Goal: Task Accomplishment & Management: Use online tool/utility

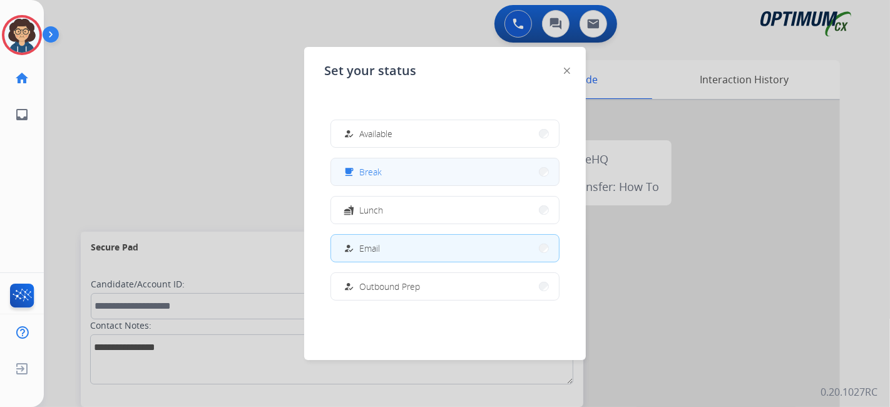
click at [441, 183] on button "free_breakfast Break" at bounding box center [445, 171] width 228 height 27
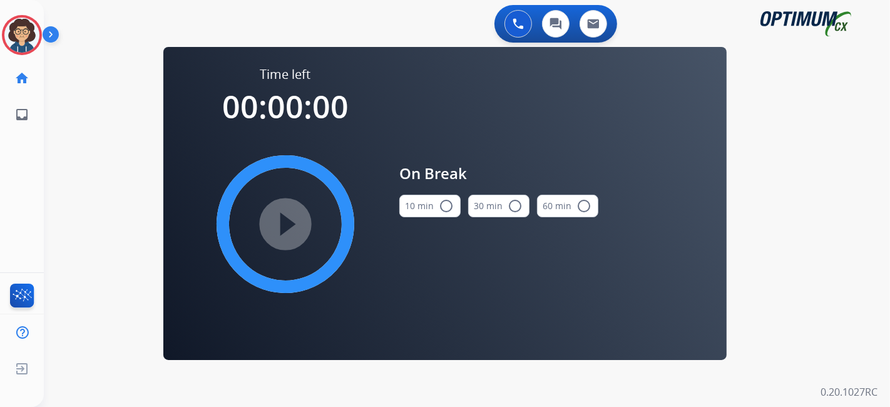
drag, startPoint x: 434, startPoint y: 208, endPoint x: 401, endPoint y: 213, distance: 32.8
click at [434, 209] on button "10 min radio_button_unchecked" at bounding box center [429, 206] width 61 height 23
click at [293, 228] on mat-icon "play_circle_filled" at bounding box center [285, 224] width 15 height 15
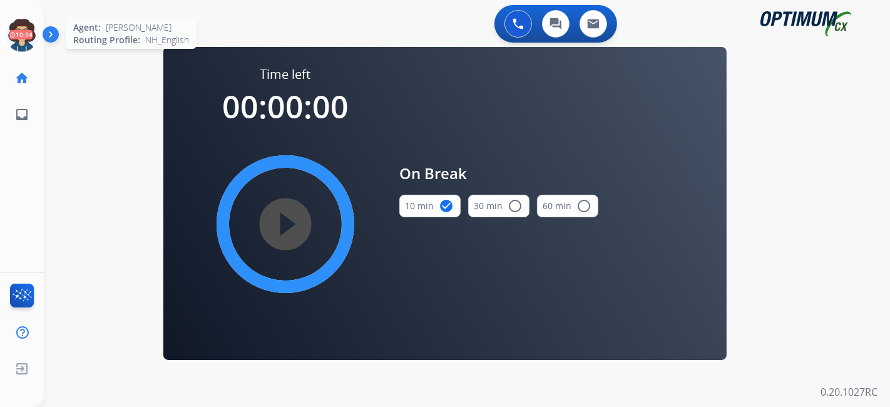
click at [18, 41] on icon at bounding box center [22, 35] width 41 height 41
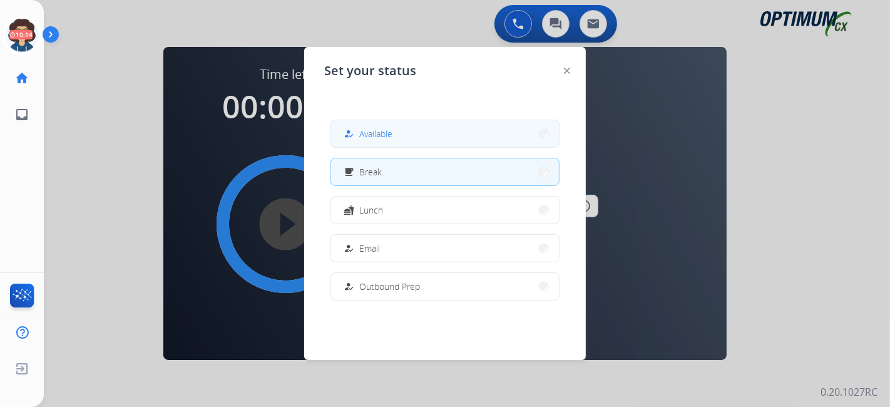
click at [449, 125] on button "how_to_reg Available" at bounding box center [445, 133] width 228 height 27
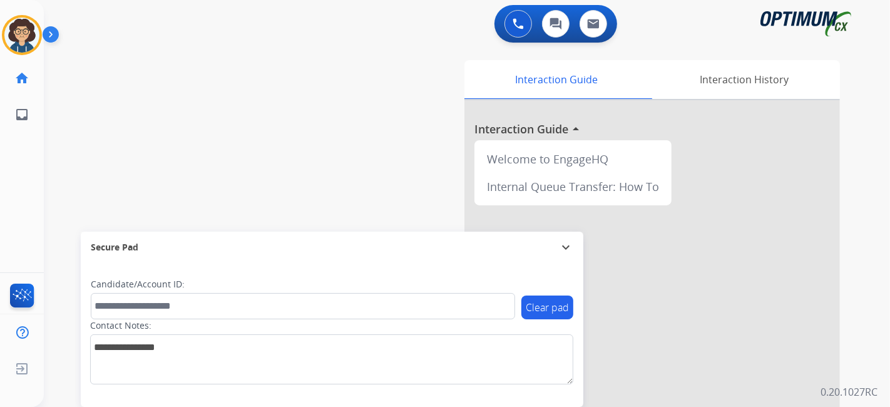
click at [274, 82] on div "swap_horiz Break voice bridge close_fullscreen Connect 3-Way Call merge_type Se…" at bounding box center [452, 306] width 816 height 522
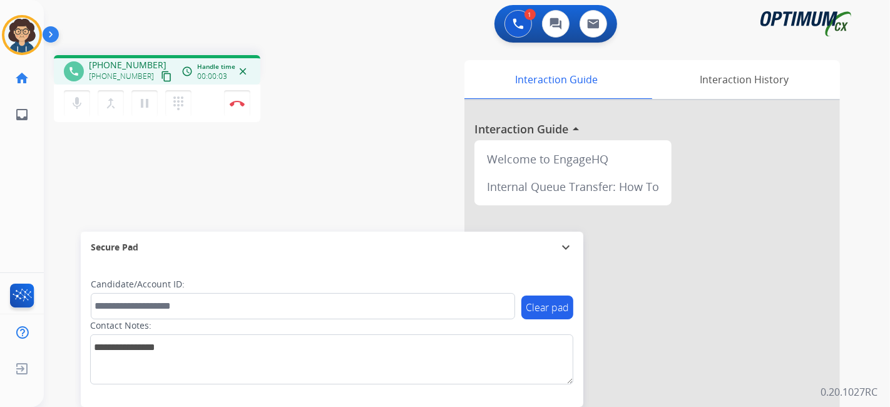
click at [161, 74] on mat-icon "content_copy" at bounding box center [166, 76] width 11 height 11
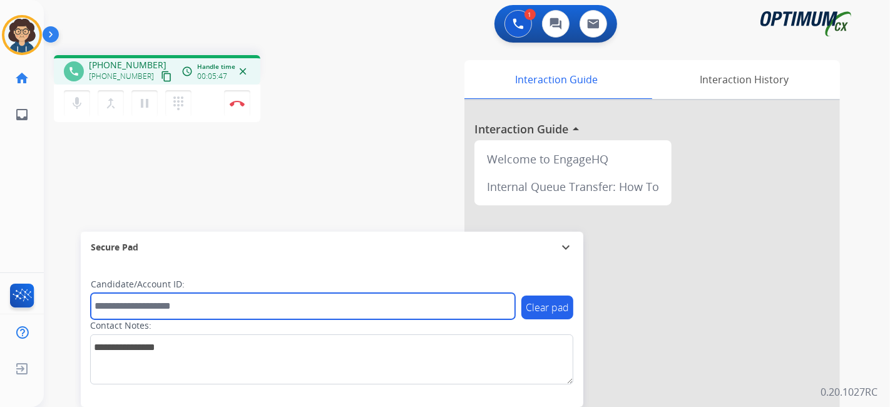
click at [189, 303] on input "text" at bounding box center [303, 306] width 424 height 26
paste input "*******"
type input "*******"
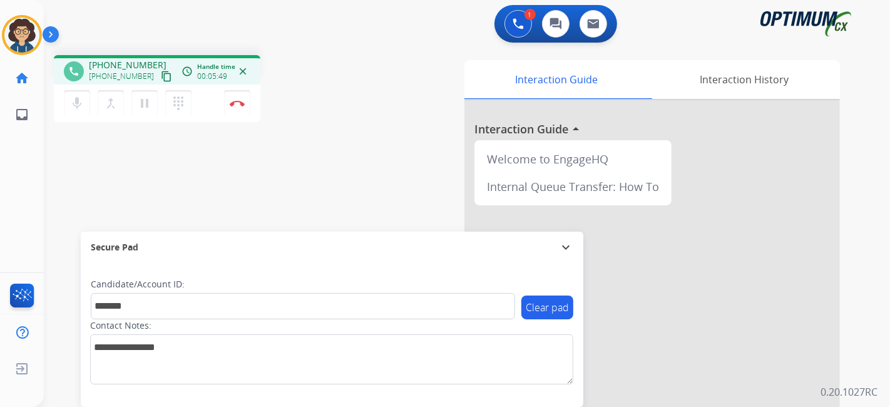
click at [295, 167] on div "phone [PHONE_NUMBER] [PHONE_NUMBER] content_copy access_time Call metrics Queue…" at bounding box center [452, 306] width 816 height 522
click at [146, 101] on mat-icon "pause" at bounding box center [144, 103] width 15 height 15
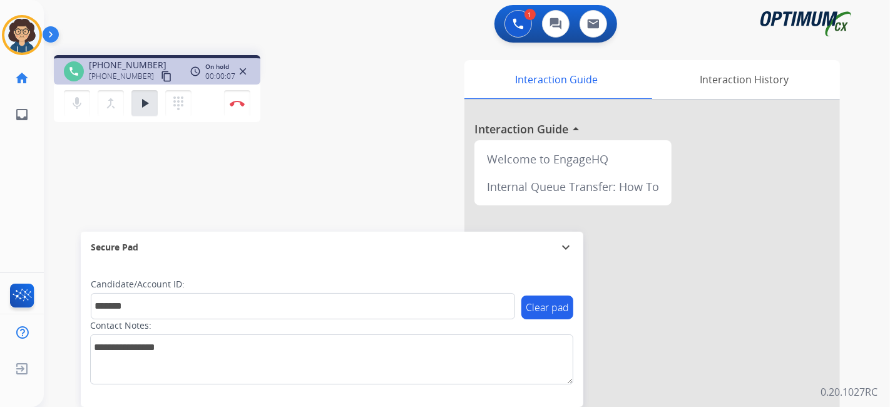
click at [889, 210] on div "1 Voice Interactions 0 Chat Interactions 0 Email Interactions phone [PHONE_NUMB…" at bounding box center [467, 203] width 846 height 407
click at [367, 223] on div "phone [PHONE_NUMBER] [PHONE_NUMBER] content_copy access_time Call metrics Queue…" at bounding box center [452, 306] width 816 height 522
click at [889, 278] on div "1 Voice Interactions 0 Chat Interactions 0 Email Interactions phone [PHONE_NUMB…" at bounding box center [467, 203] width 846 height 407
click at [150, 108] on mat-icon "play_arrow" at bounding box center [144, 103] width 15 height 15
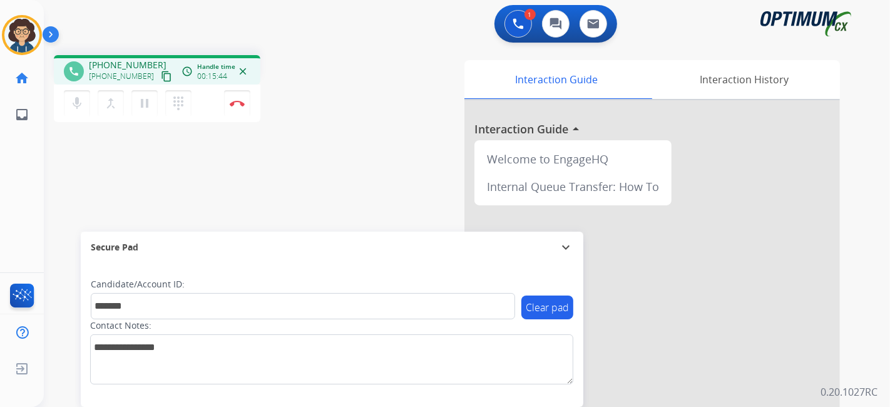
click at [413, 147] on div "Interaction Guide Interaction History Interaction Guide arrow_drop_up Welcome t…" at bounding box center [607, 313] width 466 height 507
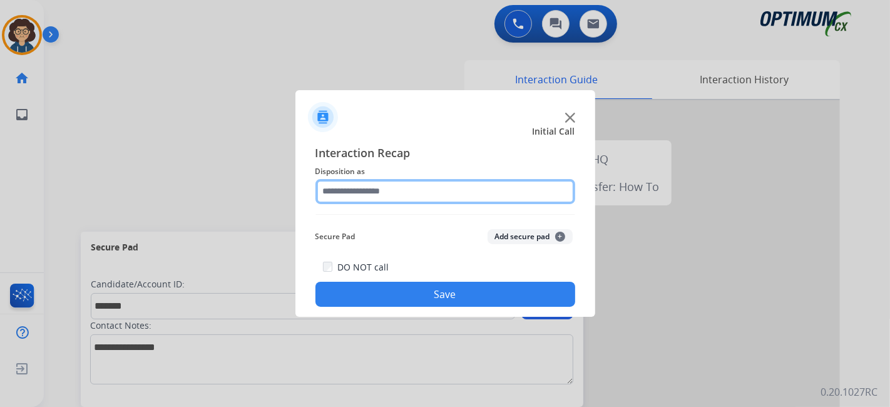
click at [382, 185] on input "text" at bounding box center [445, 191] width 260 height 25
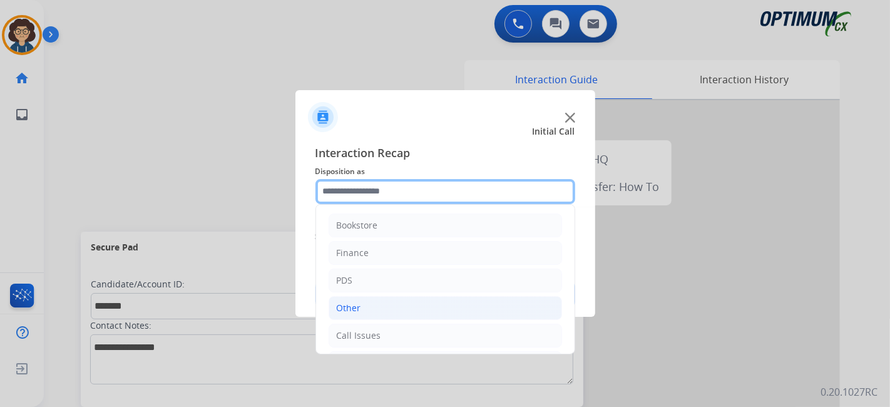
scroll to position [82, 0]
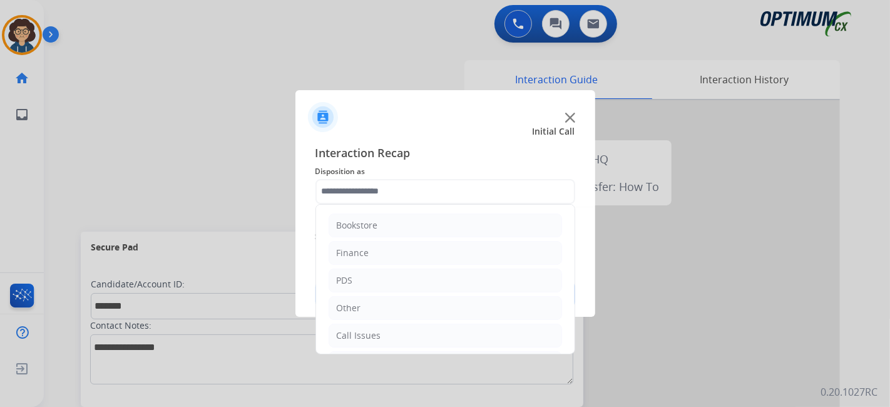
drag, startPoint x: 889, startPoint y: 292, endPoint x: 840, endPoint y: 292, distance: 49.4
click at [889, 292] on div at bounding box center [445, 203] width 890 height 407
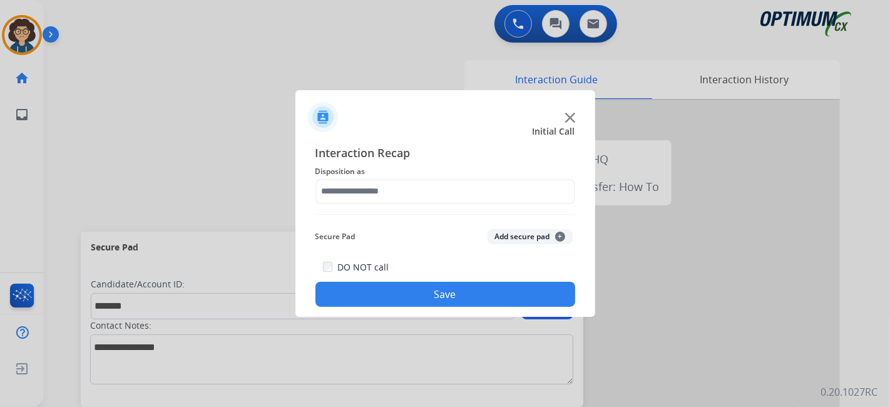
click at [509, 238] on button "Add secure pad +" at bounding box center [530, 236] width 85 height 15
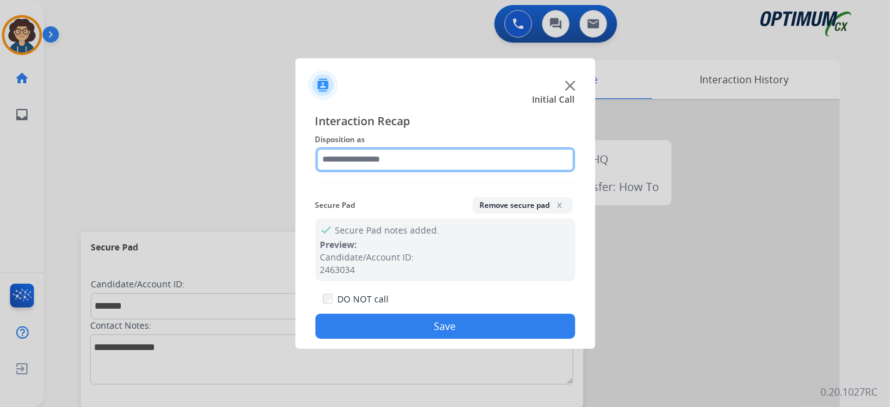
click at [463, 154] on input "text" at bounding box center [445, 159] width 260 height 25
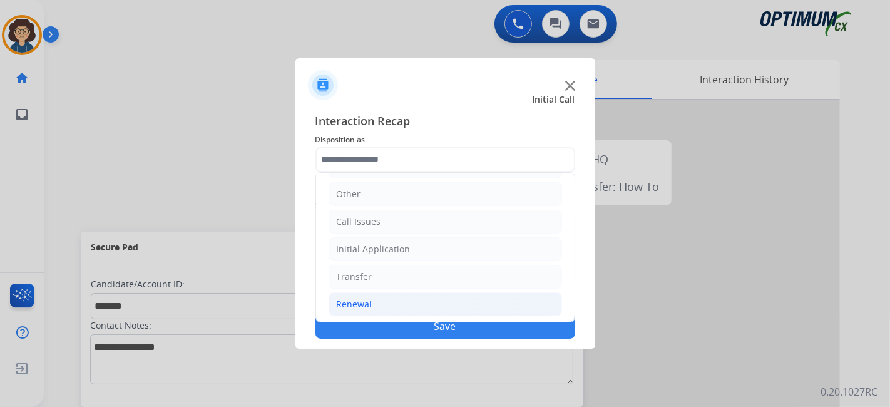
click at [431, 303] on li "Renewal" at bounding box center [445, 304] width 233 height 24
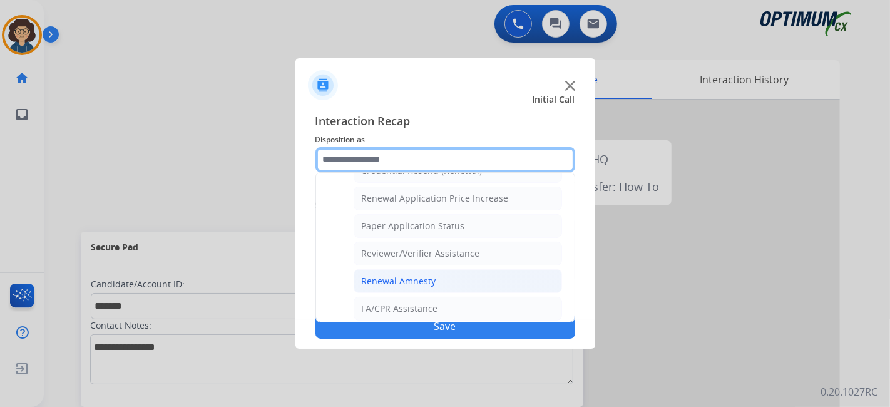
scroll to position [423, 0]
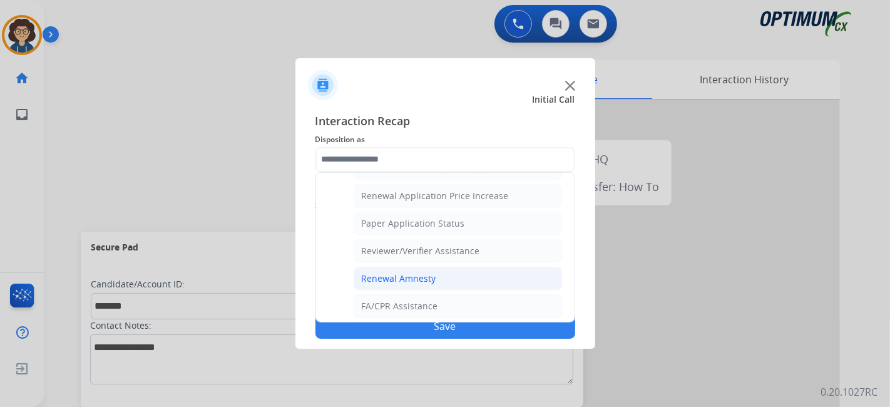
click at [489, 280] on li "Renewal Amnesty" at bounding box center [458, 279] width 208 height 24
type input "**********"
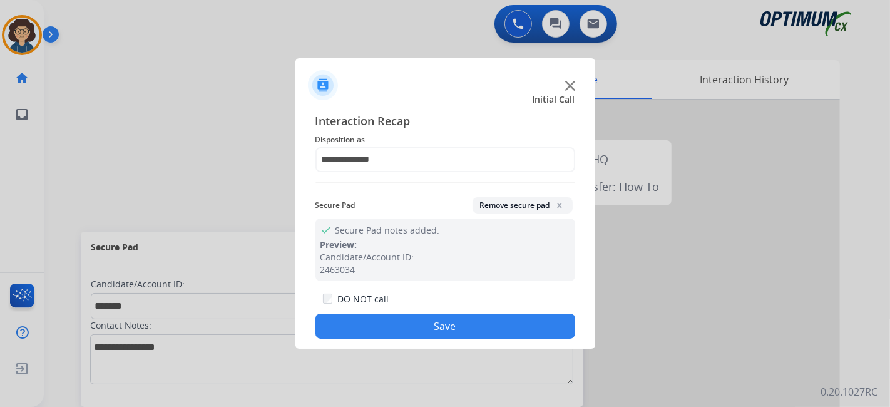
click at [449, 315] on button "Save" at bounding box center [445, 326] width 260 height 25
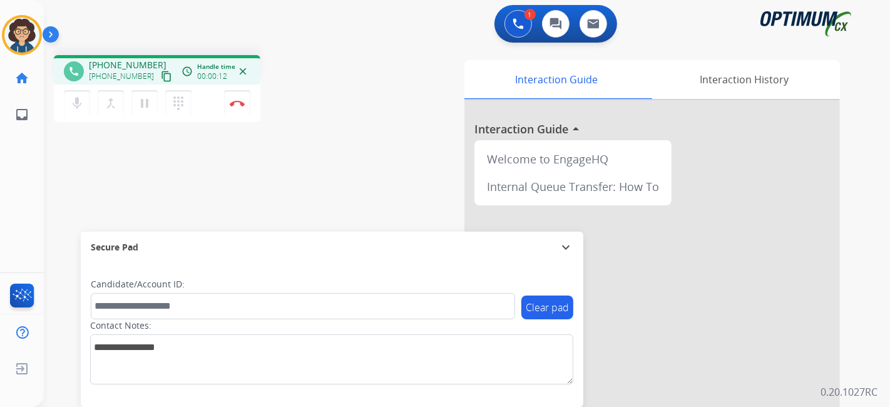
click at [159, 70] on button "content_copy" at bounding box center [166, 76] width 15 height 15
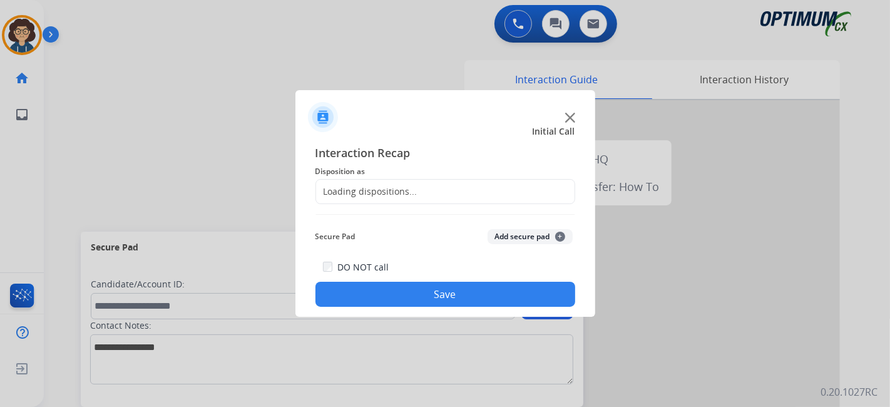
drag, startPoint x: 247, startPoint y: 108, endPoint x: 384, endPoint y: 197, distance: 163.6
click at [402, 196] on div "Loading dispositions..." at bounding box center [366, 191] width 101 height 13
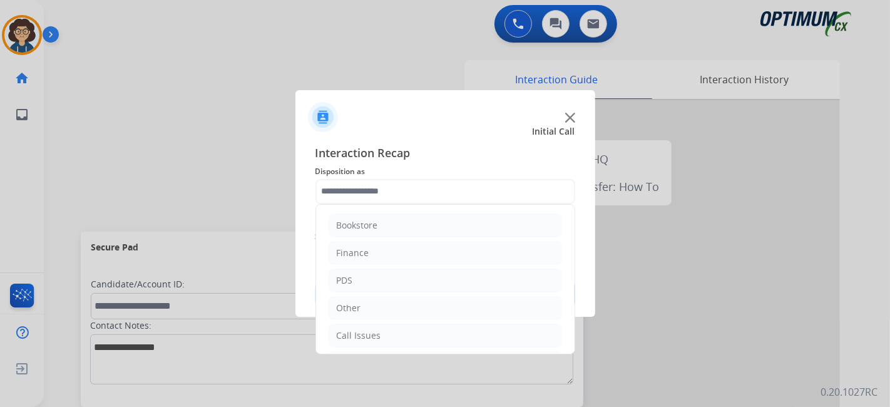
click at [409, 201] on input "text" at bounding box center [445, 191] width 260 height 25
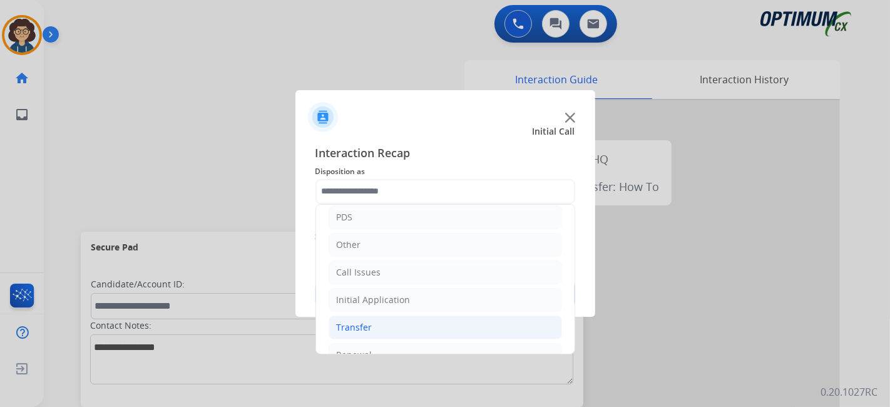
scroll to position [82, 0]
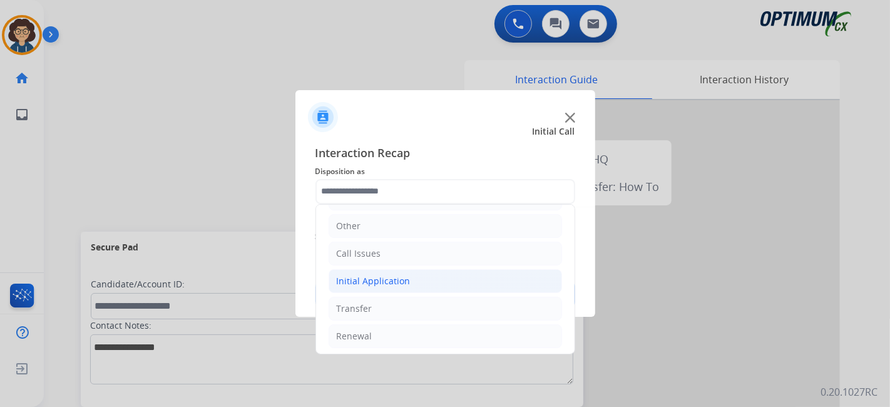
drag, startPoint x: 411, startPoint y: 281, endPoint x: 525, endPoint y: 280, distance: 113.9
click at [411, 282] on li "Initial Application" at bounding box center [445, 281] width 233 height 24
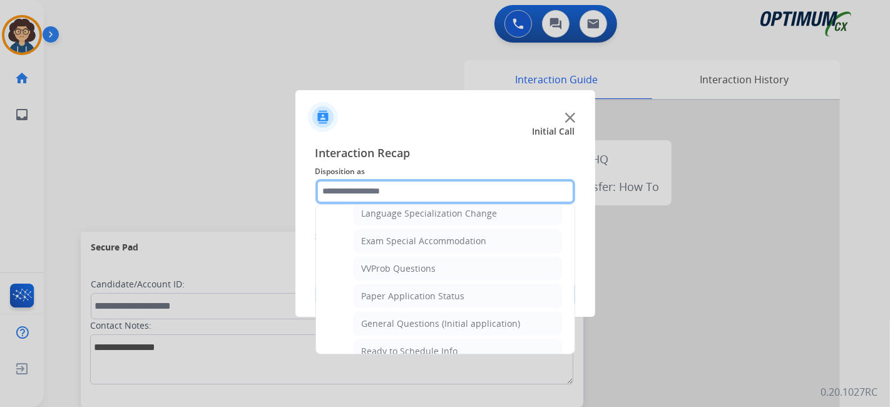
scroll to position [667, 0]
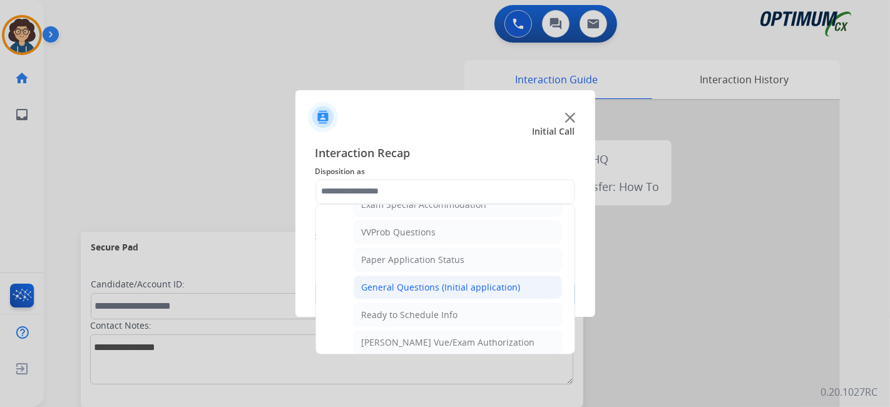
click at [489, 281] on div "General Questions (Initial application)" at bounding box center [441, 287] width 159 height 13
type input "**********"
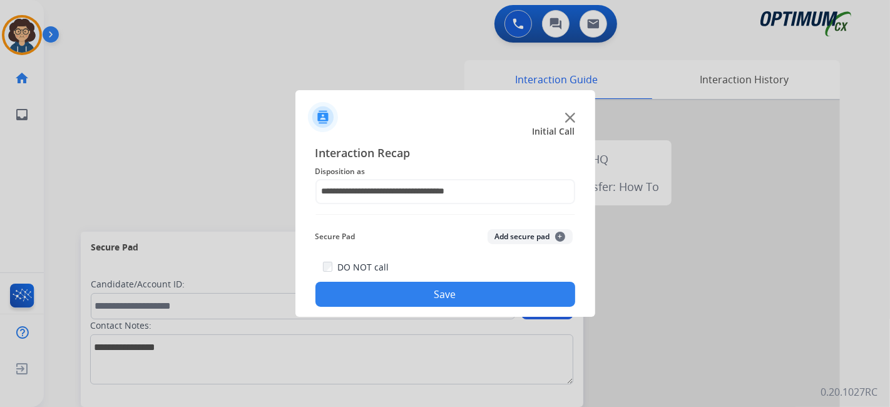
click at [454, 297] on button "Save" at bounding box center [445, 294] width 260 height 25
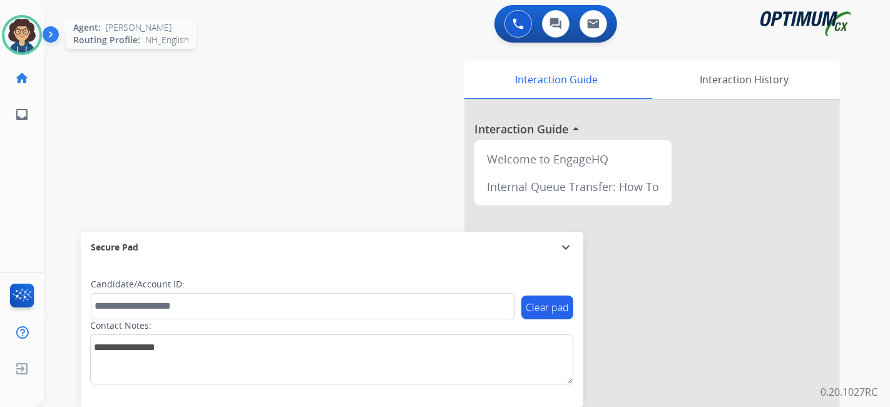
click at [21, 37] on img at bounding box center [21, 35] width 35 height 35
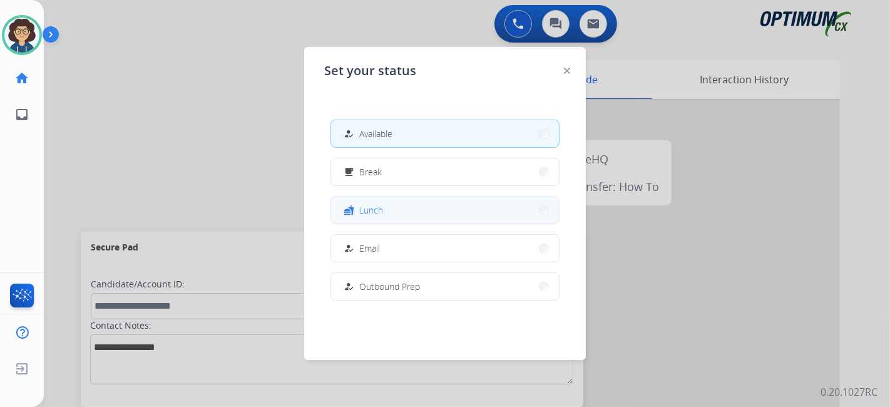
click at [390, 213] on button "fastfood Lunch" at bounding box center [445, 210] width 228 height 27
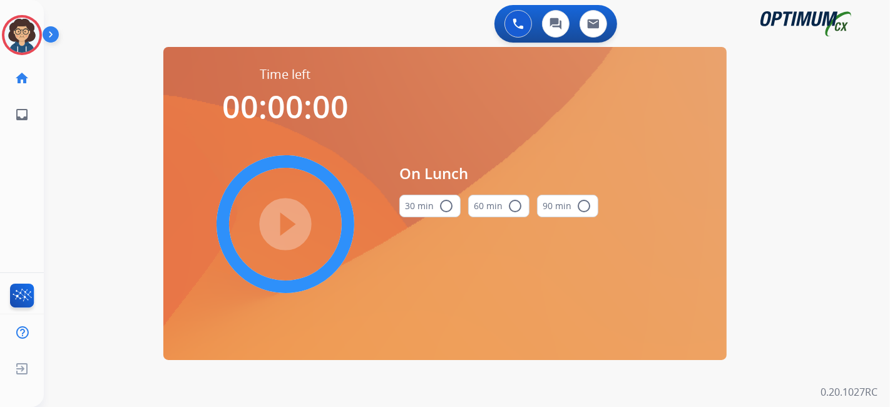
click at [422, 204] on button "30 min radio_button_unchecked" at bounding box center [429, 206] width 61 height 23
click at [282, 217] on mat-icon "play_circle_filled" at bounding box center [285, 224] width 15 height 15
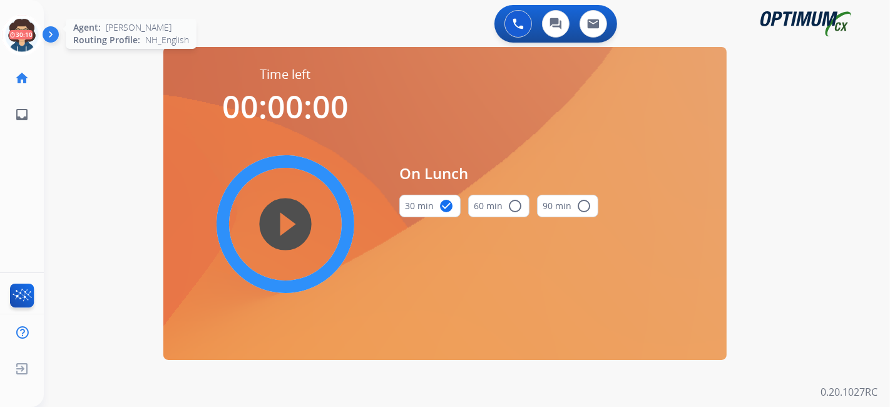
click at [26, 44] on icon at bounding box center [22, 35] width 41 height 41
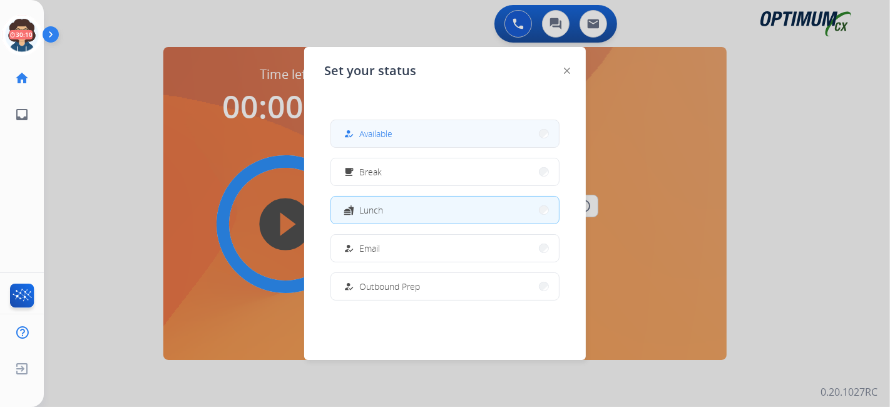
click at [441, 141] on button "how_to_reg Available" at bounding box center [445, 133] width 228 height 27
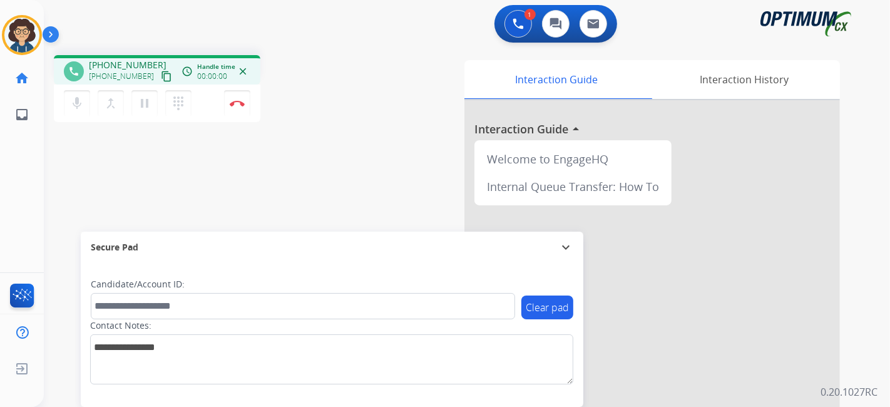
click at [161, 80] on mat-icon "content_copy" at bounding box center [166, 76] width 11 height 11
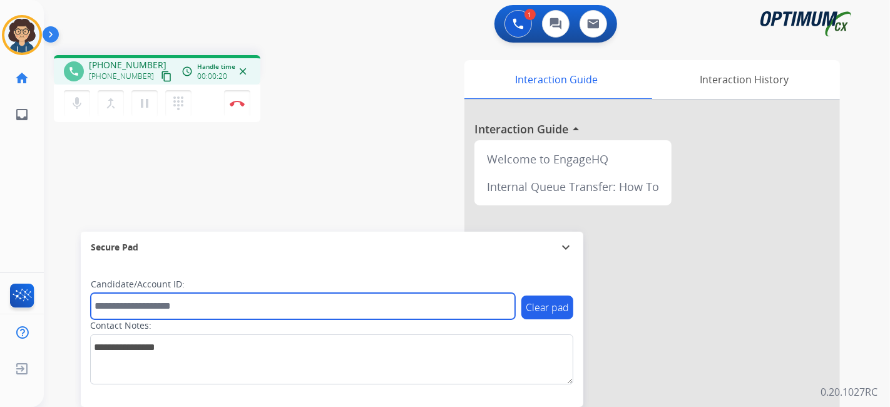
click at [216, 304] on input "text" at bounding box center [303, 306] width 424 height 26
paste input "*******"
type input "*******"
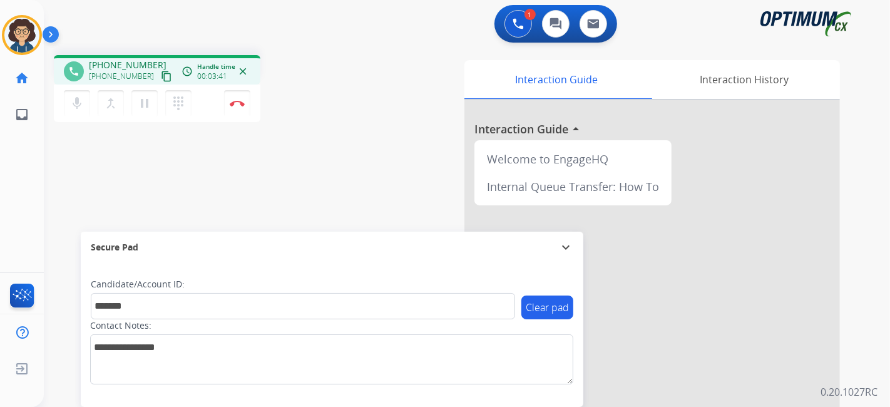
click at [372, 162] on div "phone [PHONE_NUMBER] [PHONE_NUMBER] content_copy access_time Call metrics Queue…" at bounding box center [452, 306] width 816 height 522
click at [243, 106] on img at bounding box center [237, 103] width 15 height 6
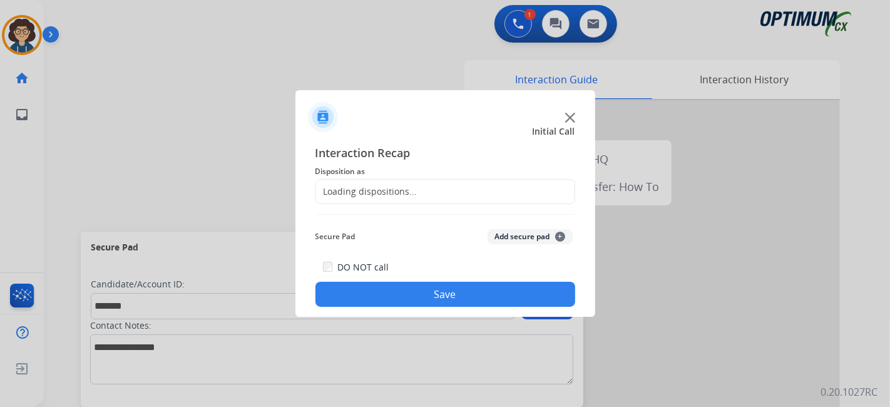
click at [391, 195] on div "Loading dispositions..." at bounding box center [366, 191] width 101 height 13
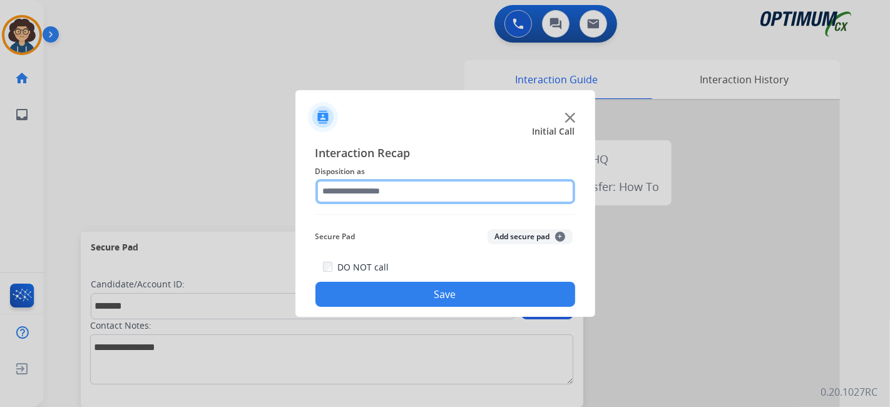
click at [488, 199] on input "text" at bounding box center [445, 191] width 260 height 25
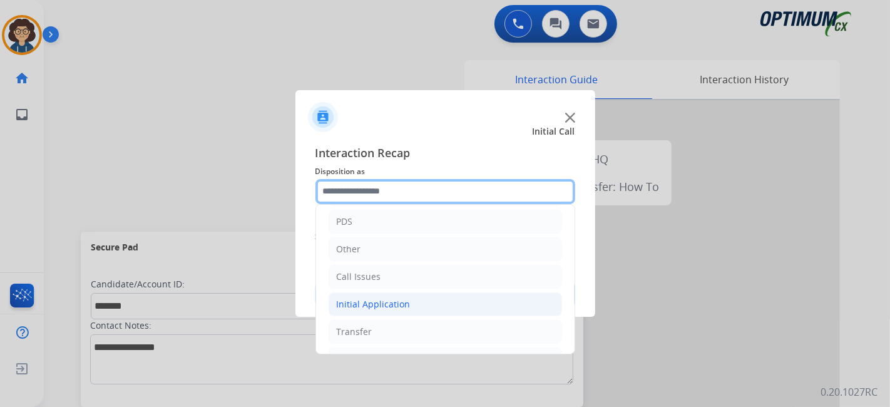
scroll to position [82, 0]
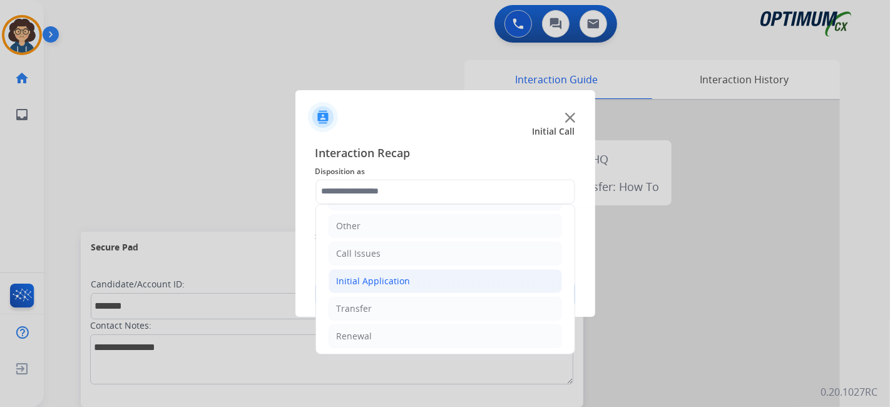
click at [412, 275] on li "Initial Application" at bounding box center [445, 281] width 233 height 24
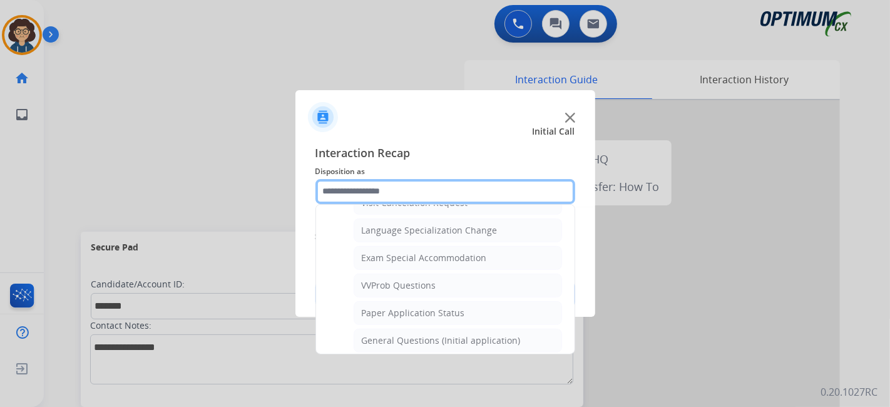
scroll to position [656, 0]
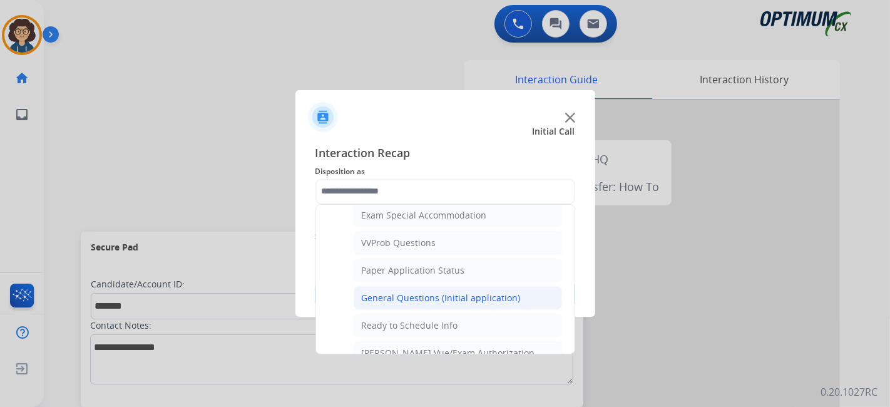
click at [479, 292] on div "General Questions (Initial application)" at bounding box center [441, 298] width 159 height 13
type input "**********"
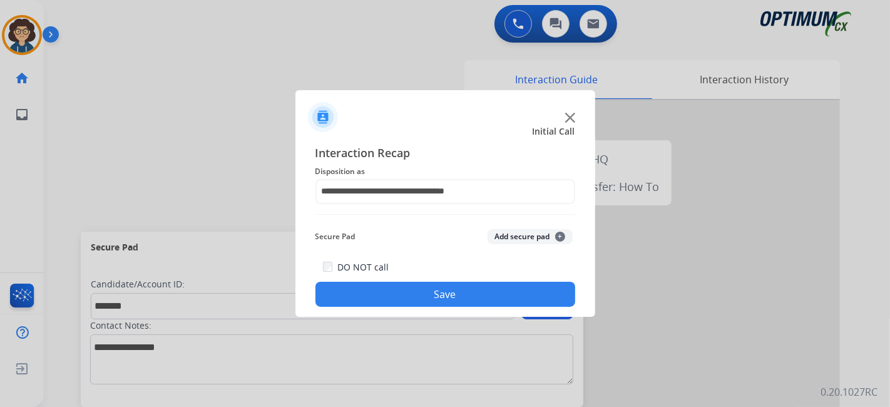
click at [527, 237] on button "Add secure pad +" at bounding box center [530, 236] width 85 height 15
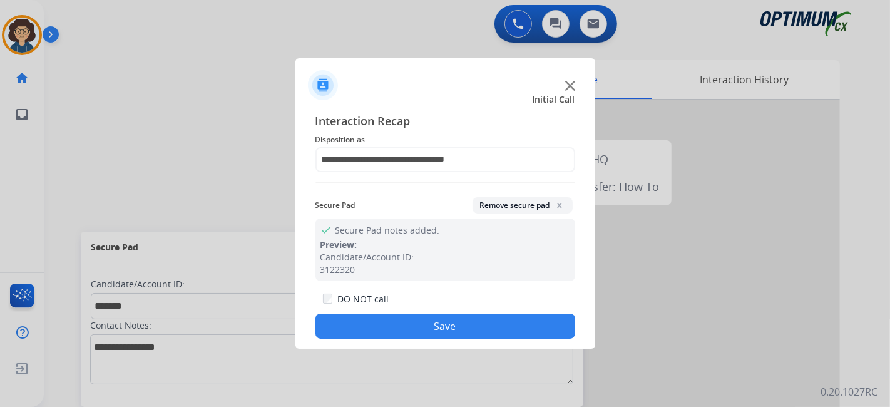
click at [468, 330] on button "Save" at bounding box center [445, 326] width 260 height 25
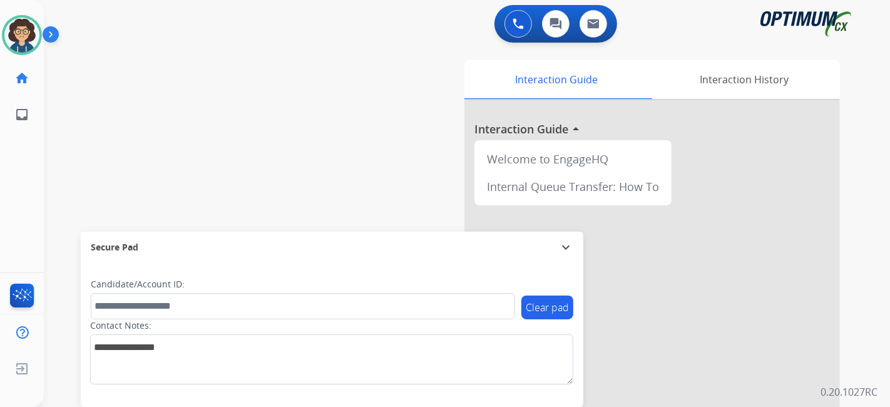
click at [370, 114] on div "swap_horiz Break voice bridge close_fullscreen Connect 3-Way Call merge_type Se…" at bounding box center [452, 306] width 816 height 522
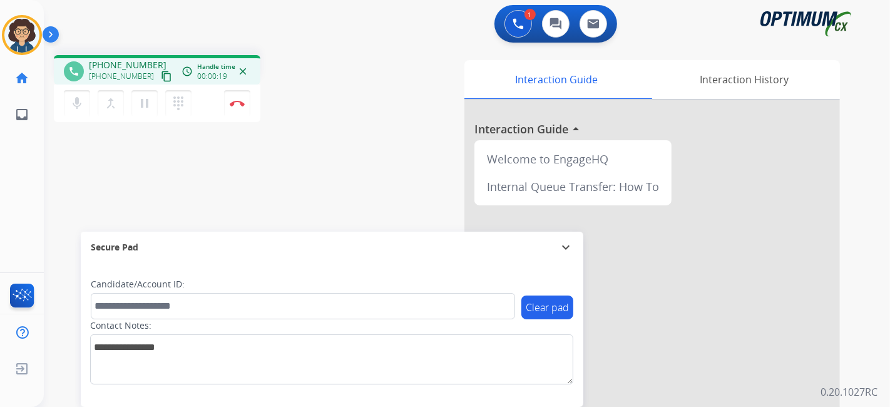
click at [161, 76] on mat-icon "content_copy" at bounding box center [166, 76] width 11 height 11
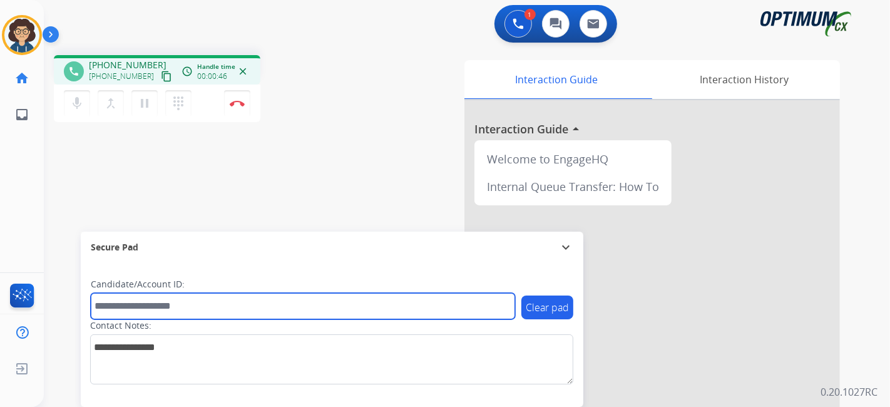
click at [259, 314] on input "text" at bounding box center [303, 306] width 424 height 26
paste input "*******"
type input "*******"
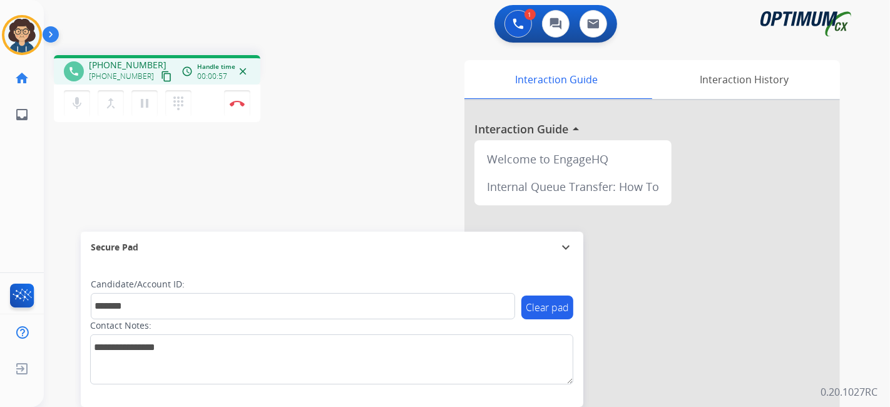
click at [339, 157] on div "phone [PHONE_NUMBER] [PHONE_NUMBER] content_copy access_time Call metrics Queue…" at bounding box center [452, 306] width 816 height 522
click at [889, 240] on div "1 Voice Interactions 0 Chat Interactions 0 Email Interactions phone [PHONE_NUMB…" at bounding box center [467, 203] width 846 height 407
click at [241, 100] on img at bounding box center [237, 103] width 15 height 6
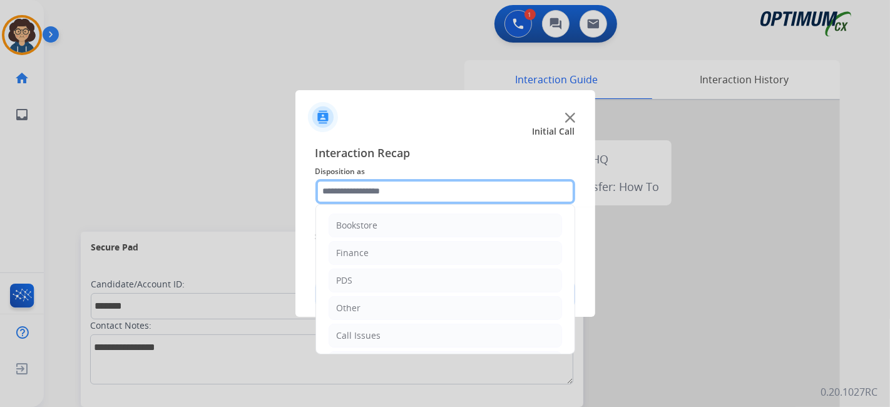
click at [397, 197] on input "text" at bounding box center [445, 191] width 260 height 25
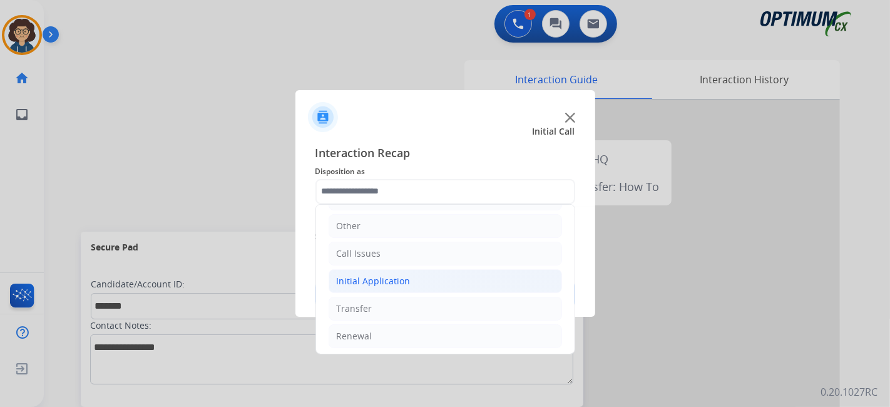
click at [462, 283] on li "Initial Application" at bounding box center [445, 281] width 233 height 24
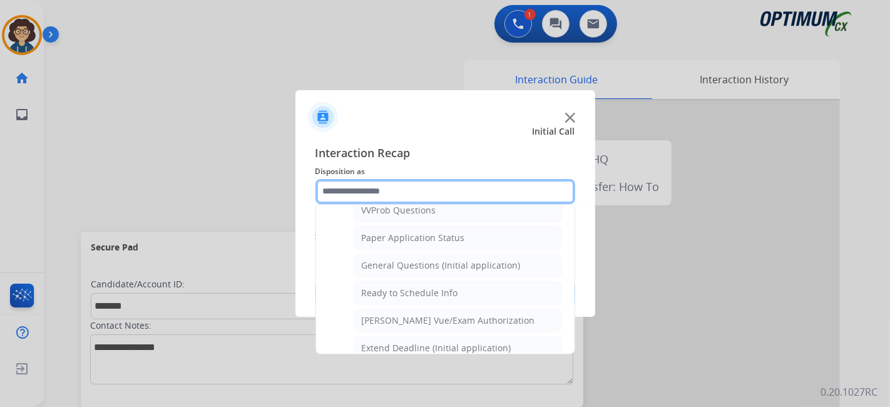
scroll to position [697, 0]
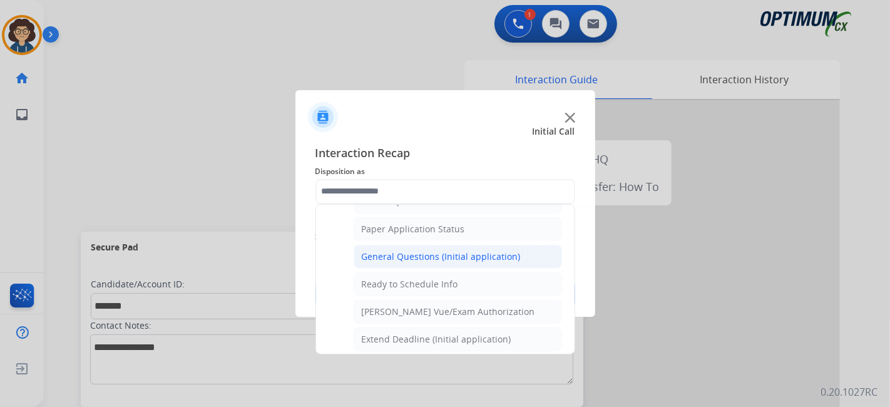
click at [484, 250] on div "General Questions (Initial application)" at bounding box center [441, 256] width 159 height 13
type input "**********"
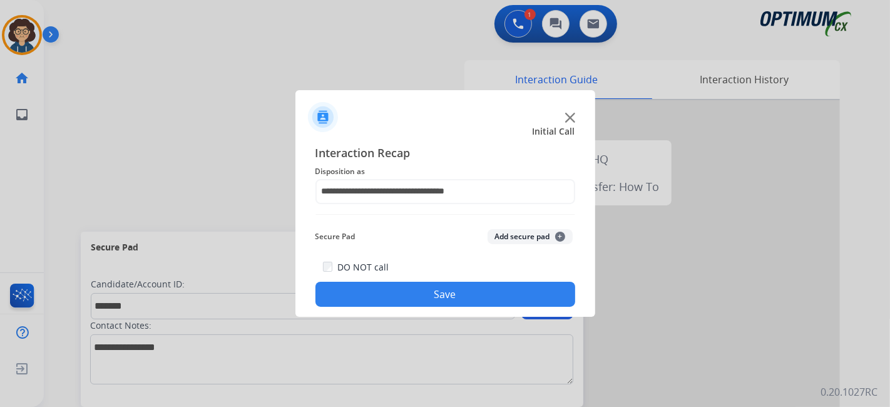
click at [505, 240] on button "Add secure pad +" at bounding box center [530, 236] width 85 height 15
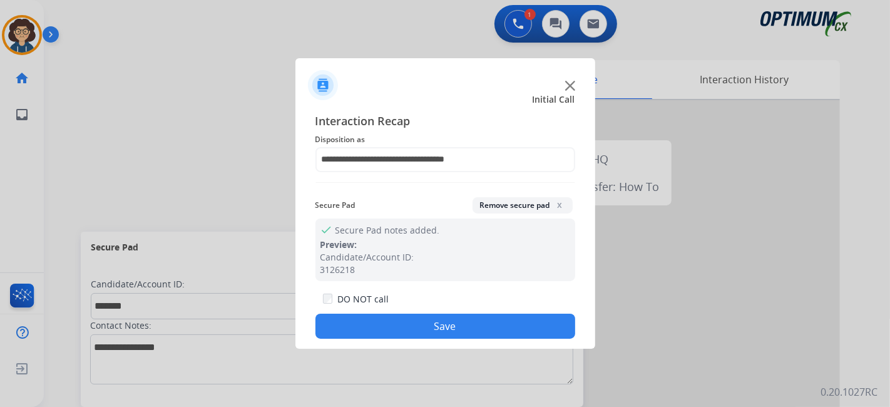
click at [456, 330] on button "Save" at bounding box center [445, 326] width 260 height 25
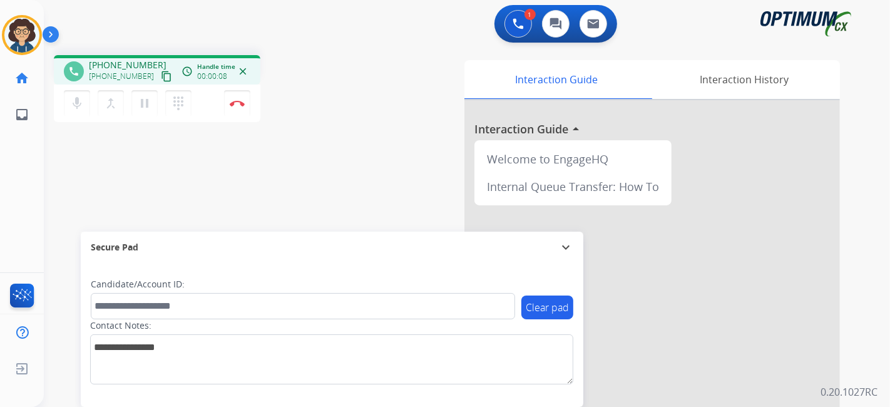
click at [161, 74] on mat-icon "content_copy" at bounding box center [166, 76] width 11 height 11
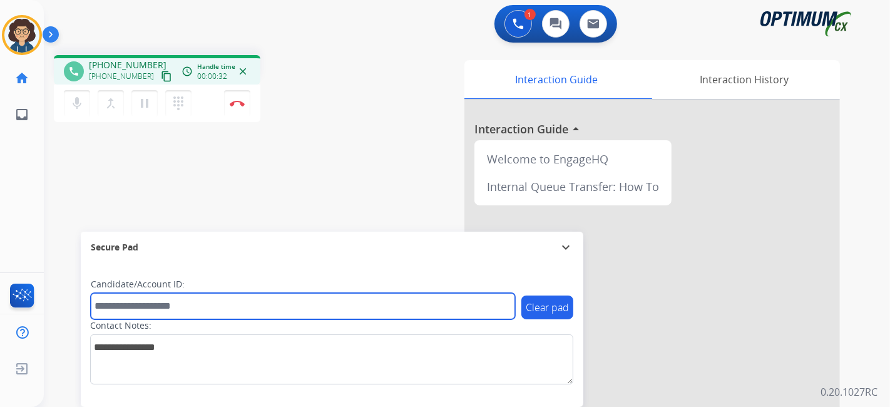
click at [178, 308] on input "text" at bounding box center [303, 306] width 424 height 26
paste input "*******"
type input "*******"
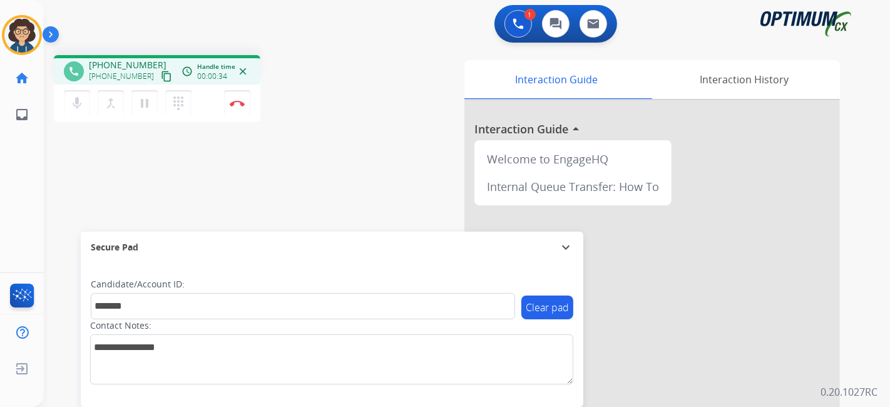
click at [322, 193] on div "phone [PHONE_NUMBER] [PHONE_NUMBER] content_copy access_time Call metrics Queue…" at bounding box center [452, 306] width 816 height 522
click at [240, 95] on button "Disconnect" at bounding box center [237, 103] width 26 height 26
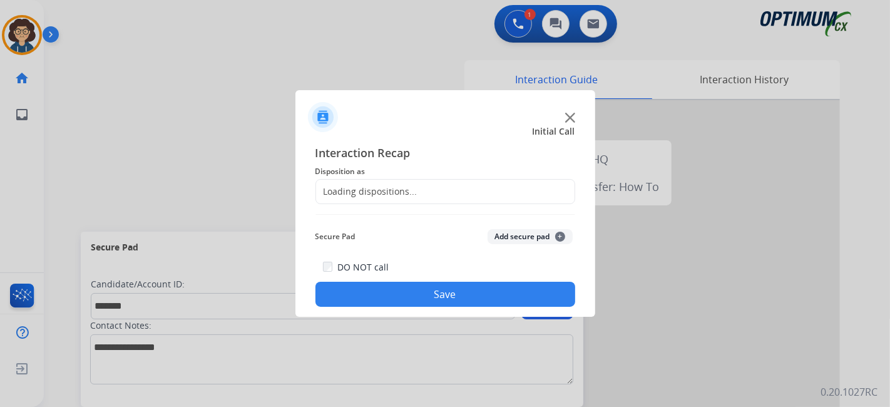
drag, startPoint x: 458, startPoint y: 203, endPoint x: 456, endPoint y: 197, distance: 6.5
click at [456, 197] on div "Loading dispositions..." at bounding box center [445, 191] width 260 height 25
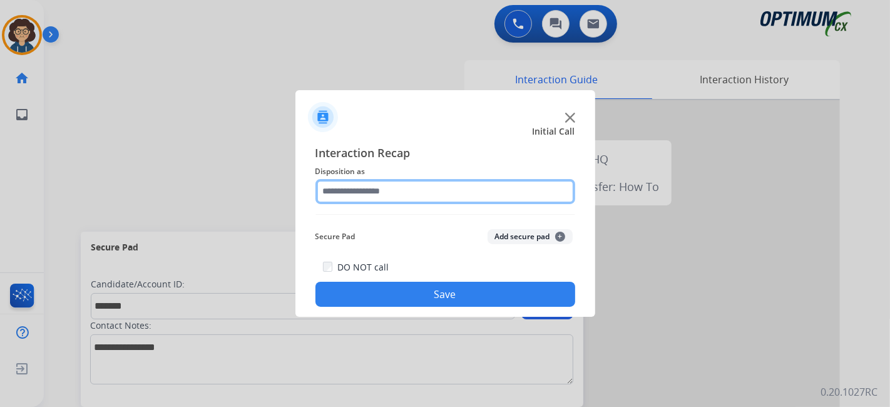
click at [454, 195] on input "text" at bounding box center [445, 191] width 260 height 25
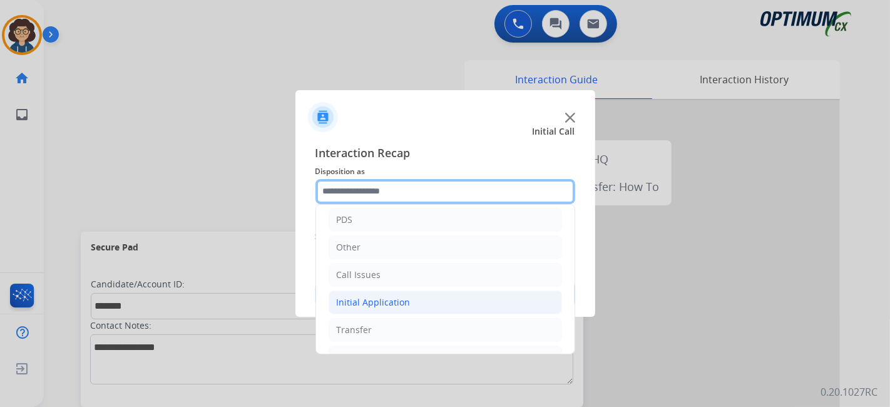
scroll to position [82, 0]
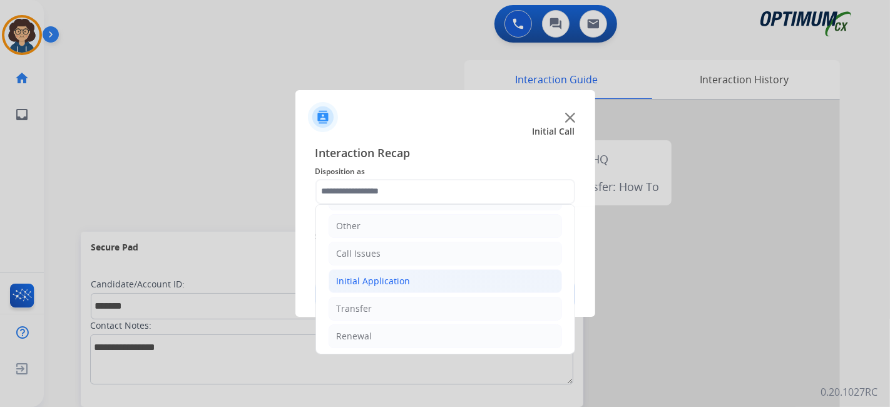
click at [449, 283] on li "Initial Application" at bounding box center [445, 281] width 233 height 24
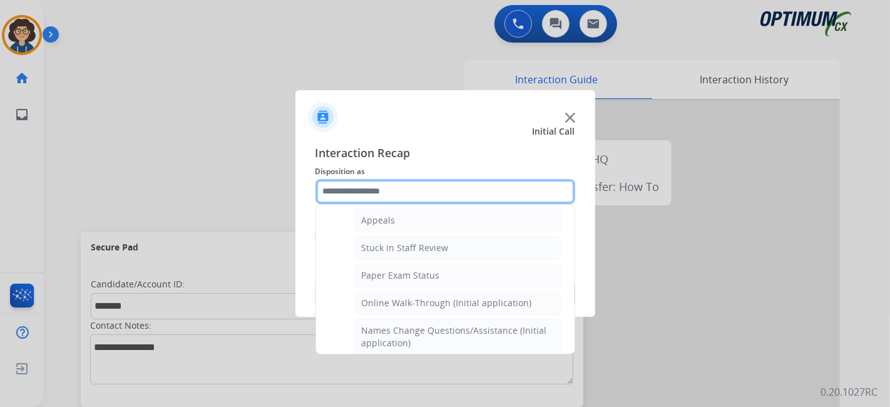
scroll to position [184, 0]
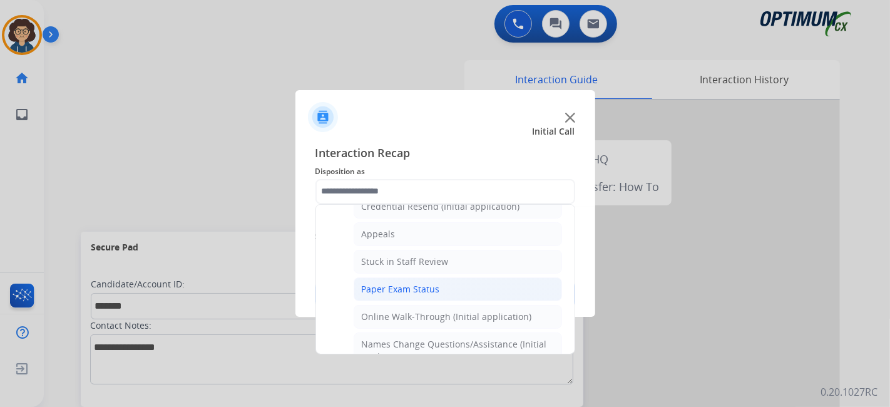
click at [480, 281] on li "Paper Exam Status" at bounding box center [458, 289] width 208 height 24
type input "**********"
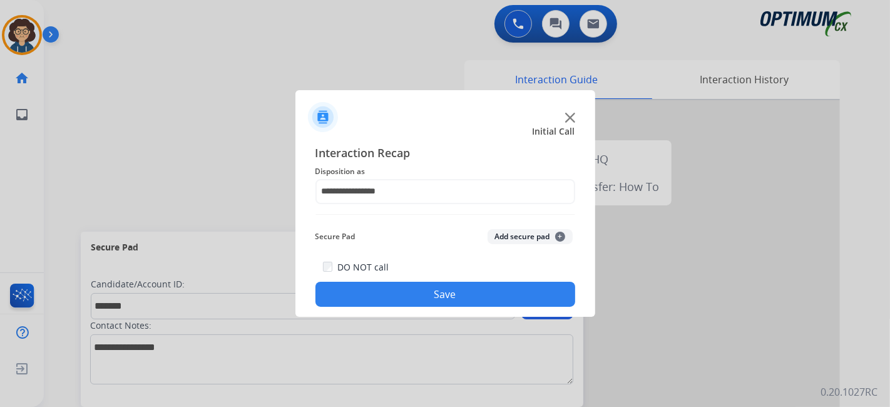
click at [525, 222] on div "**********" at bounding box center [445, 225] width 260 height 163
click at [520, 235] on button "Add secure pad +" at bounding box center [530, 236] width 85 height 15
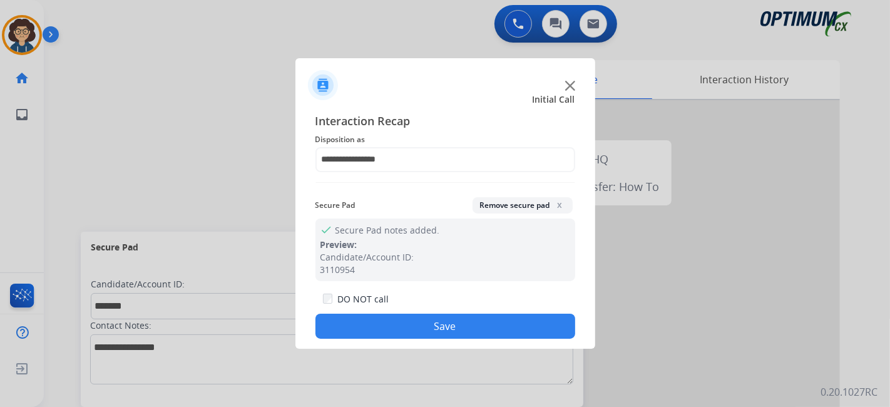
click at [472, 314] on button "Save" at bounding box center [445, 326] width 260 height 25
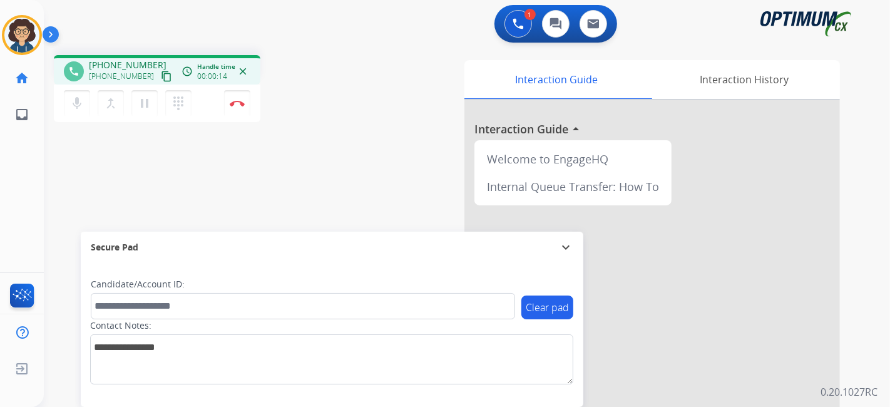
click at [161, 78] on mat-icon "content_copy" at bounding box center [166, 76] width 11 height 11
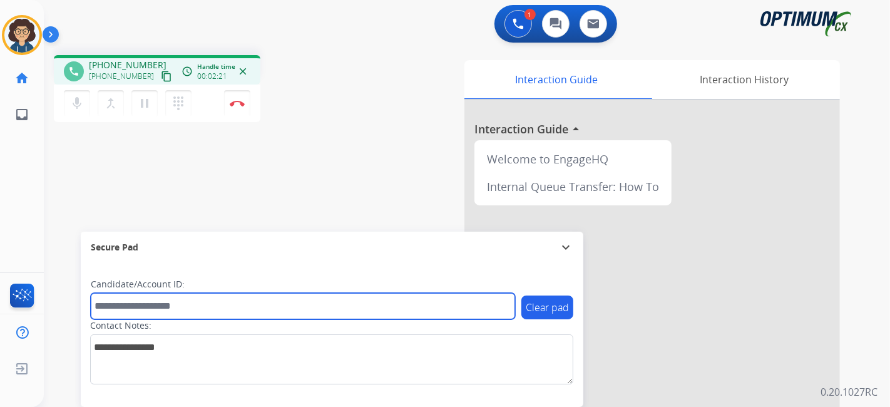
click at [126, 307] on input "text" at bounding box center [303, 306] width 424 height 26
paste input "*******"
type input "*******"
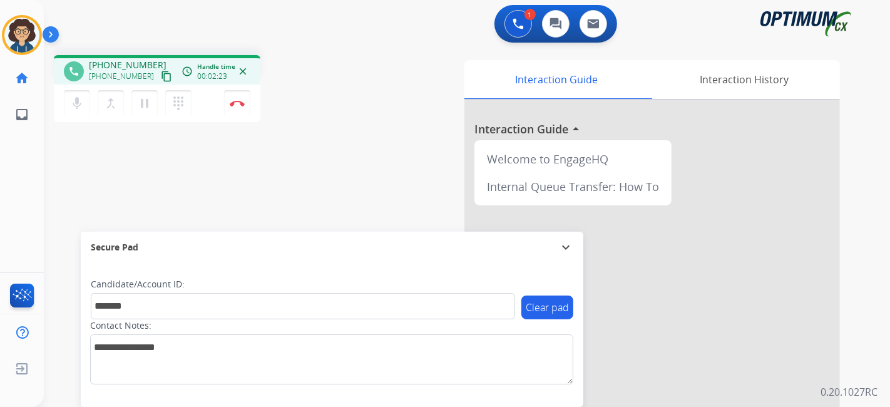
click at [286, 194] on div "phone [PHONE_NUMBER] [PHONE_NUMBER] content_copy access_time Call metrics Queue…" at bounding box center [452, 306] width 816 height 522
click at [250, 105] on div "mic Mute merge_type Bridge pause Hold dialpad Dialpad Disconnect" at bounding box center [157, 104] width 207 height 38
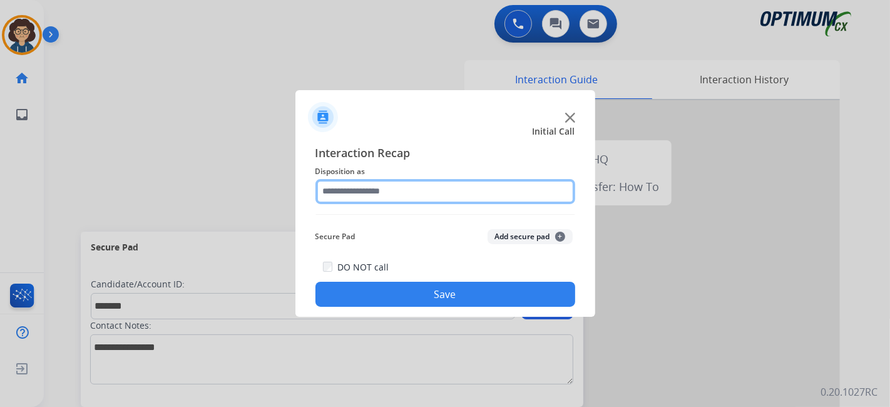
click at [428, 182] on input "text" at bounding box center [445, 191] width 260 height 25
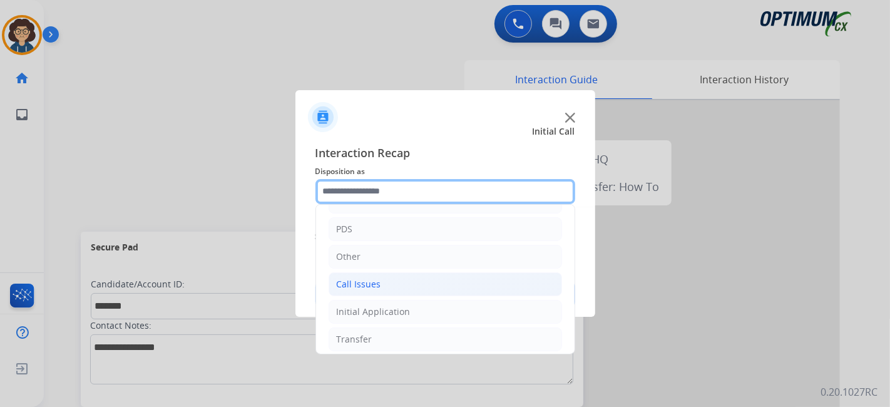
scroll to position [82, 0]
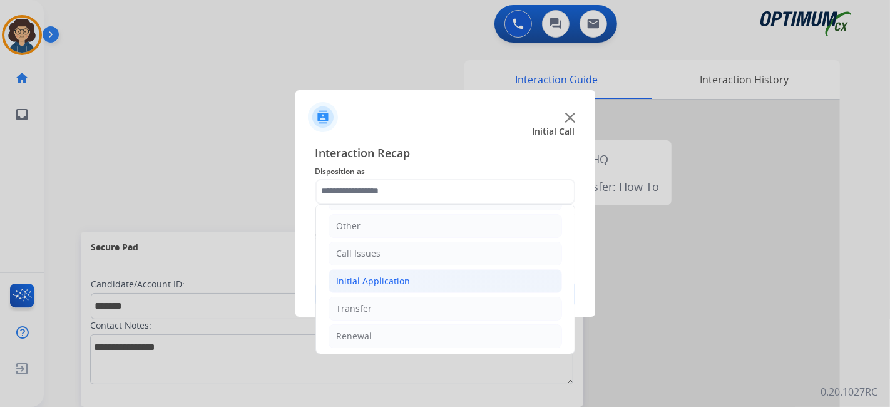
drag, startPoint x: 426, startPoint y: 280, endPoint x: 468, endPoint y: 272, distance: 43.2
click at [426, 279] on li "Initial Application" at bounding box center [445, 281] width 233 height 24
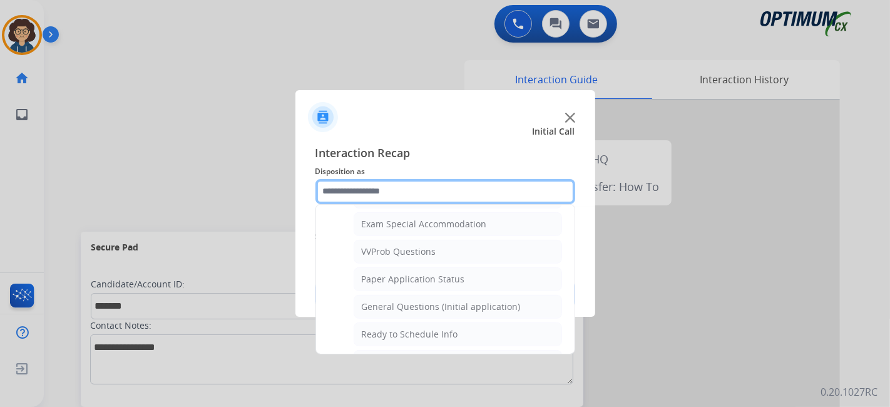
scroll to position [675, 0]
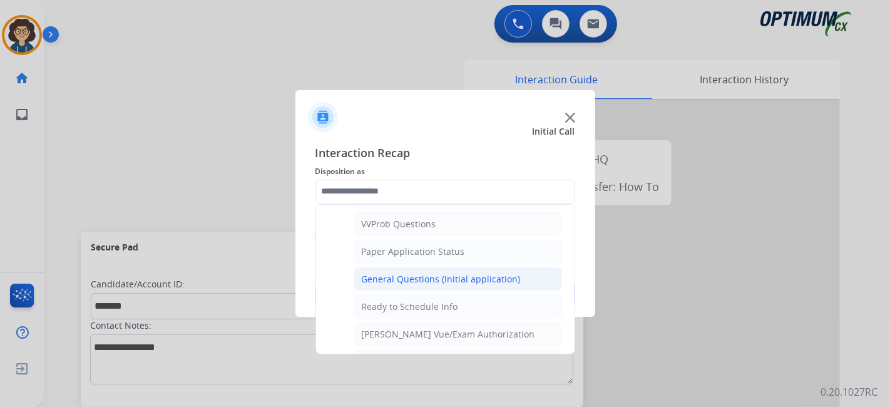
click at [520, 270] on li "General Questions (Initial application)" at bounding box center [458, 279] width 208 height 24
type input "**********"
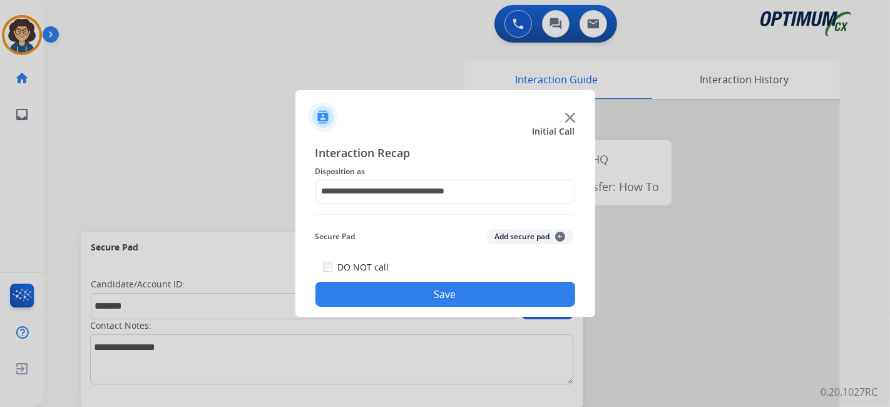
click at [540, 241] on button "Add secure pad +" at bounding box center [530, 236] width 85 height 15
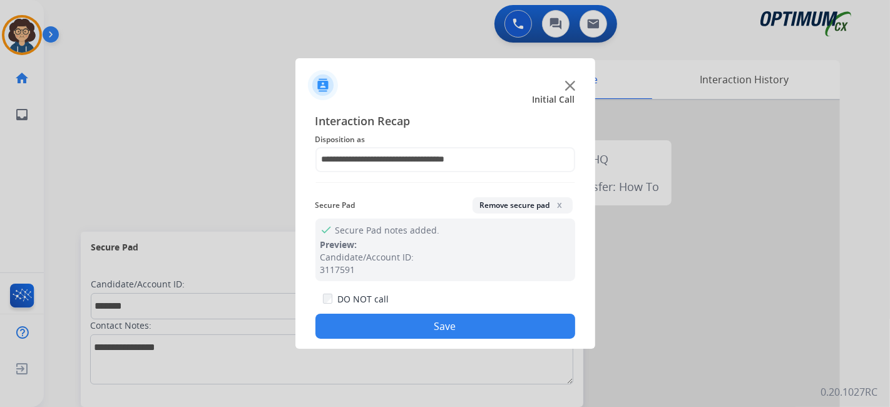
drag, startPoint x: 463, startPoint y: 324, endPoint x: 347, endPoint y: 88, distance: 262.3
click at [462, 324] on button "Save" at bounding box center [445, 326] width 260 height 25
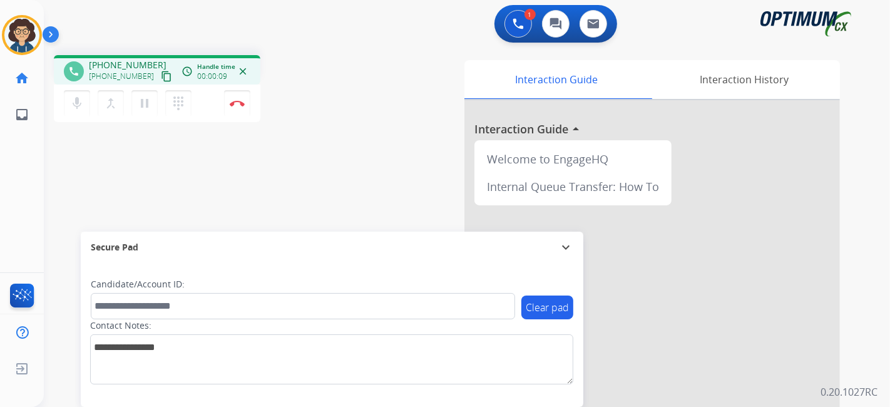
click at [161, 73] on mat-icon "content_copy" at bounding box center [166, 76] width 11 height 11
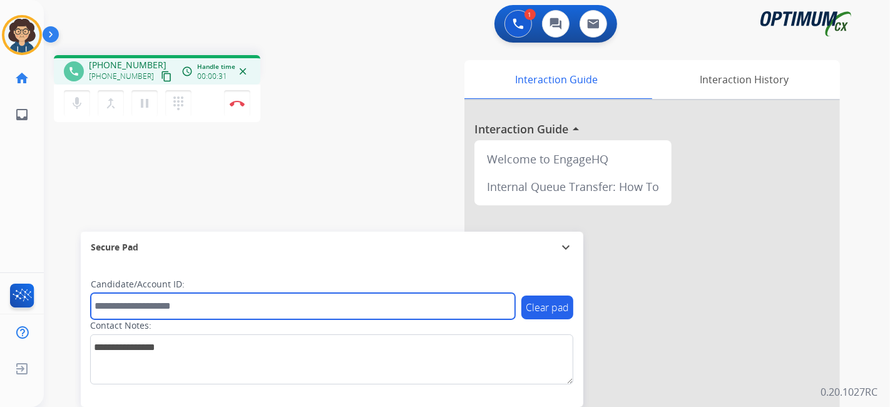
click at [214, 303] on input "text" at bounding box center [303, 306] width 424 height 26
paste input "*******"
type input "*******"
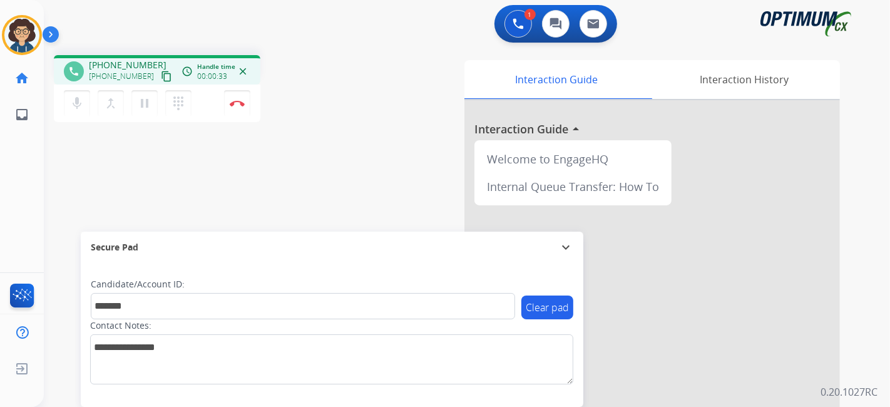
click at [290, 170] on div "phone [PHONE_NUMBER] [PHONE_NUMBER] content_copy access_time Call metrics Queue…" at bounding box center [452, 306] width 816 height 522
click at [234, 101] on img at bounding box center [237, 103] width 15 height 6
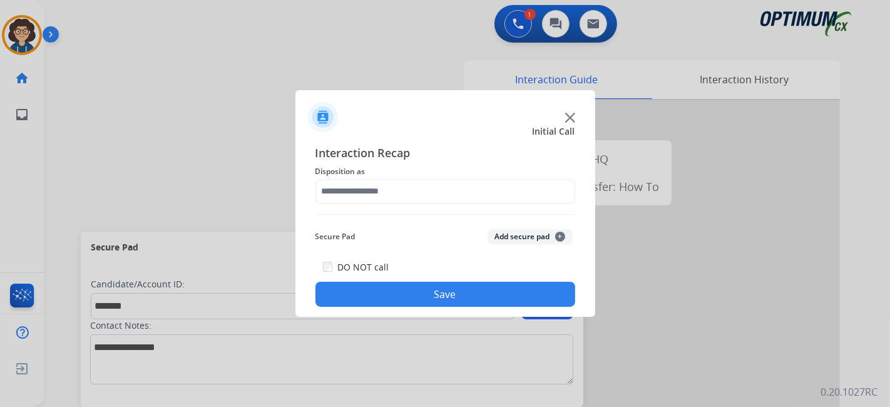
click at [436, 178] on span "Disposition as" at bounding box center [445, 171] width 260 height 15
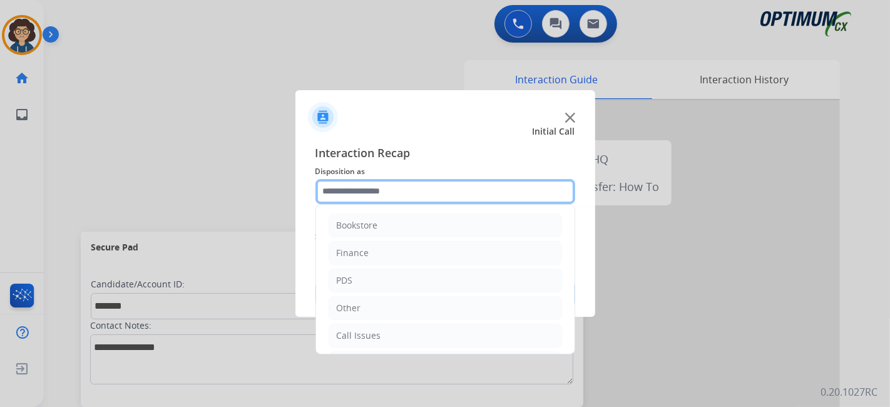
drag, startPoint x: 437, startPoint y: 188, endPoint x: 456, endPoint y: 212, distance: 30.8
click at [437, 188] on input "text" at bounding box center [445, 191] width 260 height 25
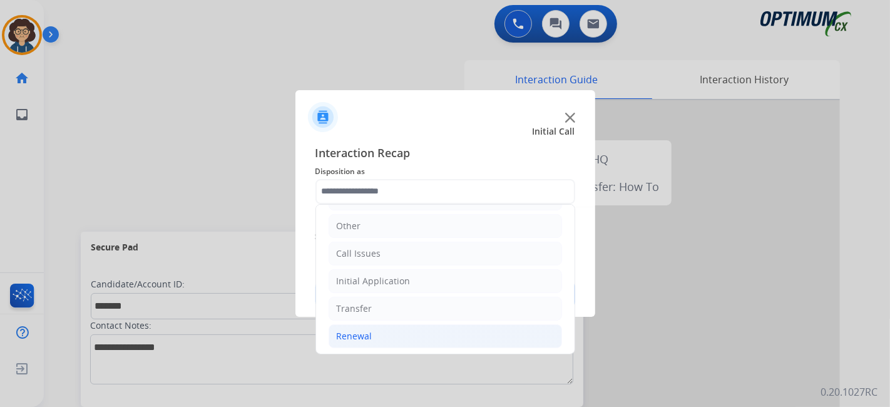
click at [441, 335] on li "Renewal" at bounding box center [445, 336] width 233 height 24
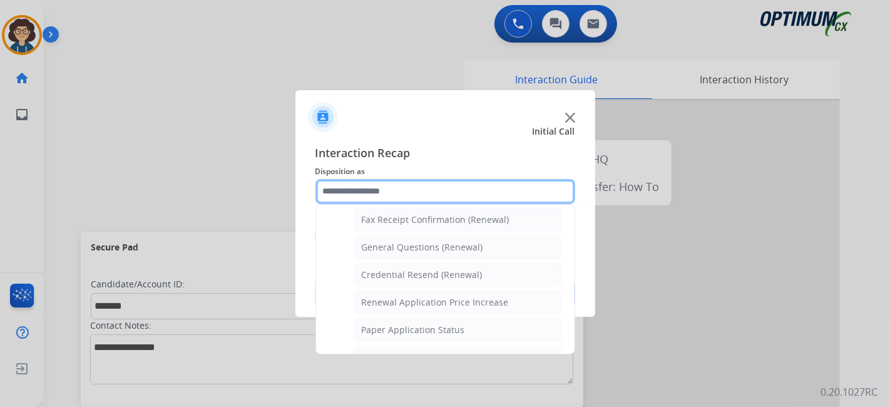
scroll to position [341, 0]
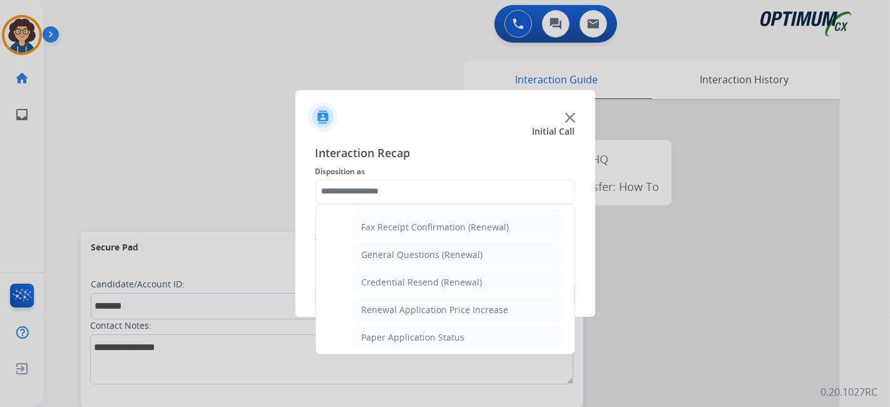
drag, startPoint x: 488, startPoint y: 251, endPoint x: 501, endPoint y: 245, distance: 14.3
click at [488, 250] on li "General Questions (Renewal)" at bounding box center [458, 255] width 208 height 24
type input "**********"
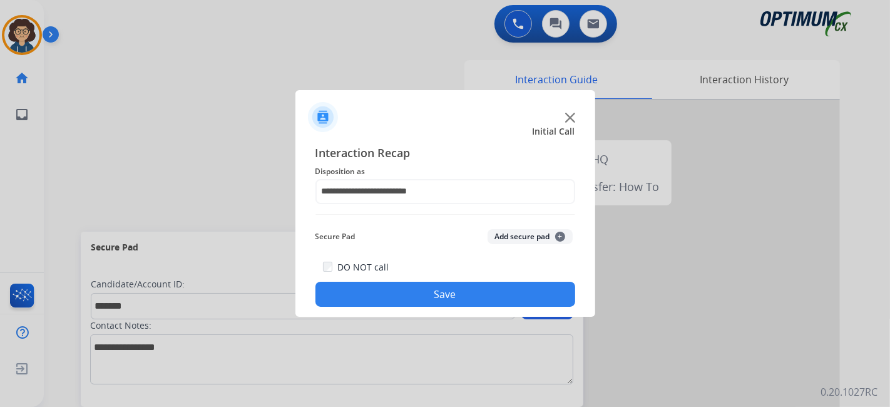
click at [505, 245] on div "Secure Pad Add secure pad +" at bounding box center [445, 236] width 260 height 25
drag, startPoint x: 508, startPoint y: 235, endPoint x: 506, endPoint y: 249, distance: 14.5
click at [507, 244] on div "Secure Pad Add secure pad +" at bounding box center [445, 236] width 260 height 25
click at [468, 298] on button "Save" at bounding box center [445, 294] width 260 height 25
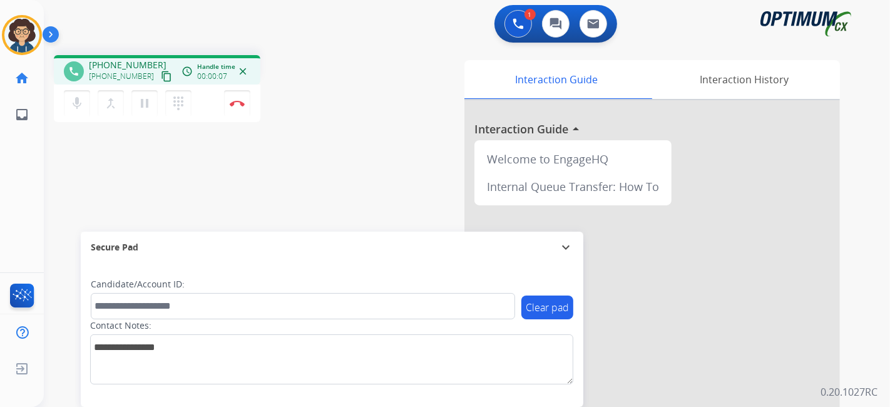
click at [161, 78] on mat-icon "content_copy" at bounding box center [166, 76] width 11 height 11
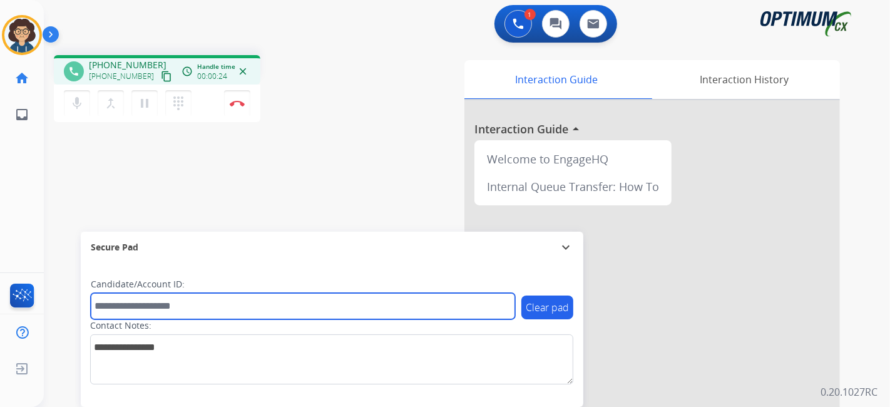
click at [189, 309] on input "text" at bounding box center [303, 306] width 424 height 26
paste input "*******"
type input "*******"
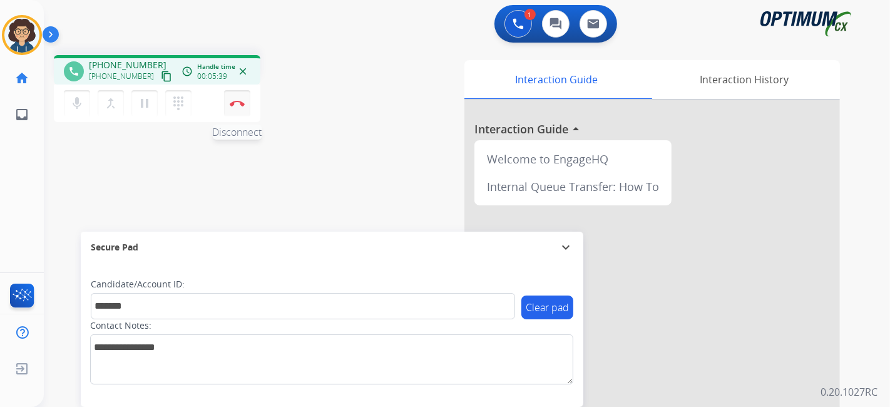
click at [238, 105] on img at bounding box center [237, 103] width 15 height 6
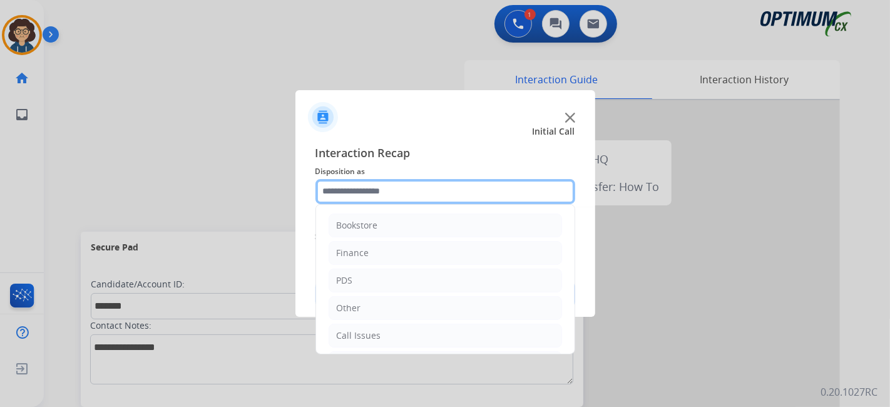
click at [444, 190] on input "text" at bounding box center [445, 191] width 260 height 25
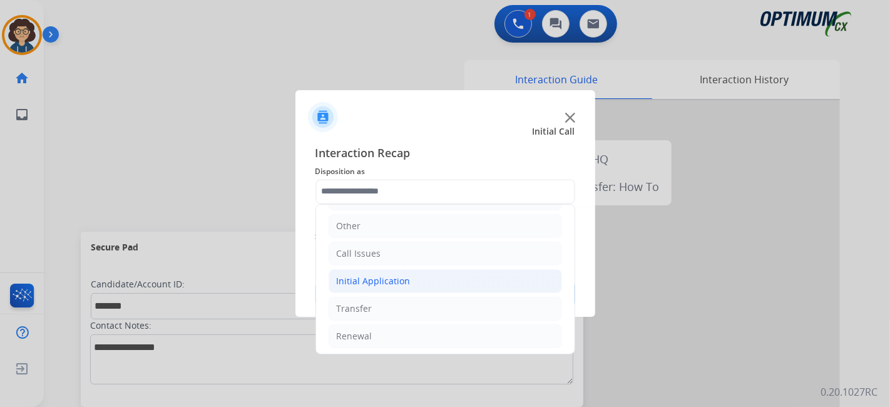
click at [451, 273] on li "Initial Application" at bounding box center [445, 281] width 233 height 24
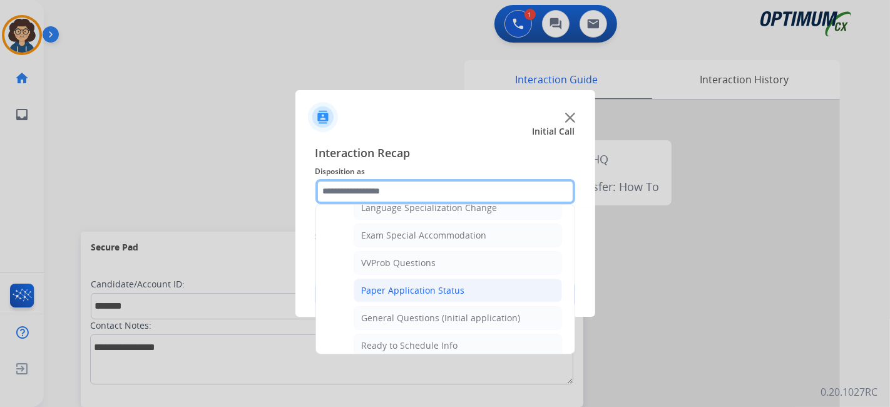
scroll to position [631, 0]
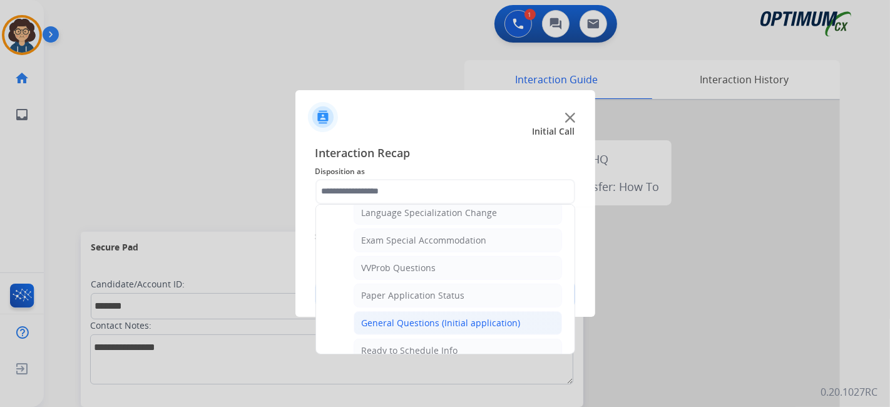
click at [454, 311] on li "General Questions (Initial application)" at bounding box center [458, 323] width 208 height 24
type input "**********"
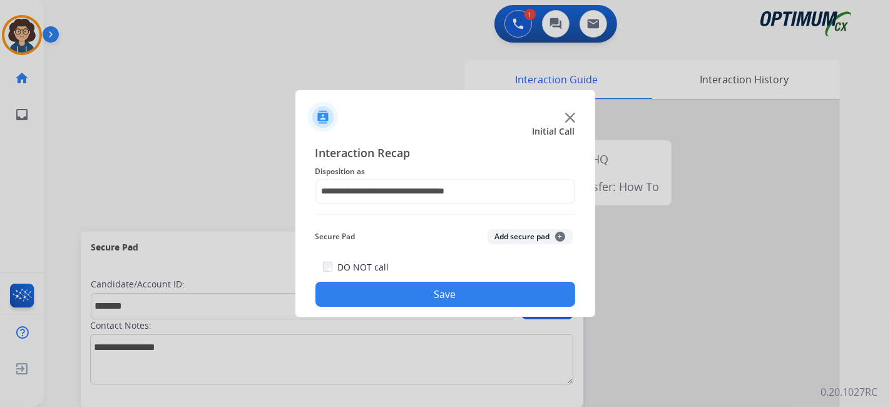
click at [514, 231] on button "Add secure pad +" at bounding box center [530, 236] width 85 height 15
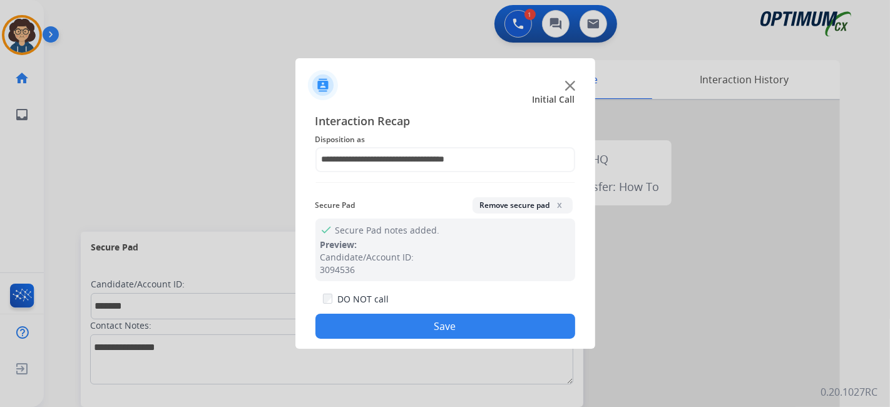
drag, startPoint x: 481, startPoint y: 330, endPoint x: 349, endPoint y: 93, distance: 271.8
click at [479, 330] on button "Save" at bounding box center [445, 326] width 260 height 25
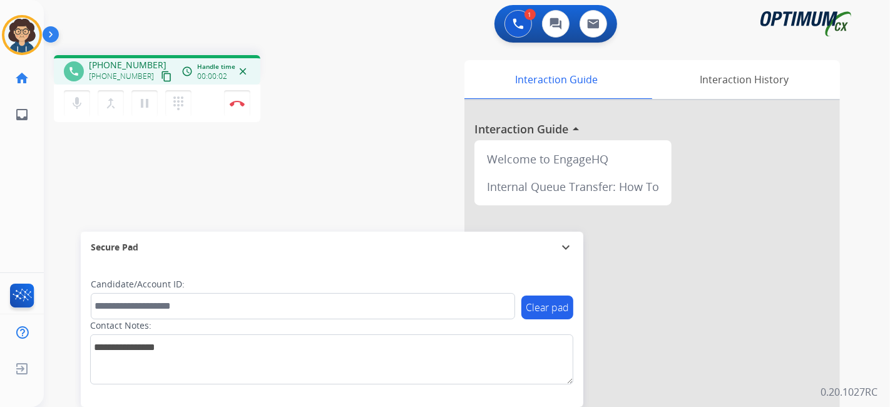
click at [161, 79] on mat-icon "content_copy" at bounding box center [166, 76] width 11 height 11
click at [245, 106] on button "Disconnect" at bounding box center [237, 103] width 26 height 26
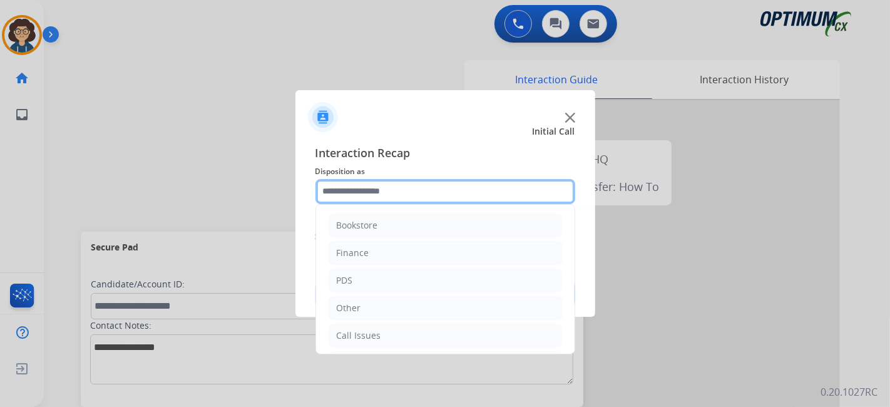
click at [418, 195] on input "text" at bounding box center [445, 191] width 260 height 25
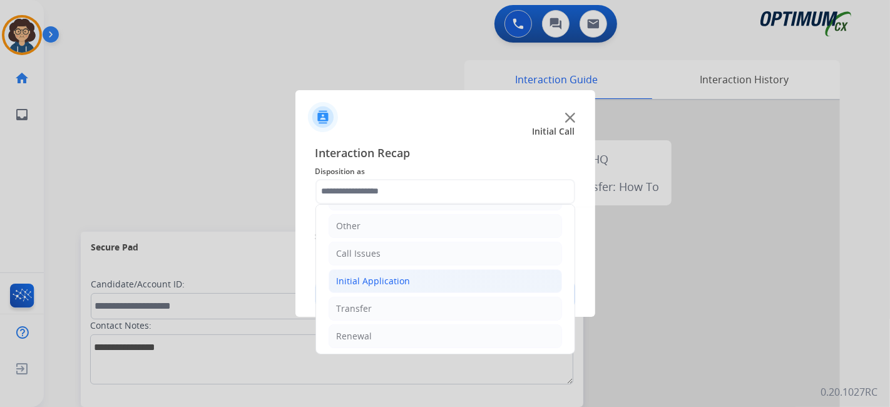
click at [421, 283] on li "Initial Application" at bounding box center [445, 281] width 233 height 24
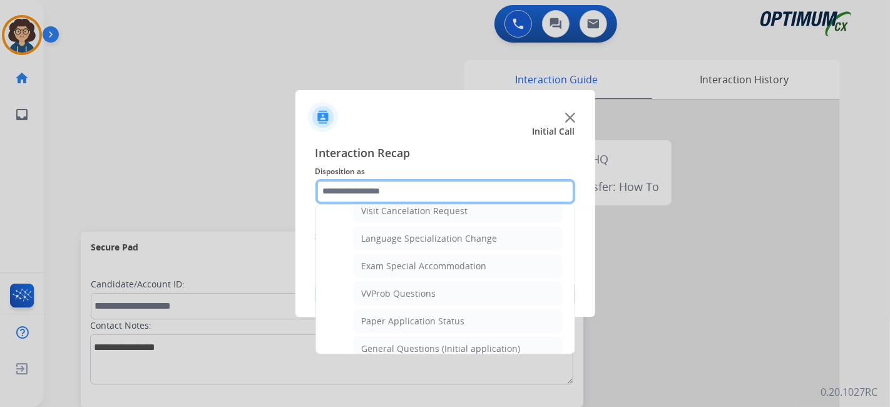
scroll to position [619, 0]
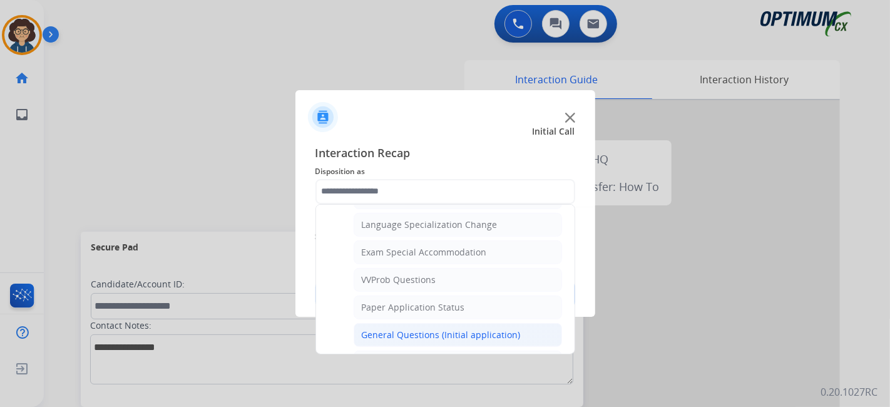
click at [494, 329] on div "General Questions (Initial application)" at bounding box center [441, 335] width 159 height 13
type input "**********"
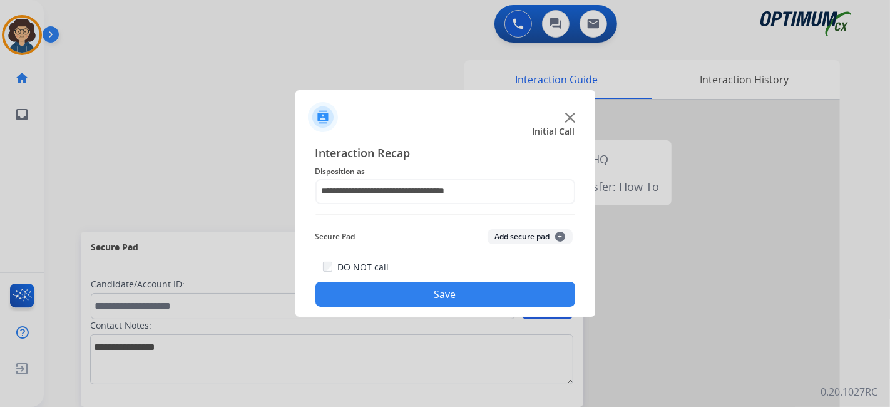
click at [462, 303] on button "Save" at bounding box center [445, 294] width 260 height 25
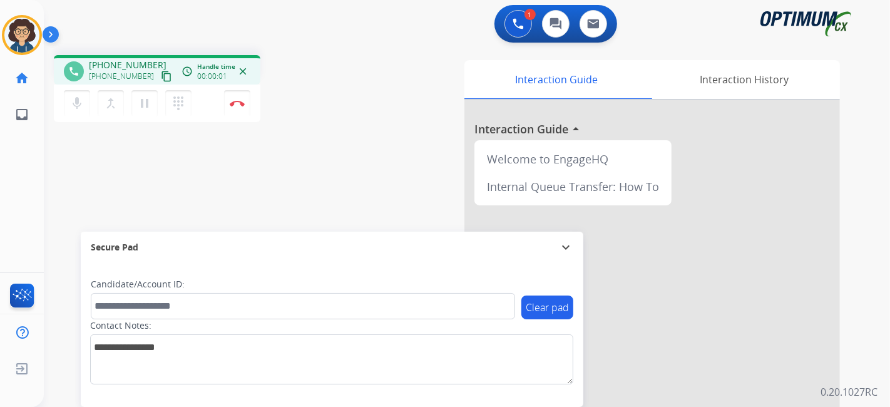
click at [161, 77] on mat-icon "content_copy" at bounding box center [166, 76] width 11 height 11
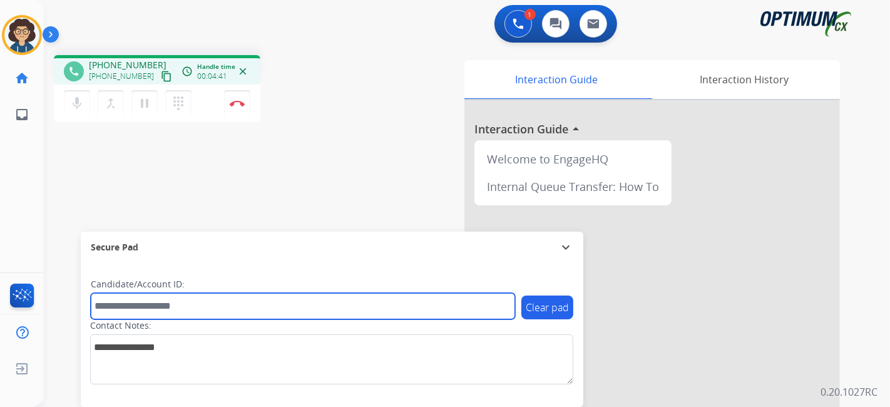
drag, startPoint x: 161, startPoint y: 294, endPoint x: 163, endPoint y: 302, distance: 8.4
click at [161, 295] on input "text" at bounding box center [303, 306] width 424 height 26
paste input "*******"
type input "*******"
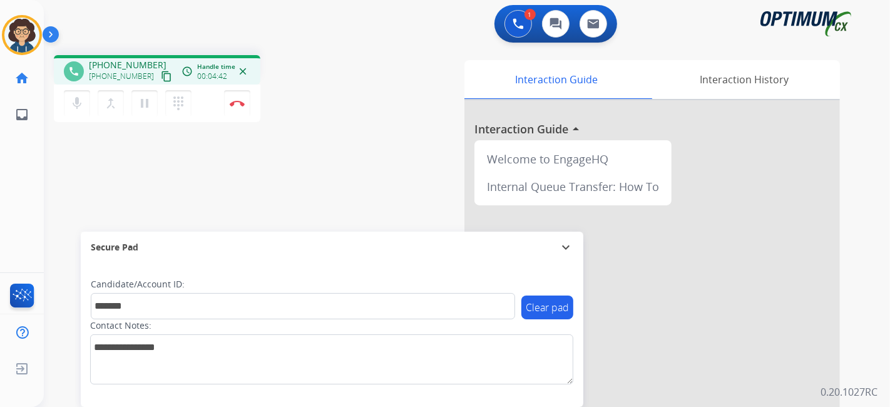
drag, startPoint x: 252, startPoint y: 192, endPoint x: 287, endPoint y: 6, distance: 189.2
click at [254, 191] on div "phone [PHONE_NUMBER] [PHONE_NUMBER] content_copy access_time Call metrics Queue…" at bounding box center [452, 306] width 816 height 522
click at [239, 105] on img at bounding box center [237, 103] width 15 height 6
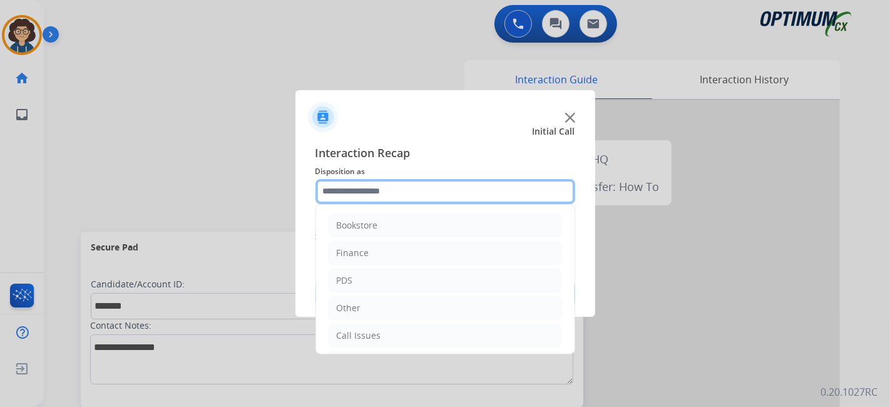
click at [458, 203] on input "text" at bounding box center [445, 191] width 260 height 25
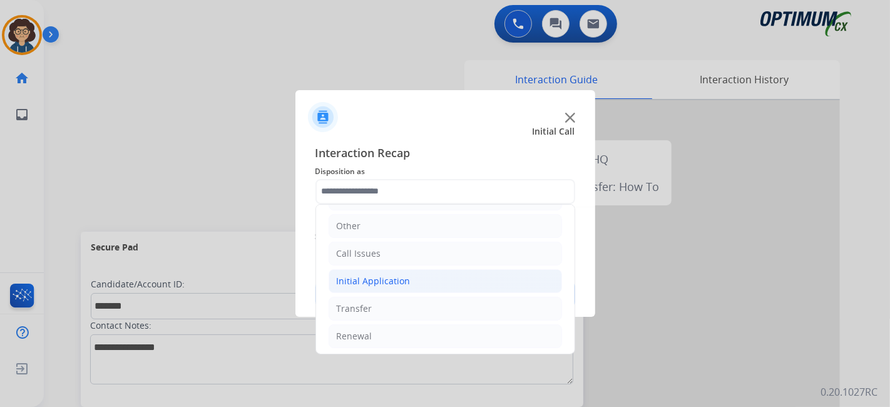
click at [427, 275] on li "Initial Application" at bounding box center [445, 281] width 233 height 24
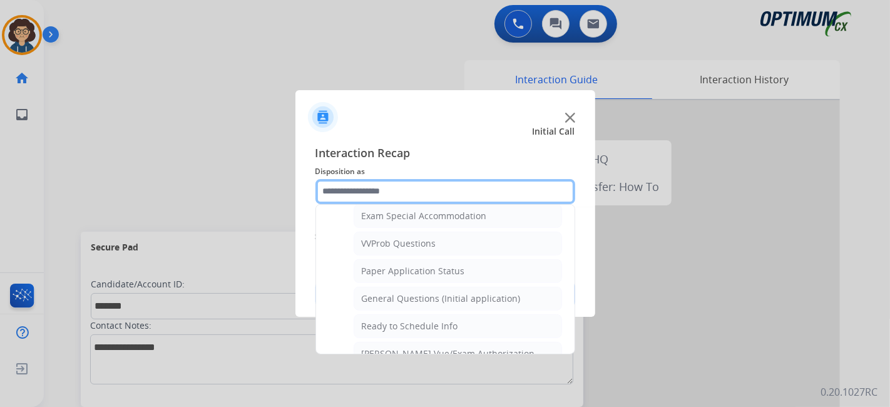
scroll to position [667, 0]
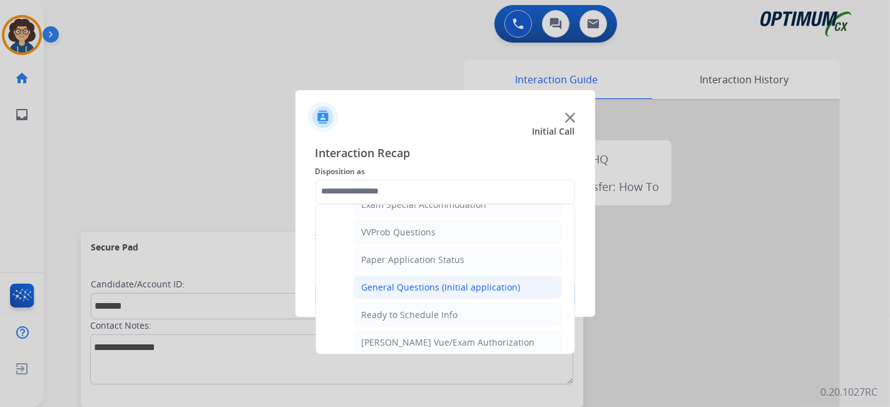
click at [520, 277] on li "General Questions (Initial application)" at bounding box center [458, 287] width 208 height 24
type input "**********"
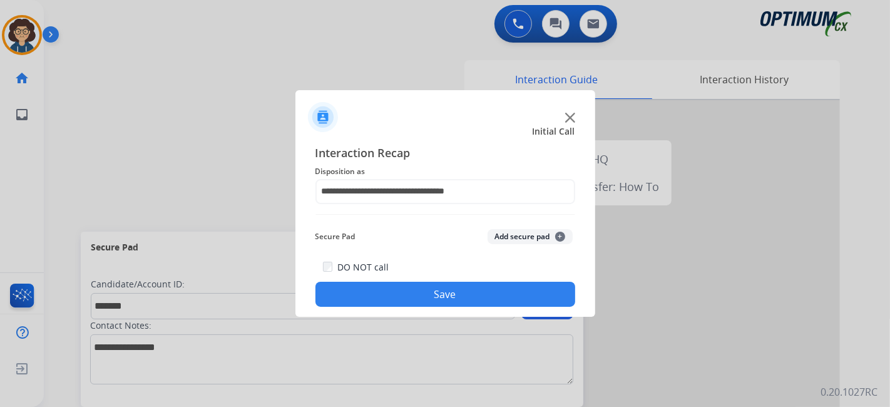
click at [530, 228] on div "Secure Pad Add secure pad +" at bounding box center [445, 236] width 260 height 25
click at [531, 237] on button "Add secure pad +" at bounding box center [530, 236] width 85 height 15
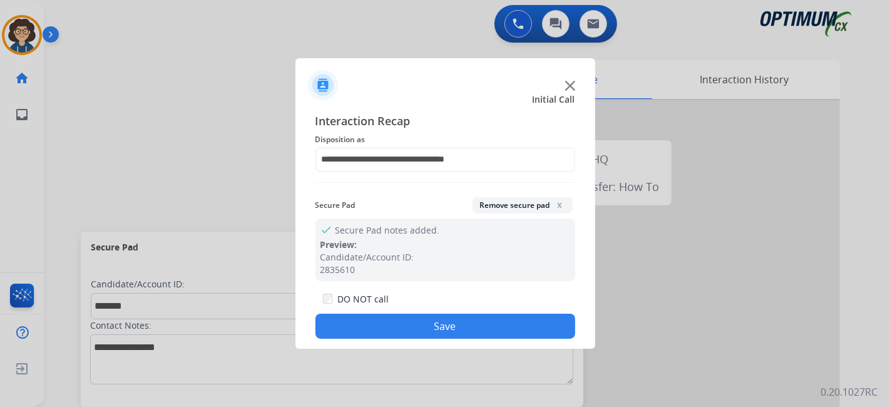
drag, startPoint x: 472, startPoint y: 333, endPoint x: 281, endPoint y: 3, distance: 381.1
click at [468, 320] on button "Save" at bounding box center [445, 326] width 260 height 25
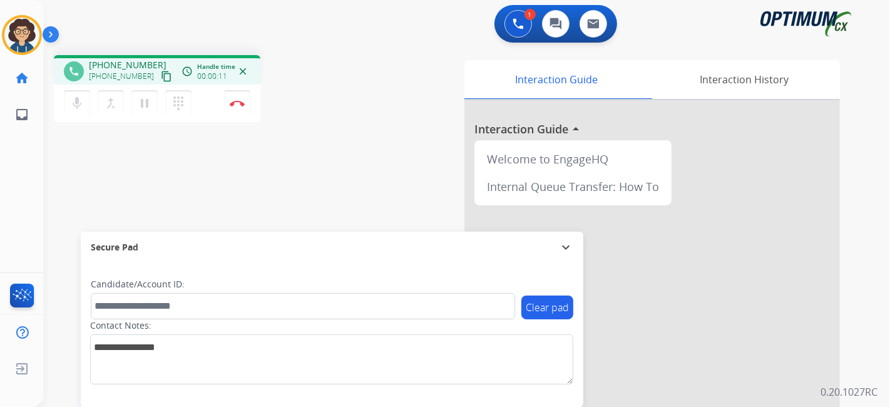
click at [161, 78] on mat-icon "content_copy" at bounding box center [166, 76] width 11 height 11
drag, startPoint x: 203, startPoint y: 291, endPoint x: 198, endPoint y: 314, distance: 23.2
click at [200, 302] on div "Candidate/Account ID:" at bounding box center [303, 298] width 424 height 41
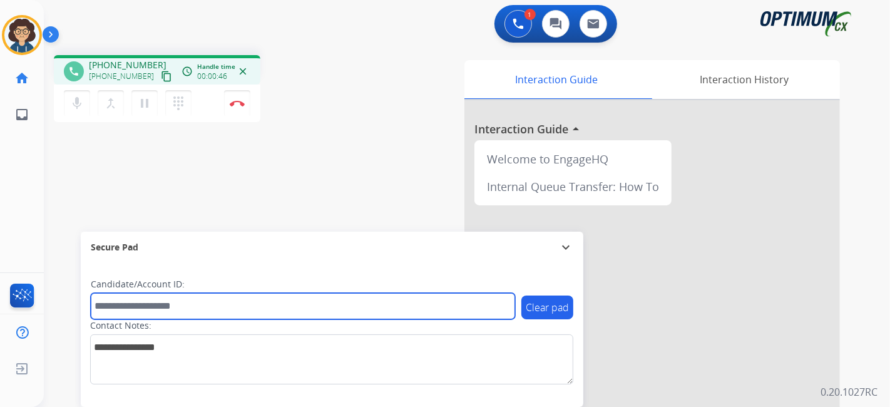
click at [207, 304] on input "text" at bounding box center [303, 306] width 424 height 26
paste input "*******"
type input "*******"
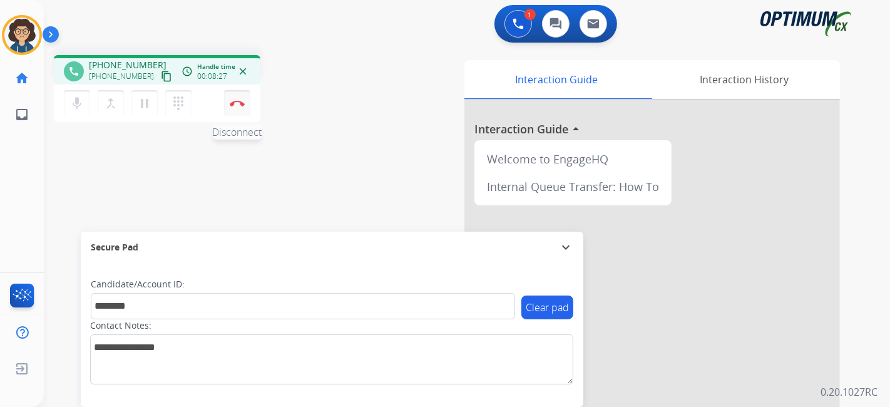
click at [245, 106] on button "Disconnect" at bounding box center [237, 103] width 26 height 26
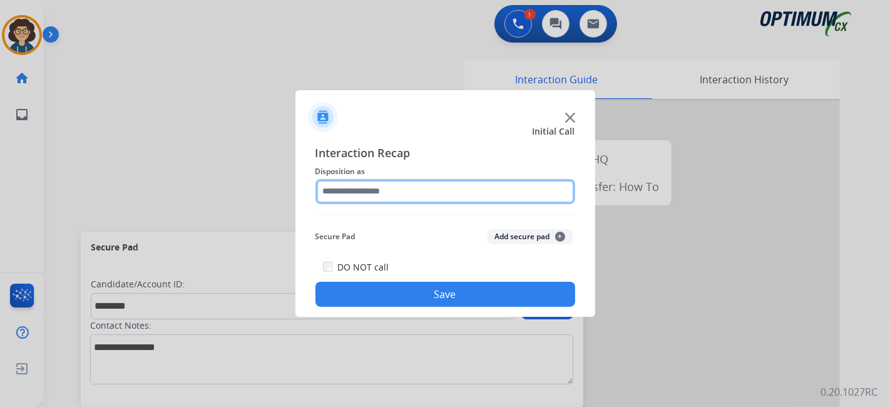
click at [464, 190] on input "text" at bounding box center [445, 191] width 260 height 25
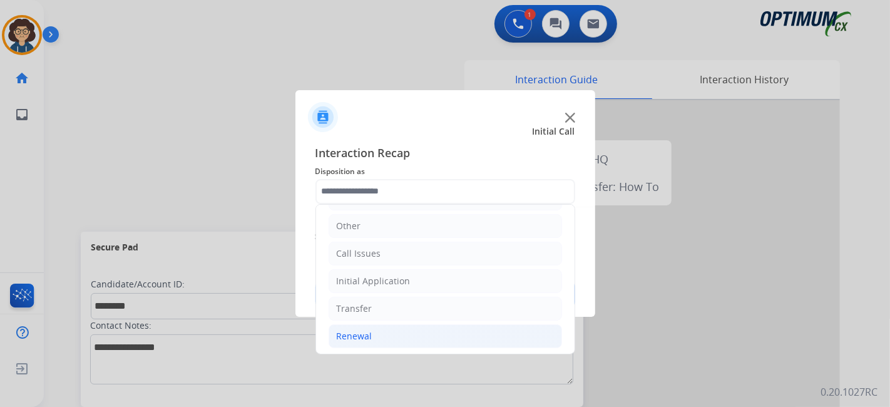
click at [405, 326] on li "Renewal" at bounding box center [445, 336] width 233 height 24
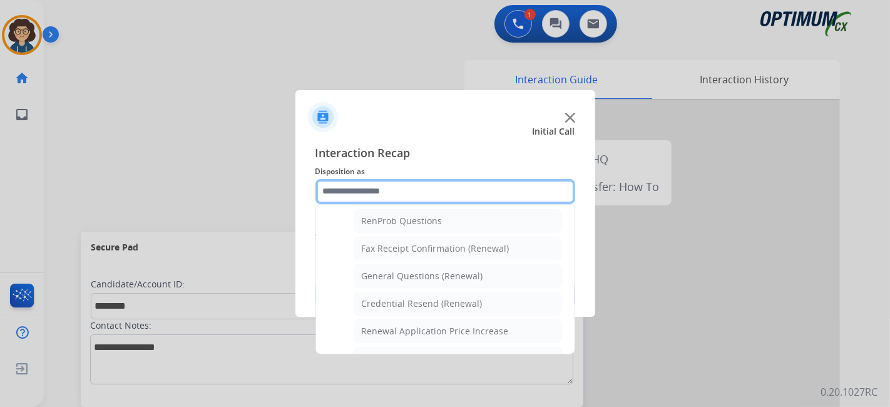
scroll to position [314, 0]
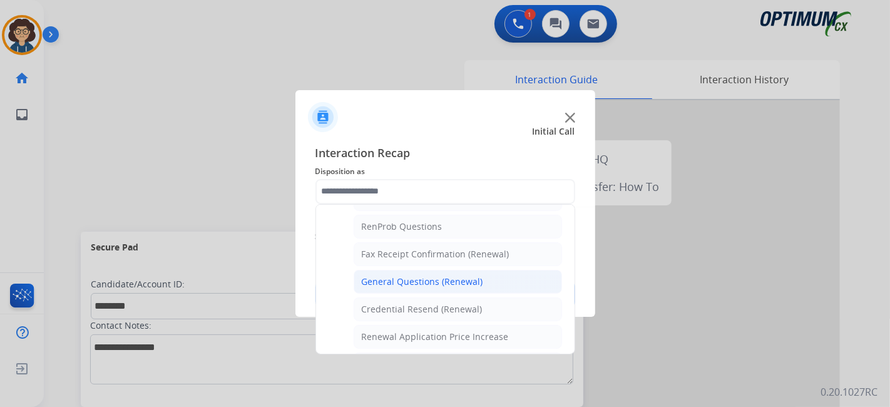
click at [473, 284] on li "General Questions (Renewal)" at bounding box center [458, 282] width 208 height 24
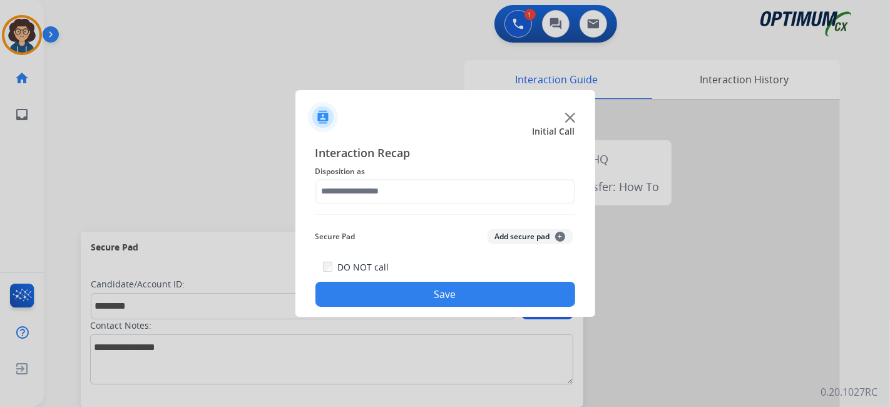
type input "**********"
click at [511, 238] on button "Add secure pad +" at bounding box center [530, 236] width 85 height 15
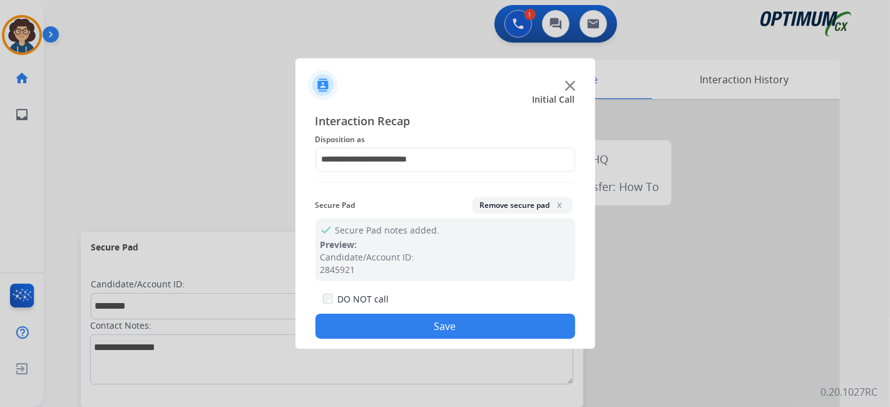
drag, startPoint x: 466, startPoint y: 312, endPoint x: 456, endPoint y: 324, distance: 16.0
click at [464, 314] on div "DO NOT call Save" at bounding box center [445, 315] width 260 height 48
click at [456, 324] on button "Save" at bounding box center [445, 326] width 260 height 25
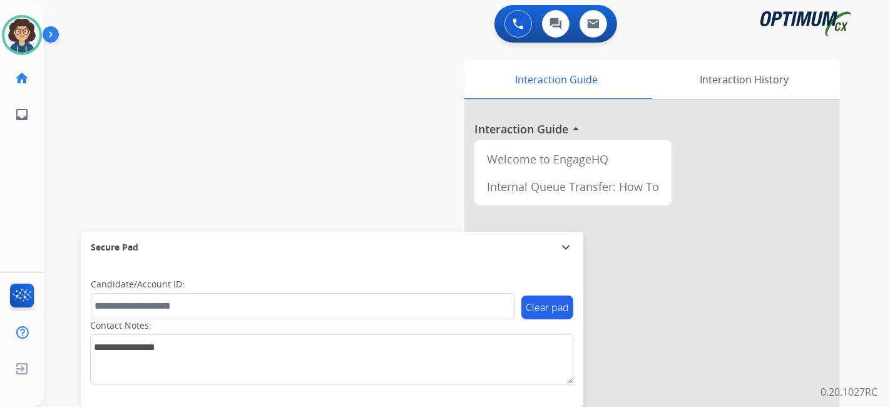
click at [305, 165] on div "swap_horiz Break voice bridge close_fullscreen Connect 3-Way Call merge_type Se…" at bounding box center [452, 306] width 816 height 522
click at [339, 167] on div "swap_horiz Break voice bridge close_fullscreen Connect 3-Way Call merge_type Se…" at bounding box center [452, 306] width 816 height 522
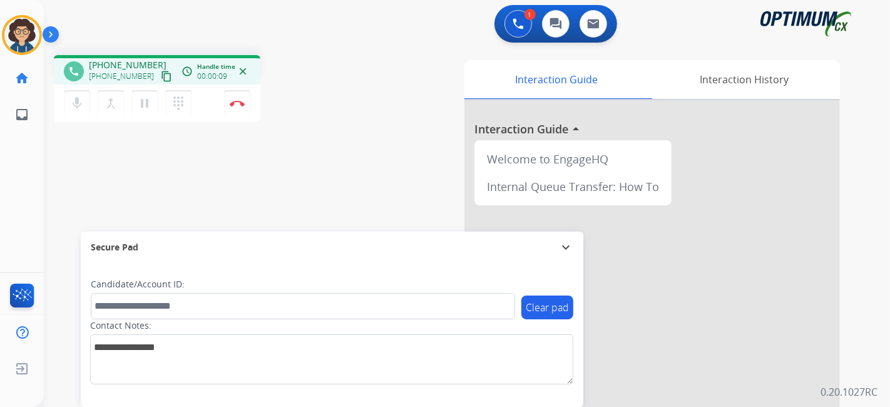
click at [161, 74] on mat-icon "content_copy" at bounding box center [166, 76] width 11 height 11
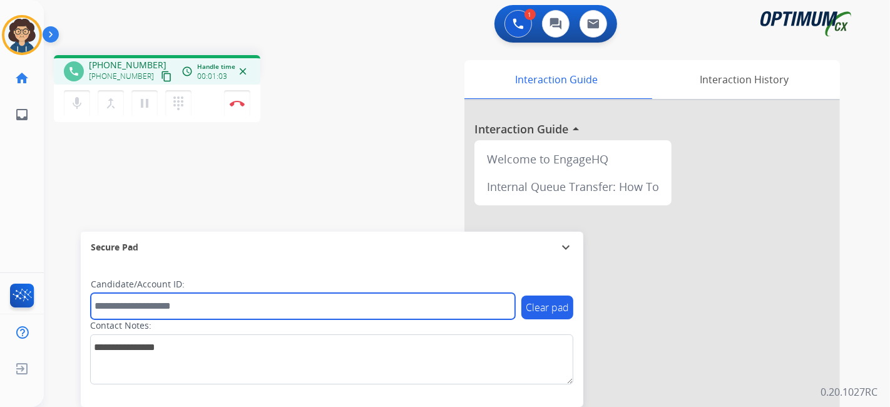
click at [197, 307] on input "text" at bounding box center [303, 306] width 424 height 26
paste input "*******"
type input "*******"
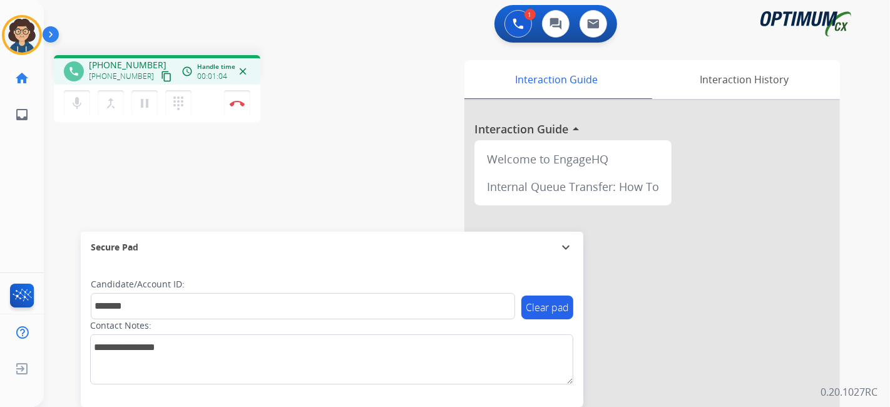
drag, startPoint x: 299, startPoint y: 176, endPoint x: 301, endPoint y: 20, distance: 155.9
click at [300, 175] on div "phone [PHONE_NUMBER] [PHONE_NUMBER] content_copy access_time Call metrics Queue…" at bounding box center [452, 306] width 816 height 522
click at [233, 105] on img at bounding box center [237, 103] width 15 height 6
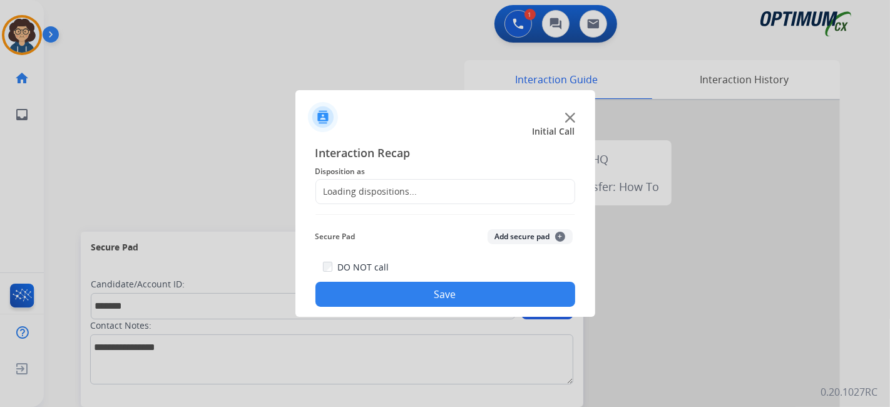
click at [425, 198] on div "Loading dispositions..." at bounding box center [445, 191] width 260 height 25
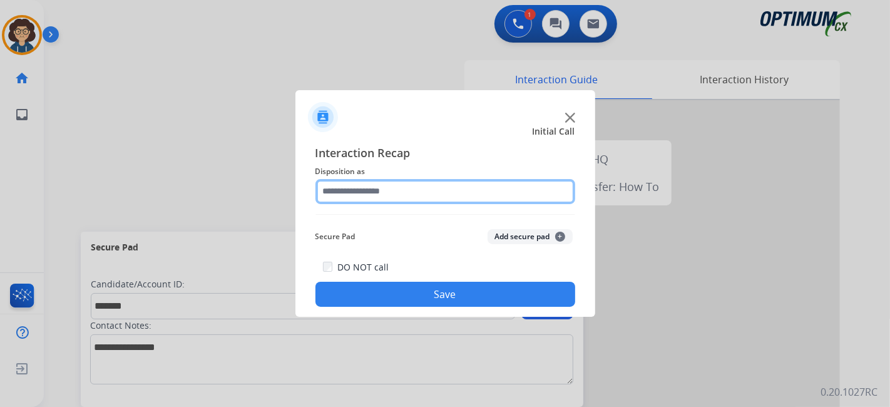
click at [425, 192] on input "text" at bounding box center [445, 191] width 260 height 25
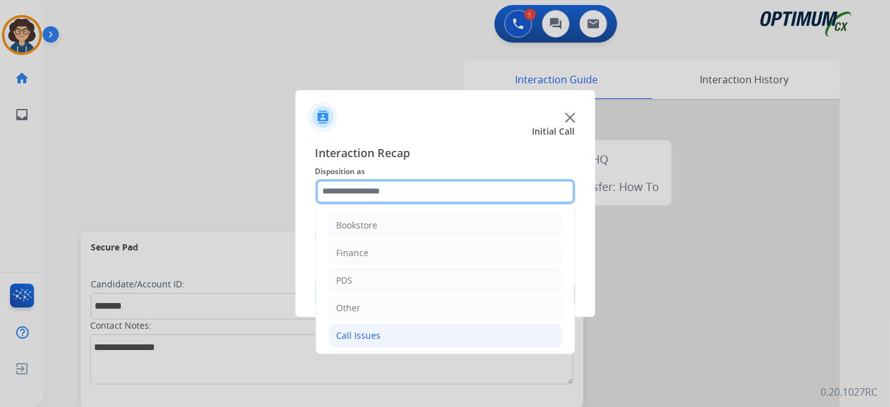
scroll to position [82, 0]
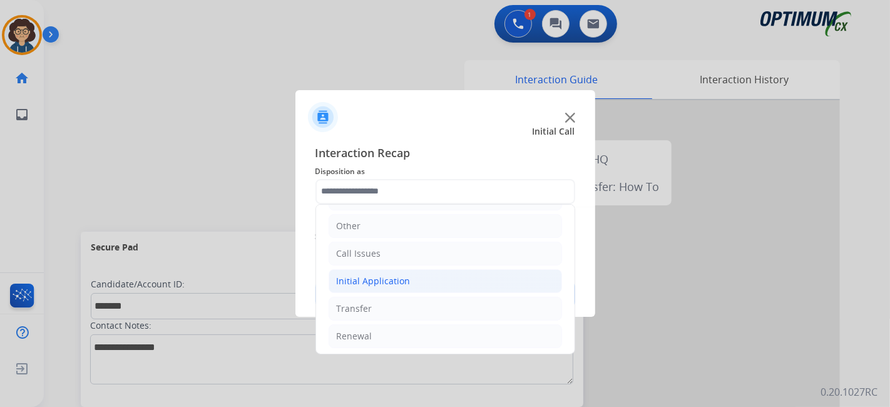
click at [454, 274] on li "Initial Application" at bounding box center [445, 281] width 233 height 24
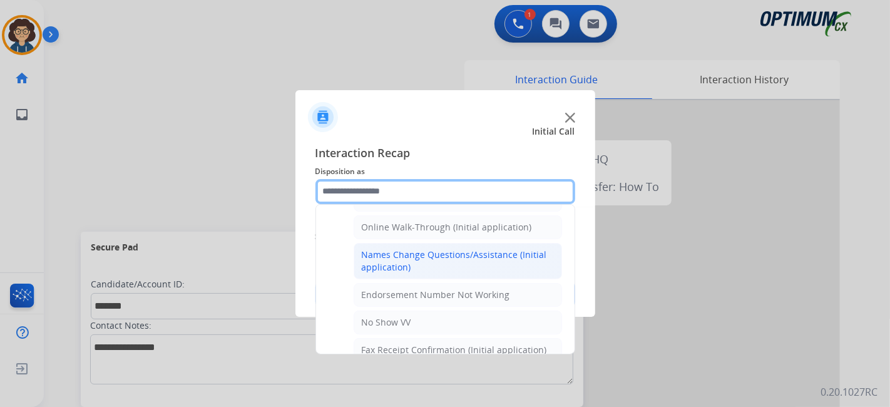
scroll to position [265, 0]
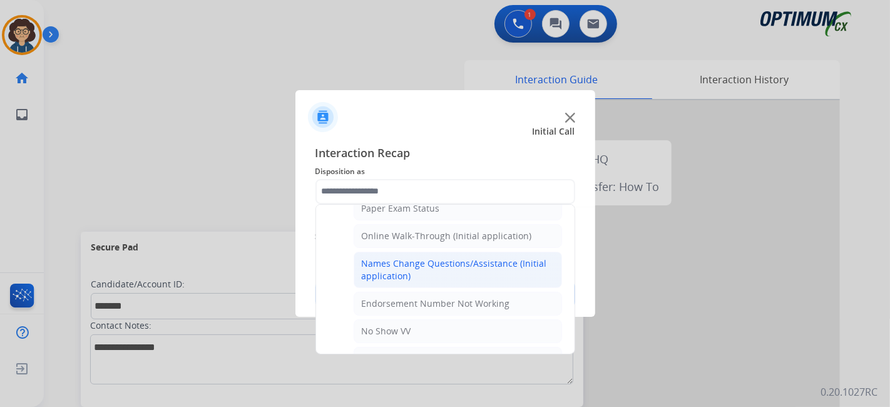
click at [510, 257] on div "Names Change Questions/Assistance (Initial application)" at bounding box center [458, 269] width 192 height 25
type input "**********"
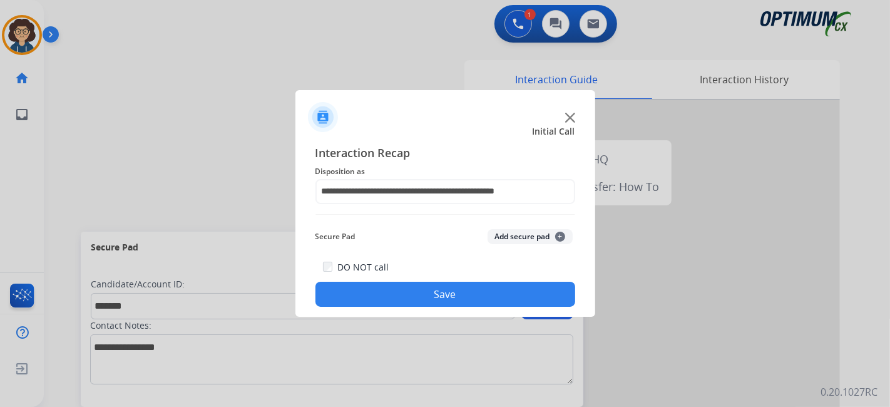
click at [527, 238] on button "Add secure pad +" at bounding box center [530, 236] width 85 height 15
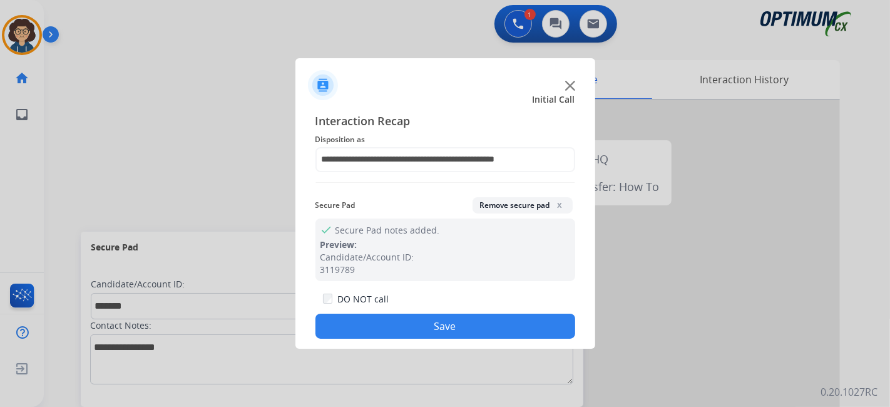
drag, startPoint x: 453, startPoint y: 326, endPoint x: 285, endPoint y: 28, distance: 342.2
click at [452, 326] on button "Save" at bounding box center [445, 326] width 260 height 25
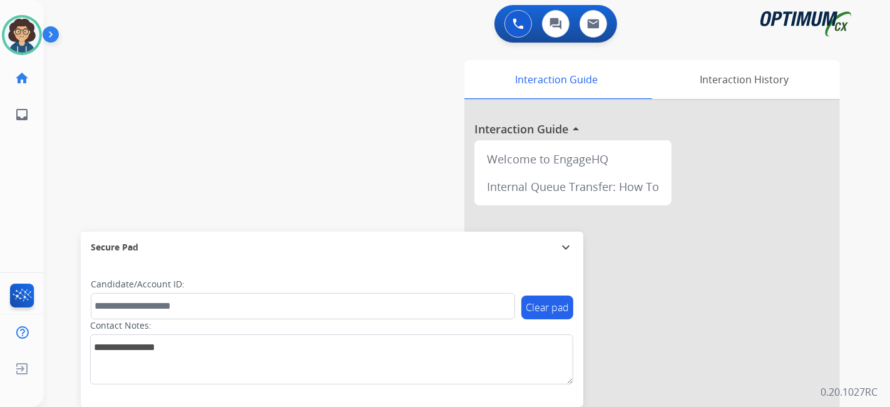
drag, startPoint x: 376, startPoint y: 54, endPoint x: 399, endPoint y: 6, distance: 53.5
click at [385, 38] on div "0 Voice Interactions 0 Chat Interactions 0 Email Interactions swap_horiz Break …" at bounding box center [467, 203] width 846 height 407
click at [384, 44] on div "0 Voice Interactions 0 Chat Interactions 0 Email Interactions" at bounding box center [459, 25] width 801 height 40
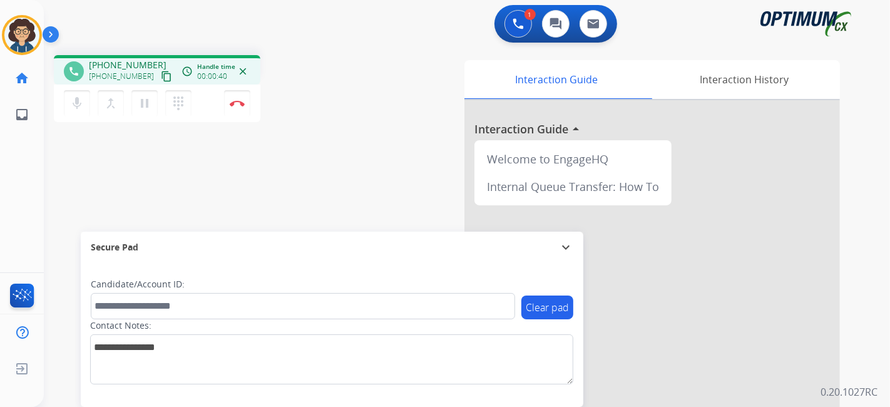
click at [161, 76] on mat-icon "content_copy" at bounding box center [166, 76] width 11 height 11
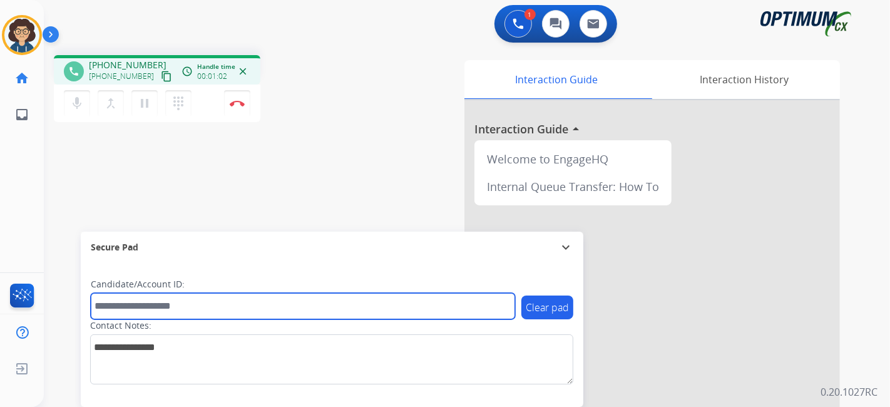
click at [202, 300] on input "text" at bounding box center [303, 306] width 424 height 26
paste input "*******"
type input "*******"
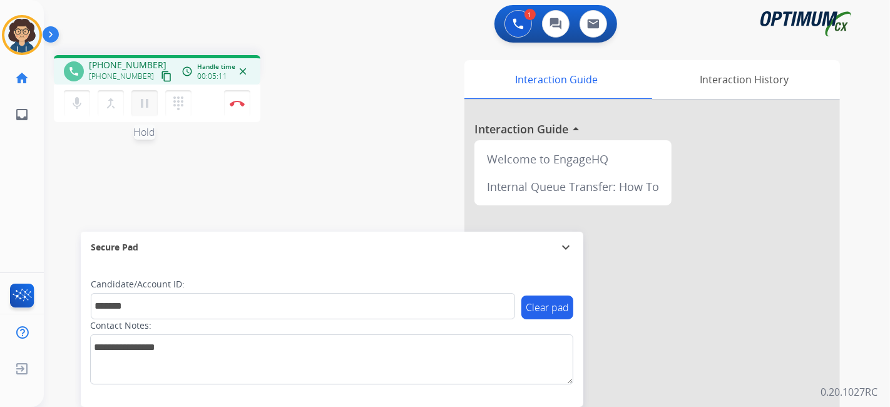
click at [153, 103] on button "pause Hold" at bounding box center [144, 103] width 26 height 26
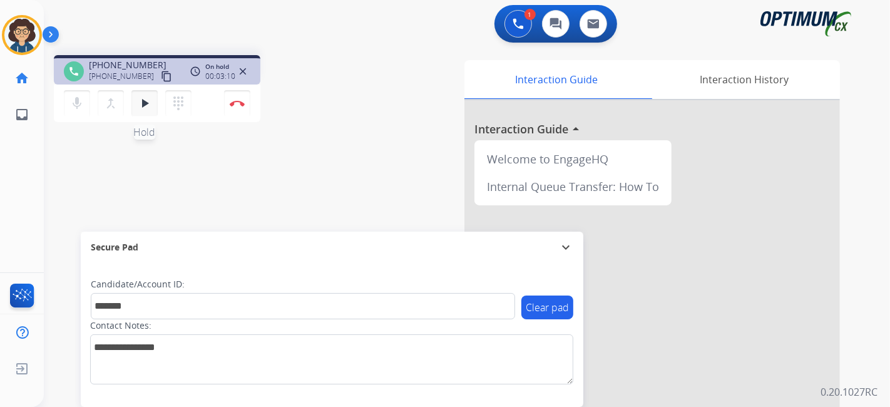
click at [145, 97] on mat-icon "play_arrow" at bounding box center [144, 103] width 15 height 15
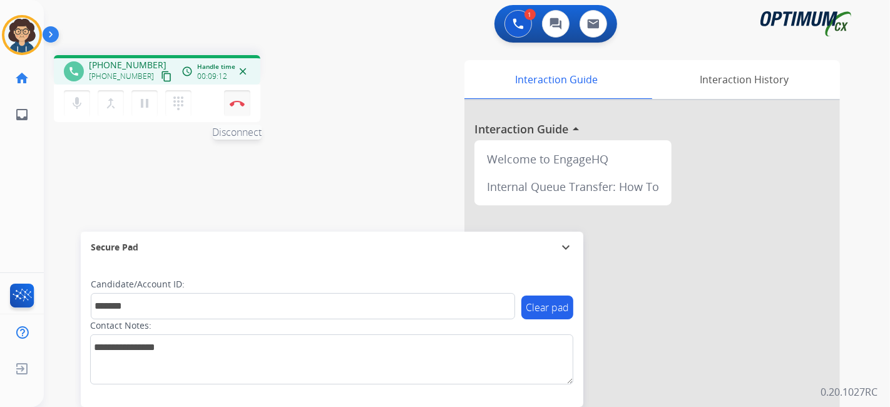
click at [243, 103] on img at bounding box center [237, 103] width 15 height 6
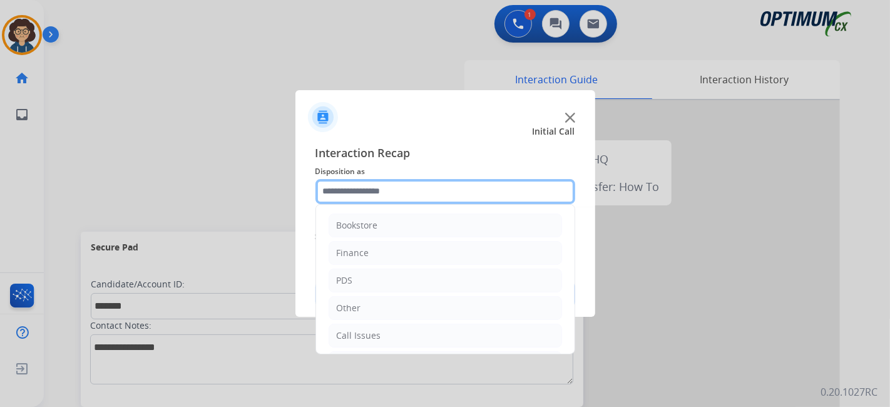
click at [464, 202] on input "text" at bounding box center [445, 191] width 260 height 25
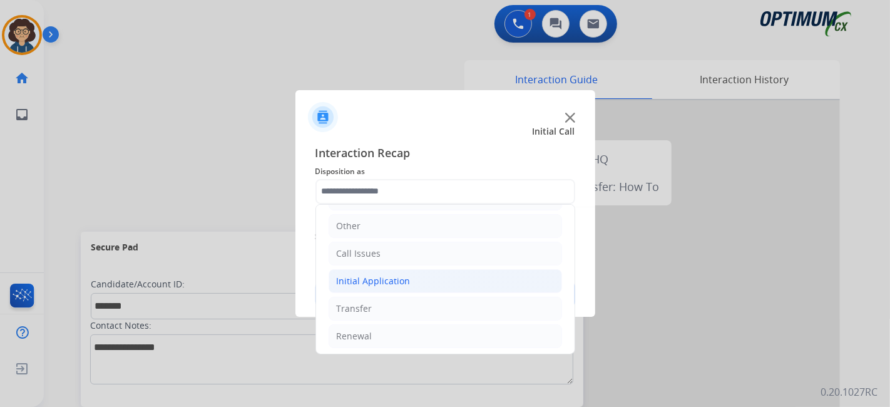
drag, startPoint x: 493, startPoint y: 275, endPoint x: 513, endPoint y: 274, distance: 20.1
click at [494, 275] on li "Initial Application" at bounding box center [445, 281] width 233 height 24
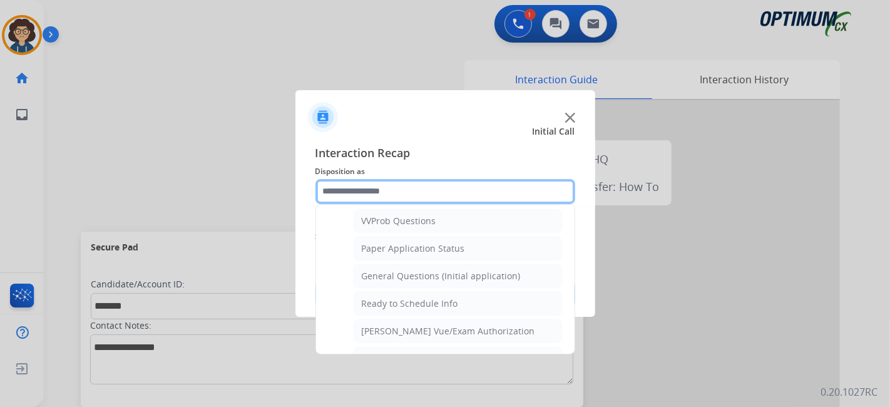
scroll to position [680, 0]
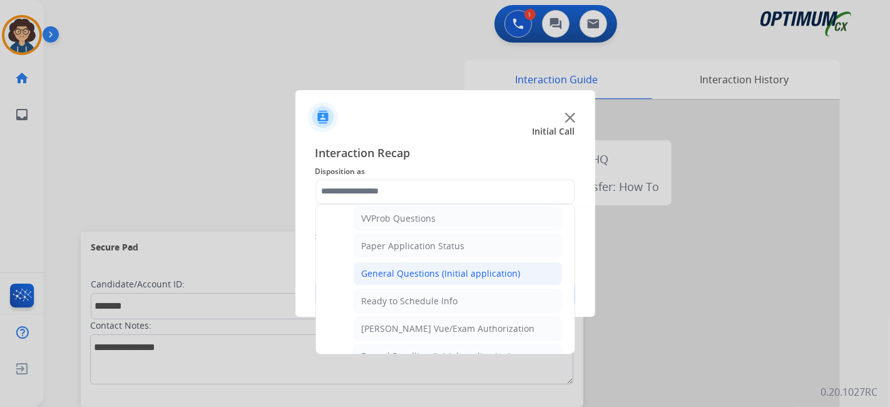
click at [454, 267] on div "General Questions (Initial application)" at bounding box center [441, 273] width 159 height 13
type input "**********"
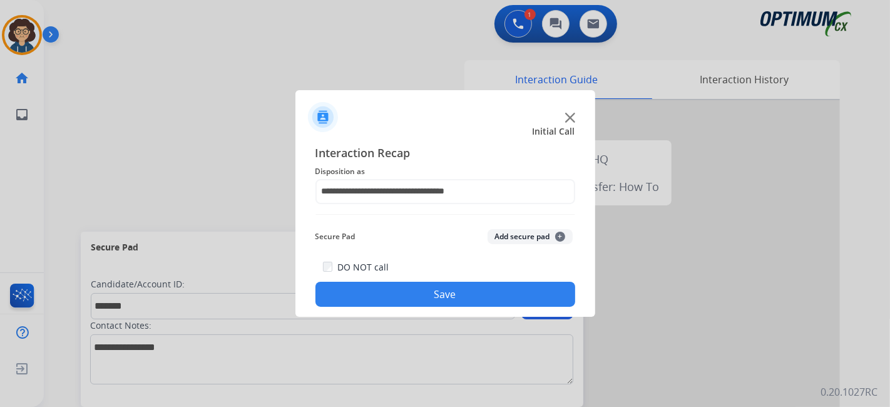
click at [532, 235] on button "Add secure pad +" at bounding box center [530, 236] width 85 height 15
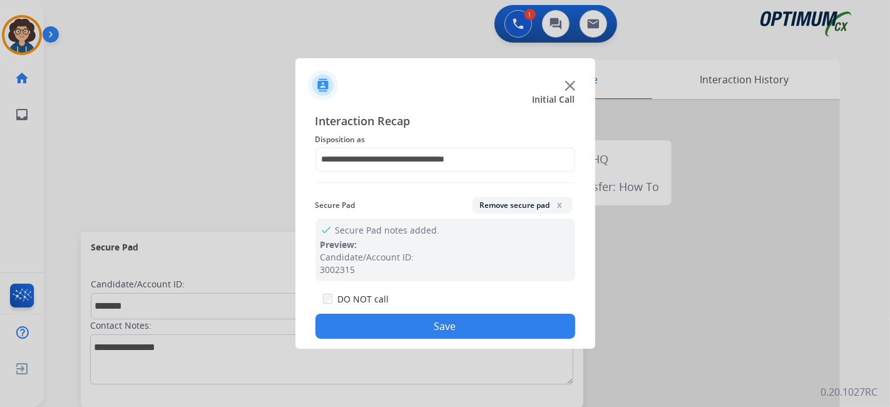
drag, startPoint x: 451, startPoint y: 325, endPoint x: 326, endPoint y: 9, distance: 340.0
click at [451, 323] on button "Save" at bounding box center [445, 326] width 260 height 25
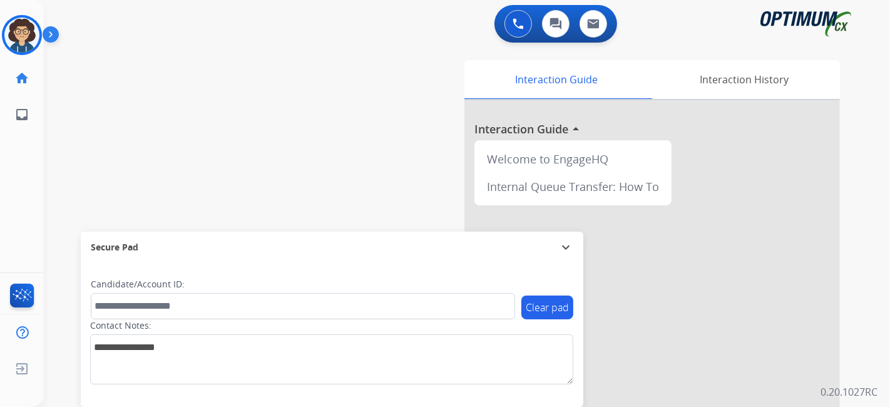
click at [214, 69] on div "swap_horiz Break voice bridge close_fullscreen Connect 3-Way Call merge_type Se…" at bounding box center [452, 306] width 816 height 522
click at [305, 58] on div "swap_horiz Break voice bridge close_fullscreen Connect 3-Way Call merge_type Se…" at bounding box center [452, 306] width 816 height 522
click at [6, 20] on div "Agent: [PERSON_NAME] Profile: NH_English" at bounding box center [22, 35] width 40 height 40
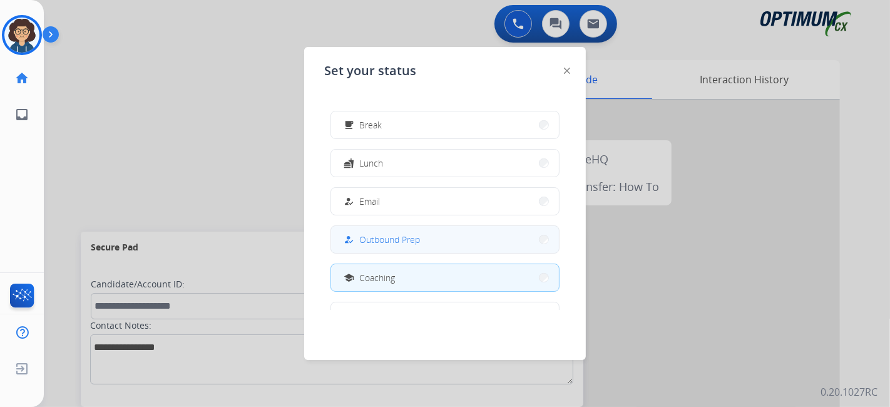
scroll to position [52, 0]
click at [448, 240] on button "how_to_reg Outbound Prep" at bounding box center [445, 234] width 228 height 27
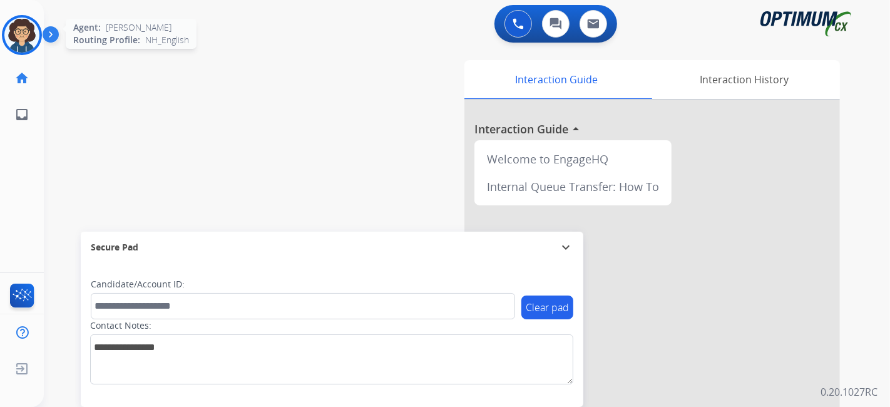
click at [9, 36] on img at bounding box center [21, 35] width 35 height 35
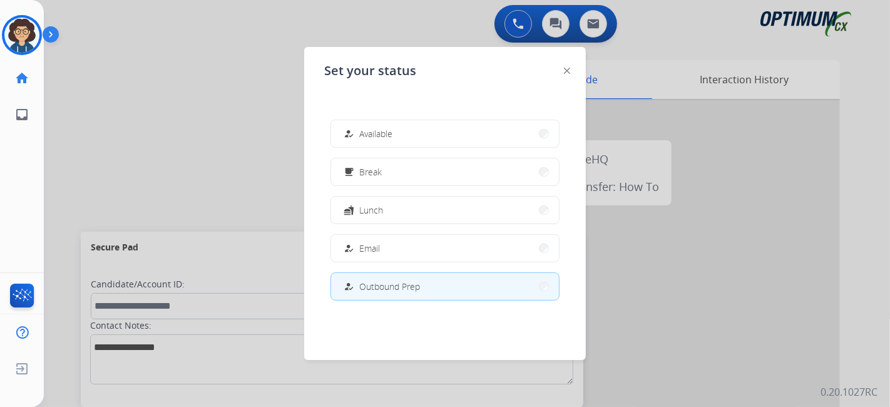
drag, startPoint x: 207, startPoint y: 163, endPoint x: 225, endPoint y: 6, distance: 158.2
click at [207, 161] on div at bounding box center [445, 203] width 890 height 407
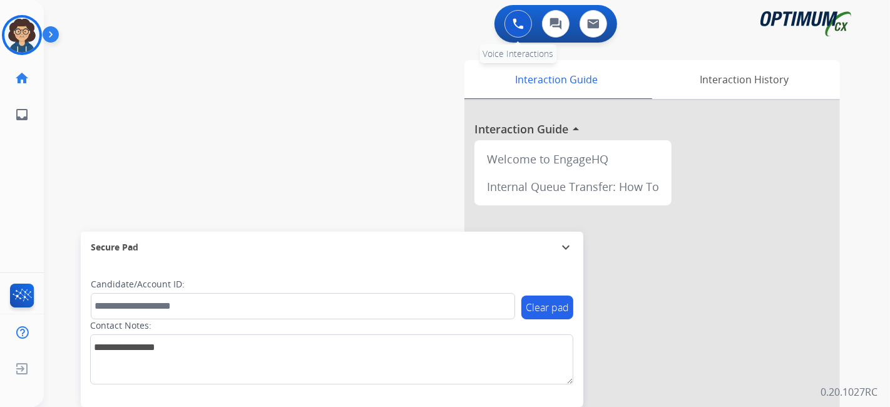
click at [524, 16] on button at bounding box center [519, 24] width 28 height 28
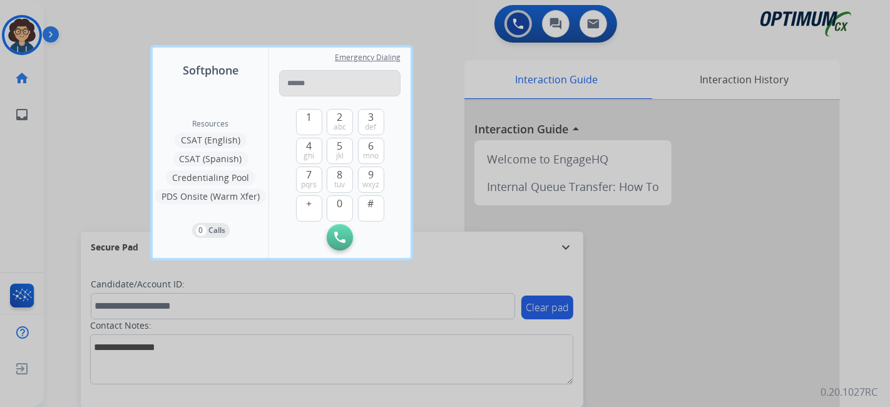
type input "**********"
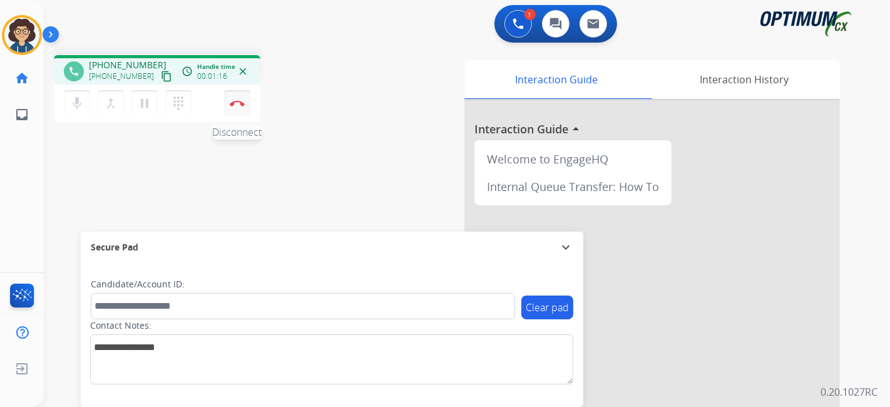
click at [234, 105] on img at bounding box center [237, 103] width 15 height 6
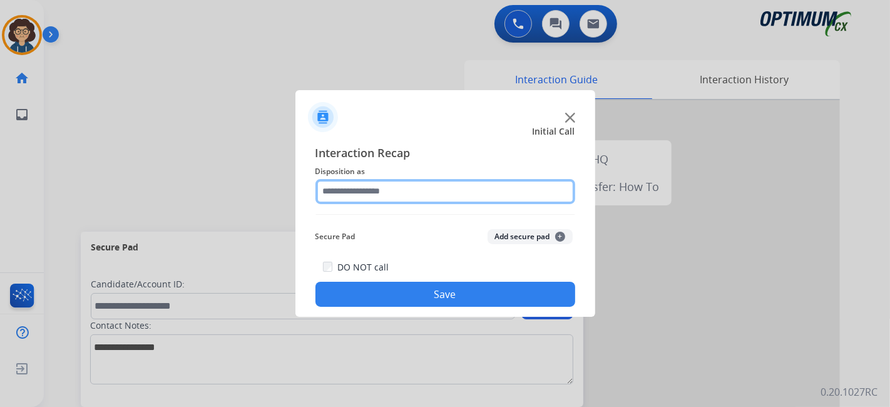
click at [446, 196] on input "text" at bounding box center [445, 191] width 260 height 25
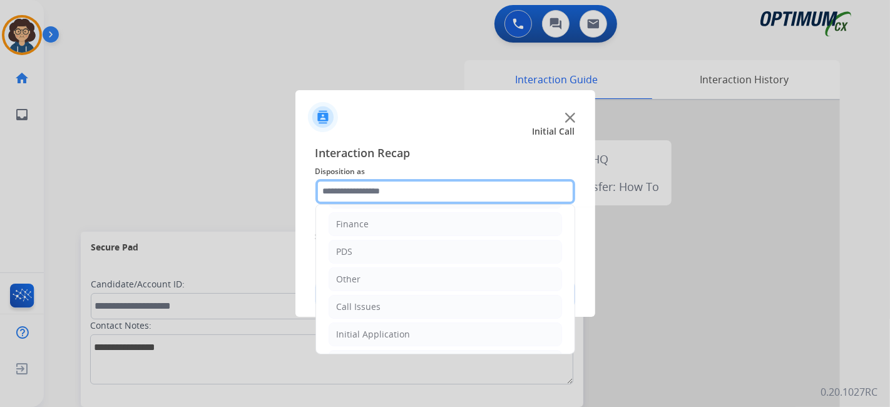
scroll to position [33, 0]
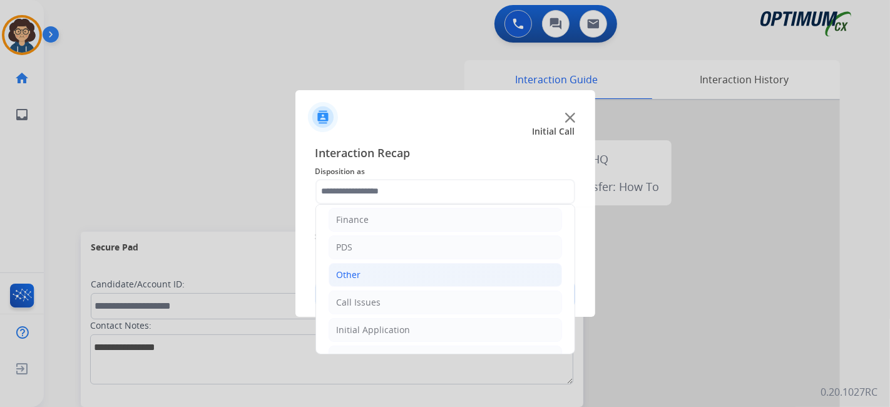
click at [484, 270] on li "Other" at bounding box center [445, 275] width 233 height 24
click at [477, 278] on li "Other" at bounding box center [445, 275] width 233 height 24
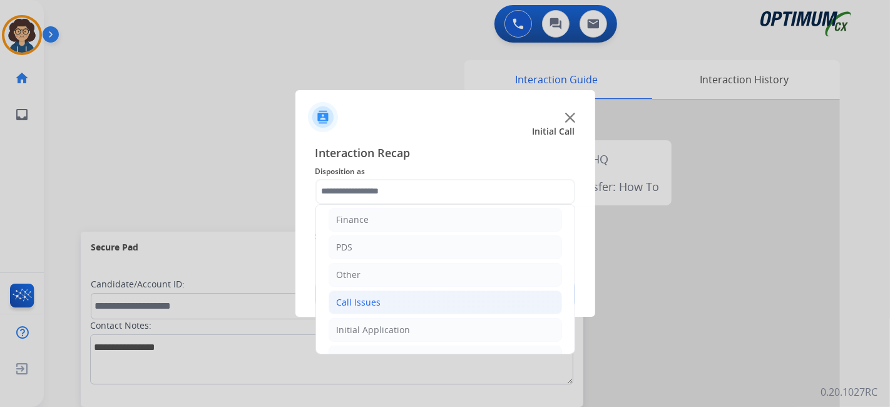
click at [451, 305] on li "Call Issues" at bounding box center [445, 302] width 233 height 24
click at [472, 330] on li "Voicemail" at bounding box center [458, 330] width 208 height 24
type input "*********"
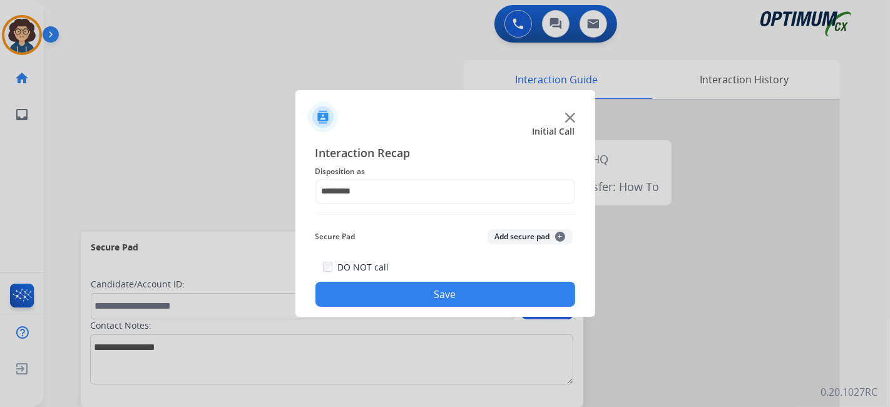
click at [526, 240] on button "Add secure pad +" at bounding box center [530, 236] width 85 height 15
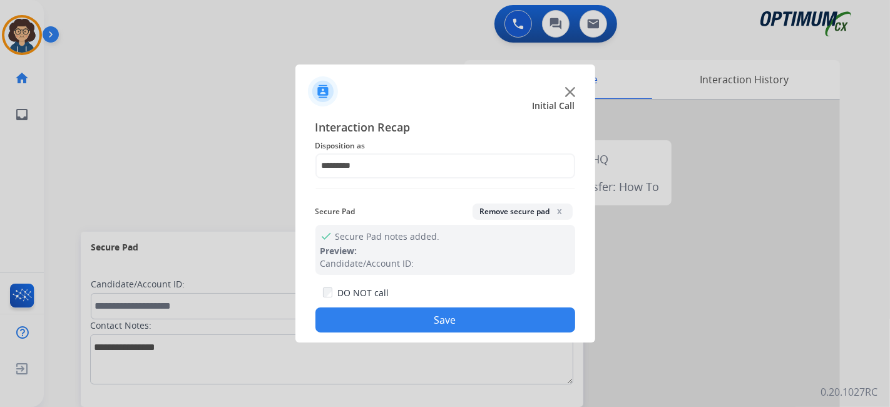
click at [520, 214] on button "Remove secure pad x" at bounding box center [523, 211] width 100 height 16
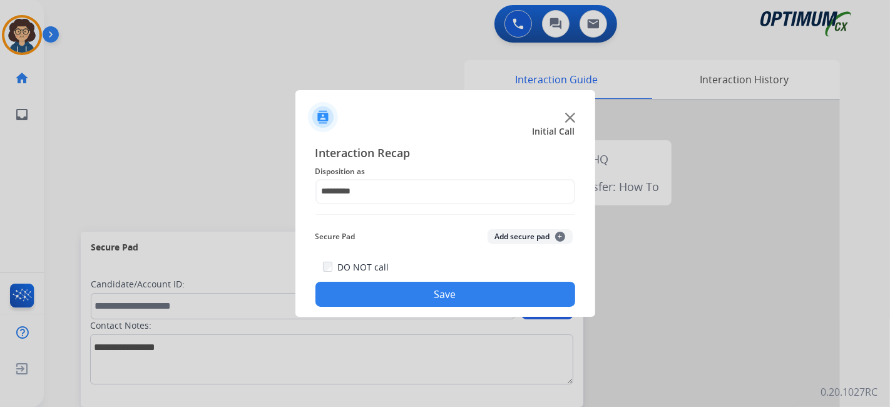
click at [464, 301] on button "Save" at bounding box center [445, 294] width 260 height 25
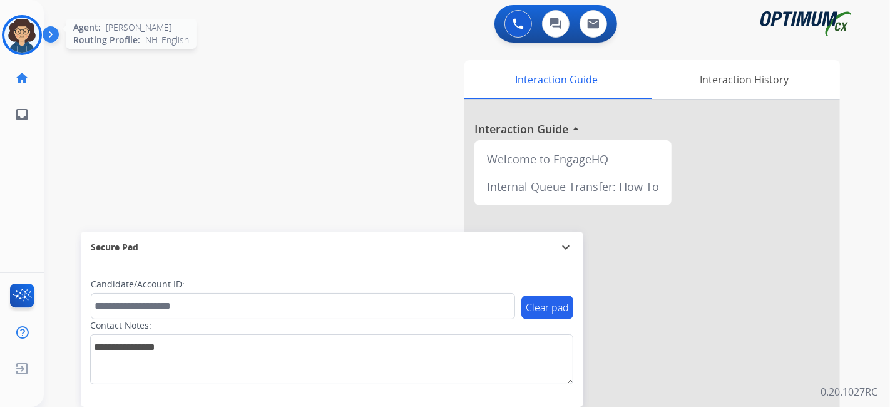
click at [21, 39] on img at bounding box center [21, 35] width 35 height 35
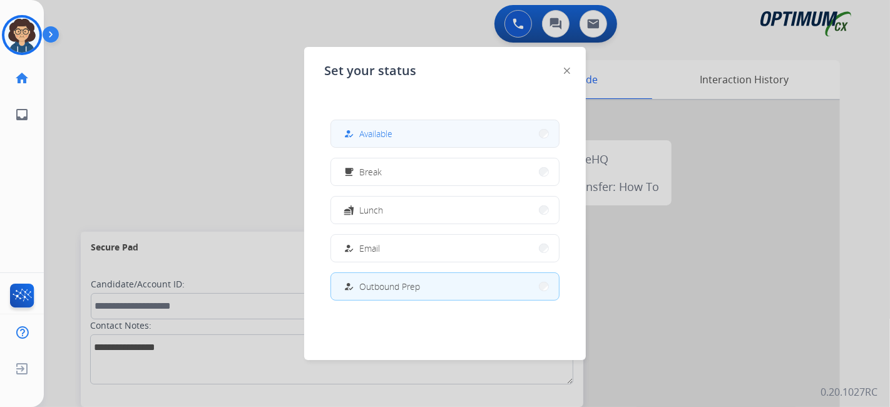
click at [377, 140] on div "how_to_reg Available" at bounding box center [366, 133] width 51 height 15
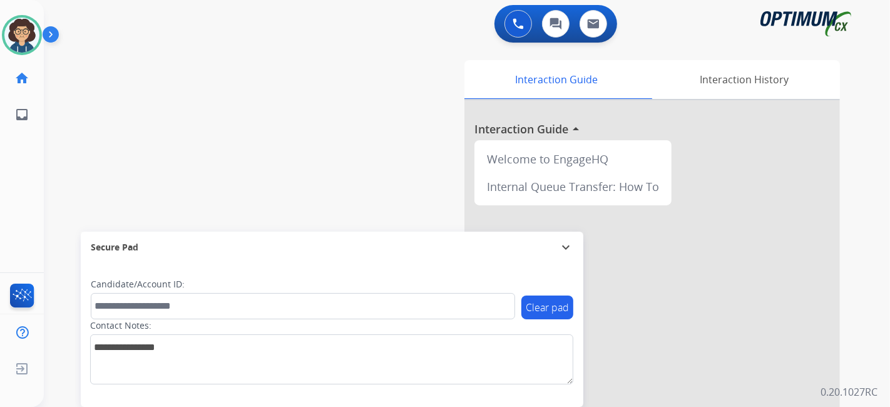
click at [243, 86] on div "swap_horiz Break voice bridge close_fullscreen Connect 3-Way Call merge_type Se…" at bounding box center [452, 306] width 816 height 522
click at [302, 230] on div "swap_horiz Break voice bridge close_fullscreen Connect 3-Way Call merge_type Se…" at bounding box center [452, 306] width 816 height 522
click at [27, 27] on img at bounding box center [21, 35] width 35 height 35
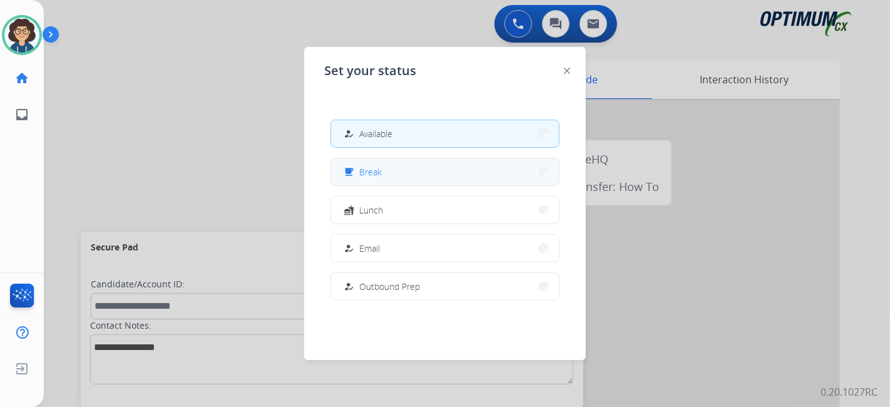
click at [411, 182] on button "free_breakfast Break" at bounding box center [445, 171] width 228 height 27
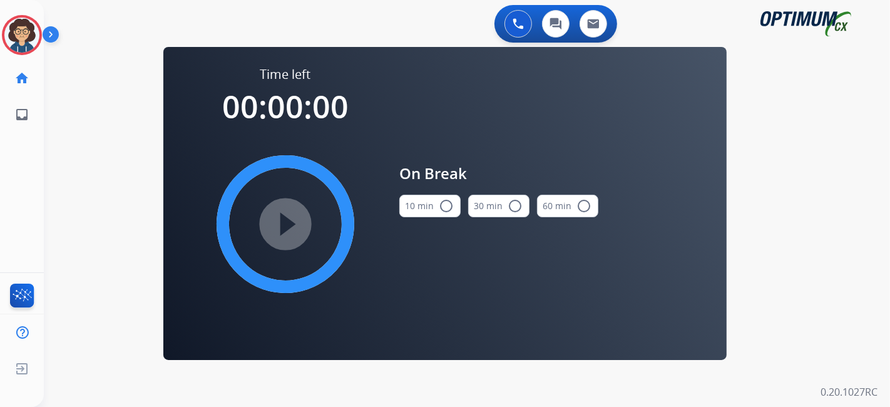
click at [425, 217] on div "10 min radio_button_unchecked" at bounding box center [429, 206] width 61 height 43
click at [429, 207] on button "10 min radio_button_unchecked" at bounding box center [429, 206] width 61 height 23
click at [283, 223] on mat-icon "play_circle_filled" at bounding box center [285, 224] width 15 height 15
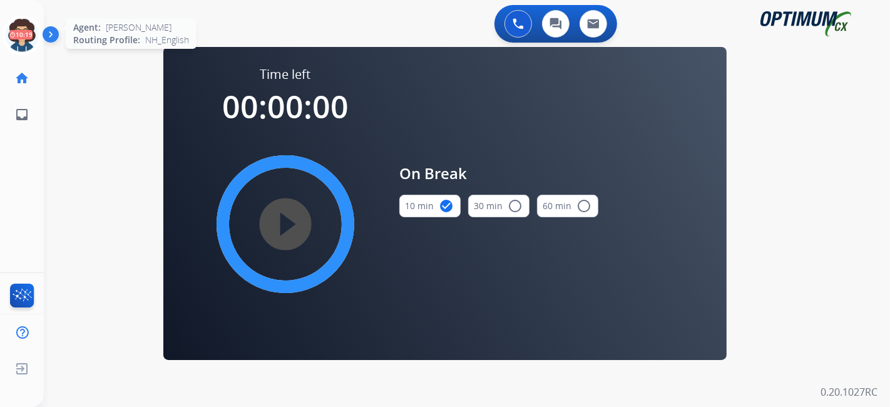
click at [36, 42] on icon at bounding box center [22, 35] width 41 height 41
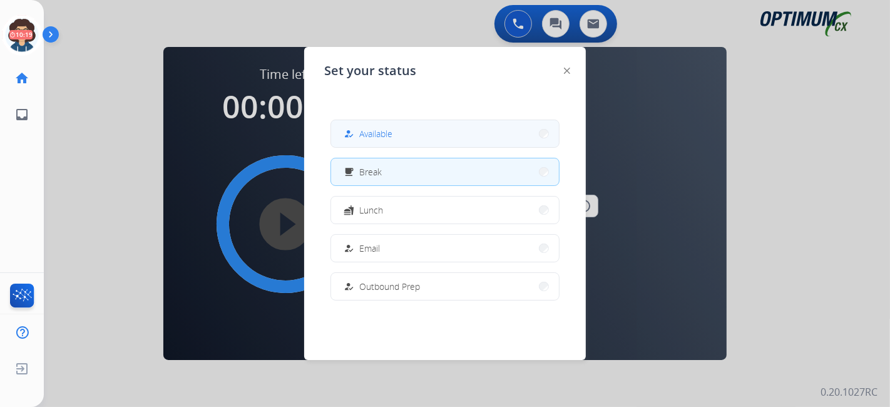
click at [405, 136] on button "how_to_reg Available" at bounding box center [445, 133] width 228 height 27
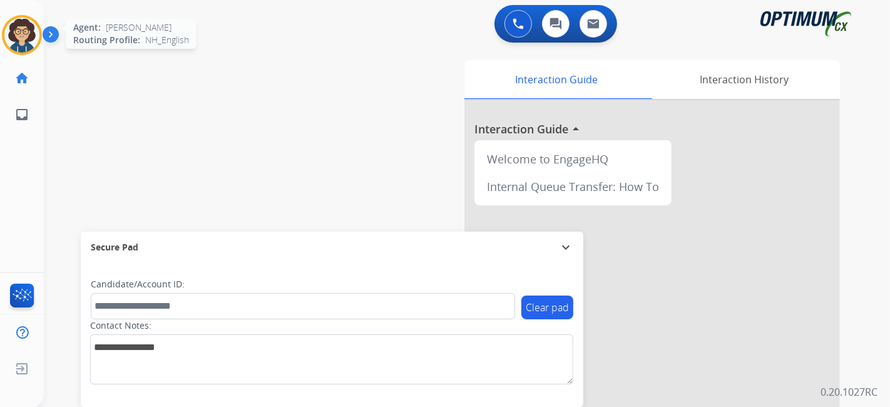
click at [20, 40] on img at bounding box center [21, 35] width 35 height 35
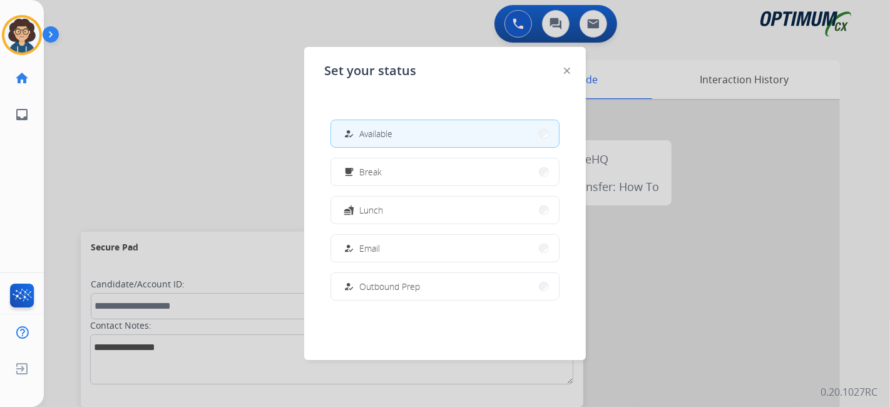
click at [70, 83] on div at bounding box center [445, 203] width 890 height 407
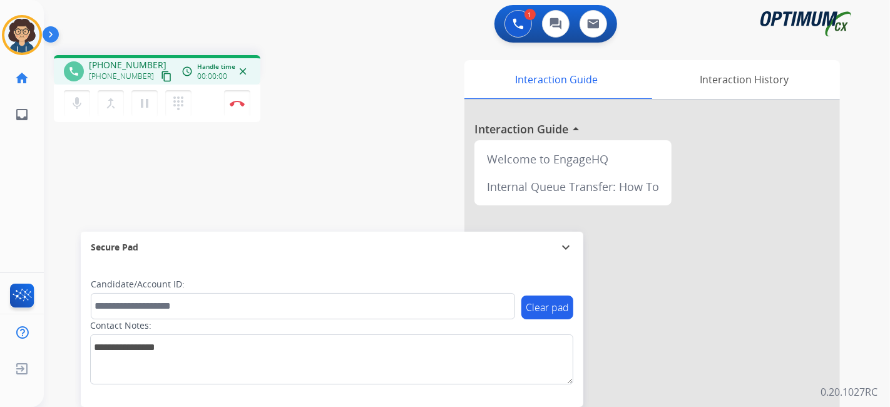
click at [161, 78] on mat-icon "content_copy" at bounding box center [166, 76] width 11 height 11
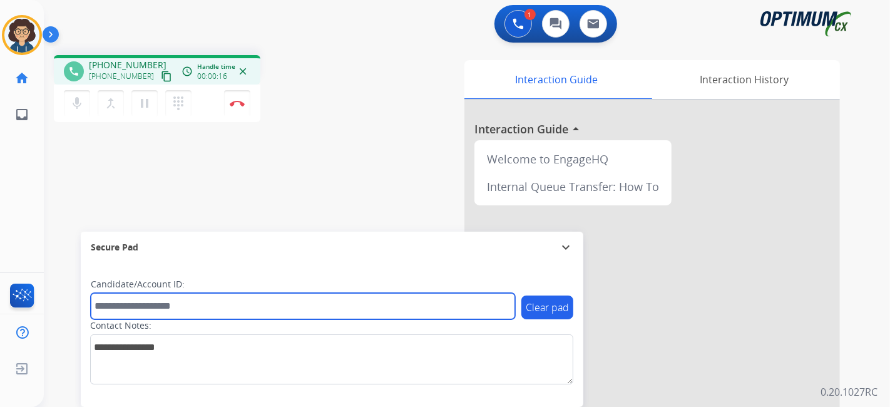
click at [203, 296] on input "text" at bounding box center [303, 306] width 424 height 26
paste input "*******"
type input "*******"
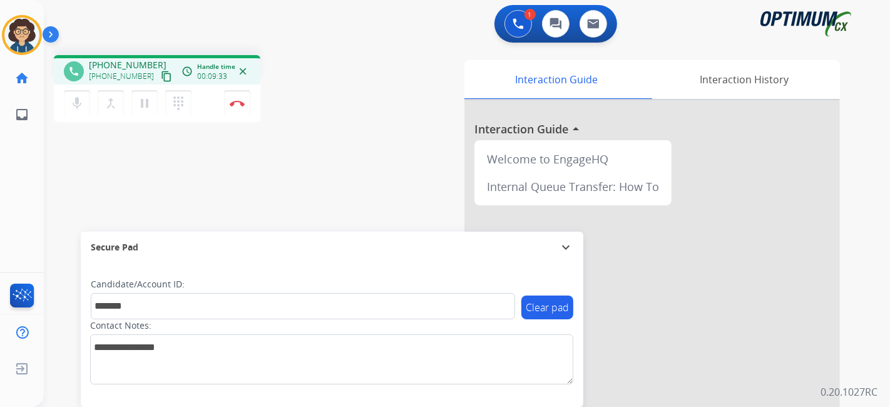
drag, startPoint x: 325, startPoint y: 59, endPoint x: 319, endPoint y: 8, distance: 51.7
click at [326, 58] on div "phone [PHONE_NUMBER] [PHONE_NUMBER] content_copy access_time Call metrics Queue…" at bounding box center [211, 90] width 315 height 71
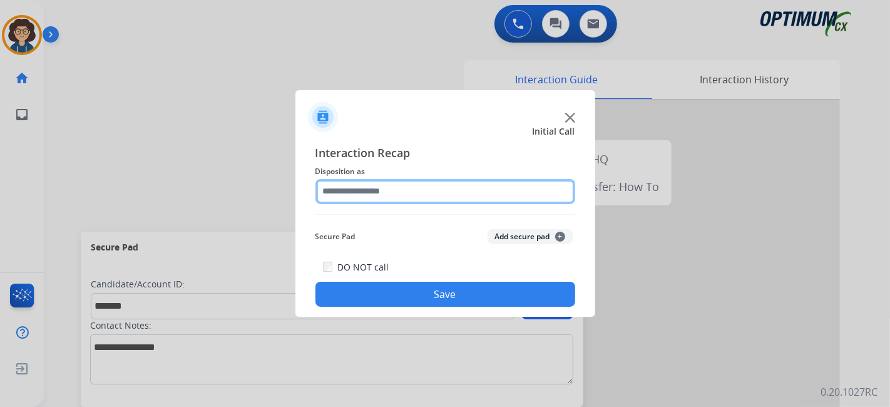
click at [401, 186] on input "text" at bounding box center [445, 191] width 260 height 25
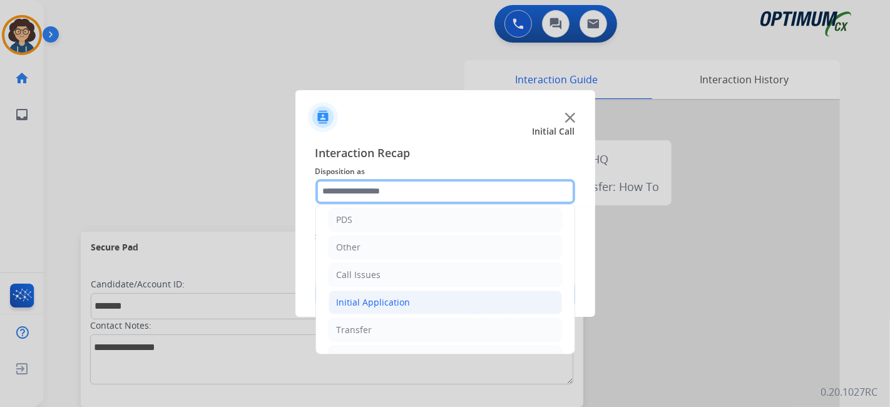
scroll to position [82, 0]
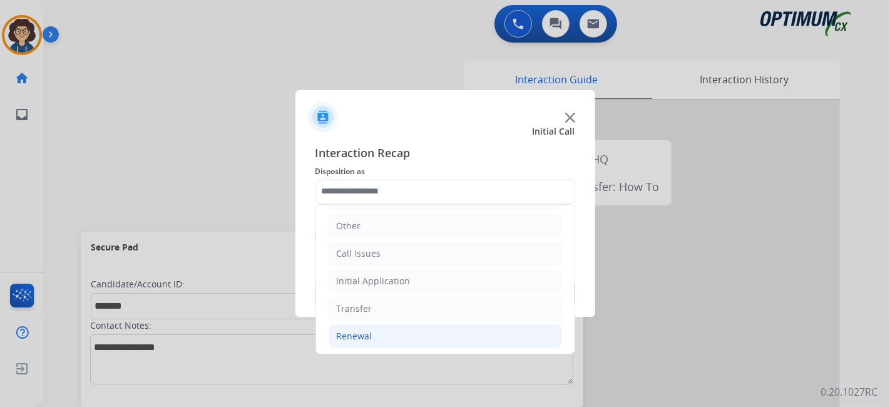
click at [392, 339] on li "Renewal" at bounding box center [445, 336] width 233 height 24
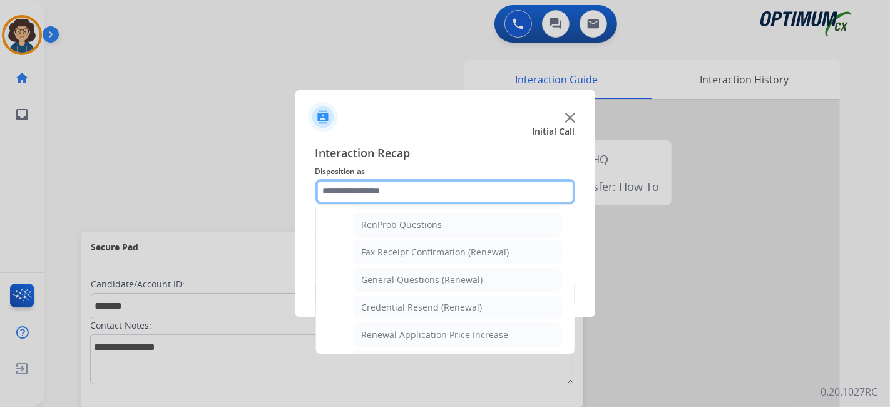
scroll to position [336, 0]
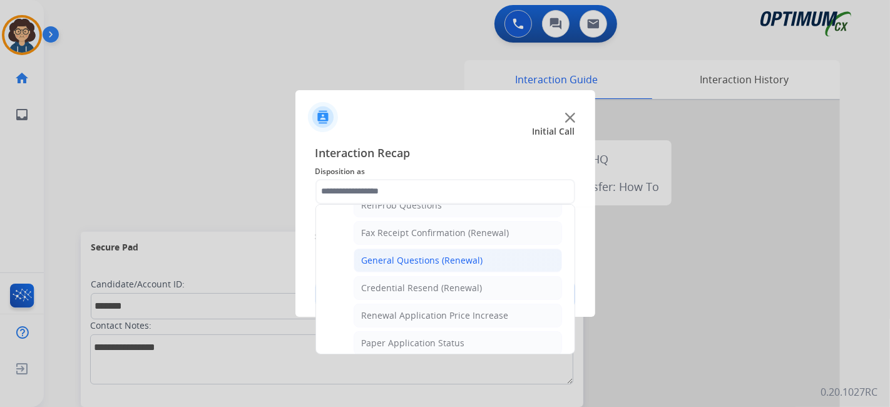
click at [445, 255] on div "General Questions (Renewal)" at bounding box center [422, 260] width 121 height 13
type input "**********"
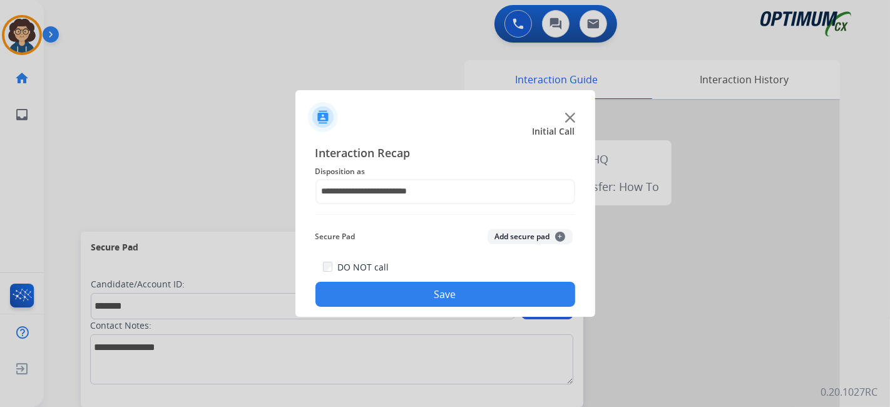
click at [528, 242] on button "Add secure pad +" at bounding box center [530, 236] width 85 height 15
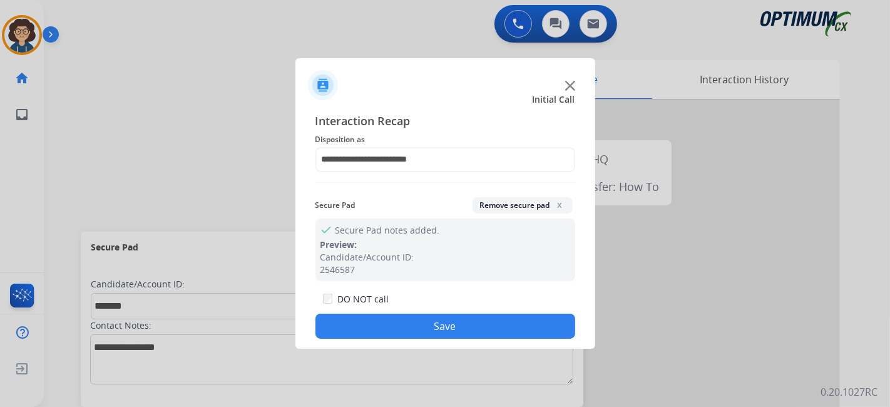
click at [461, 319] on button "Save" at bounding box center [445, 326] width 260 height 25
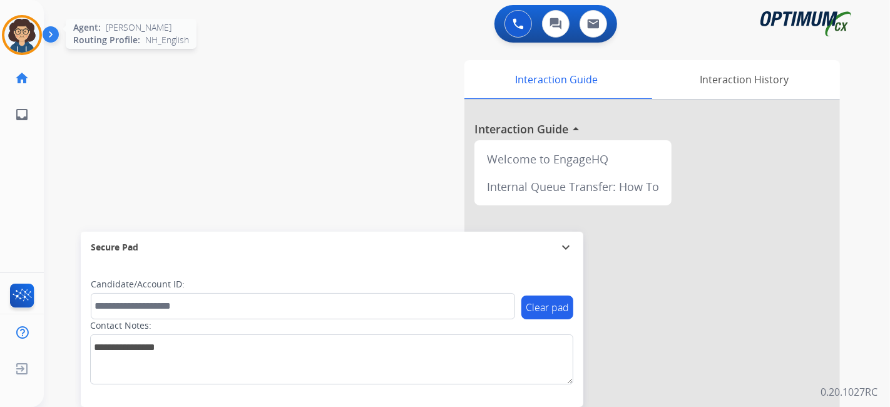
click at [34, 34] on img at bounding box center [21, 35] width 35 height 35
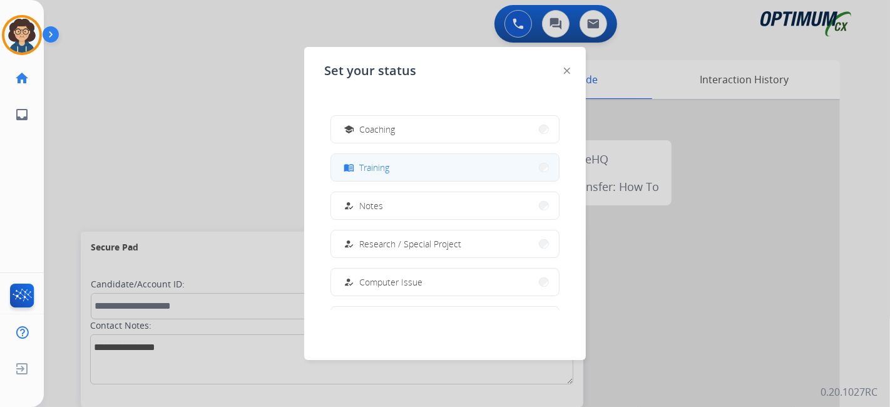
scroll to position [192, 0]
click at [426, 169] on button "menu_book Training" at bounding box center [445, 170] width 228 height 27
